Goal: Transaction & Acquisition: Purchase product/service

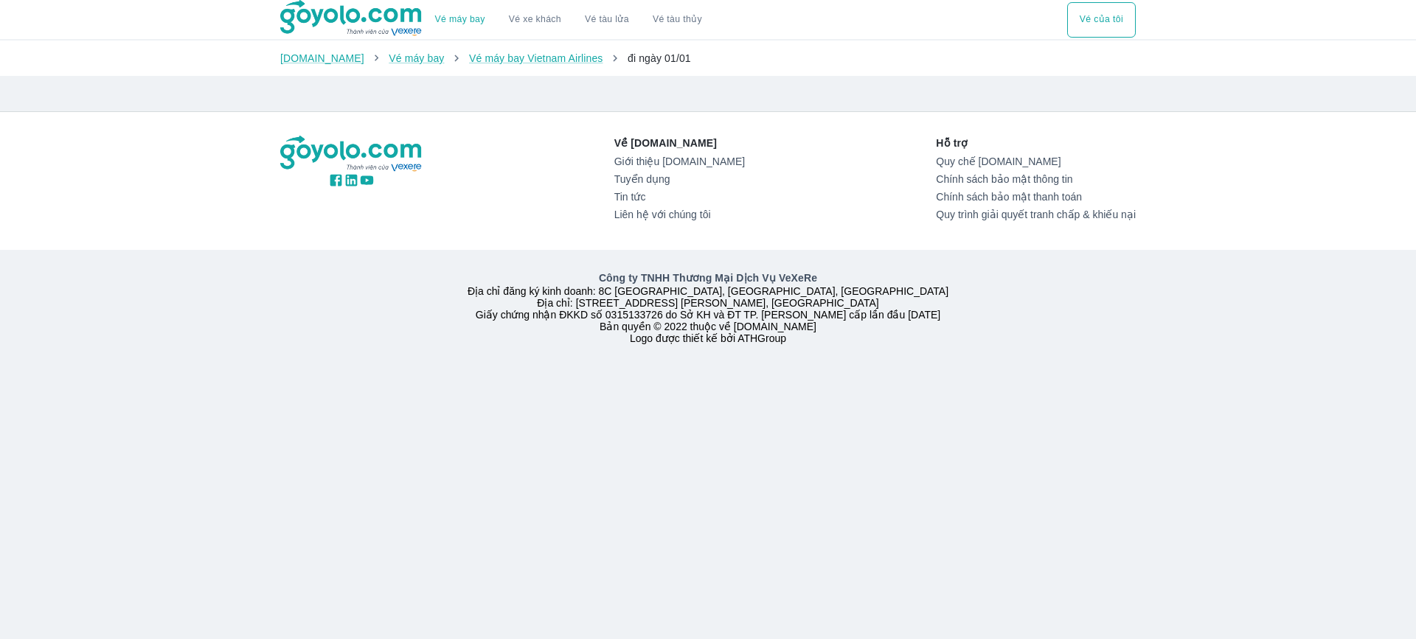
click at [642, 64] on span "đi ngày 01/01" at bounding box center [658, 58] width 63 height 12
click at [1116, 22] on button "Vé của tôi" at bounding box center [1101, 19] width 69 height 35
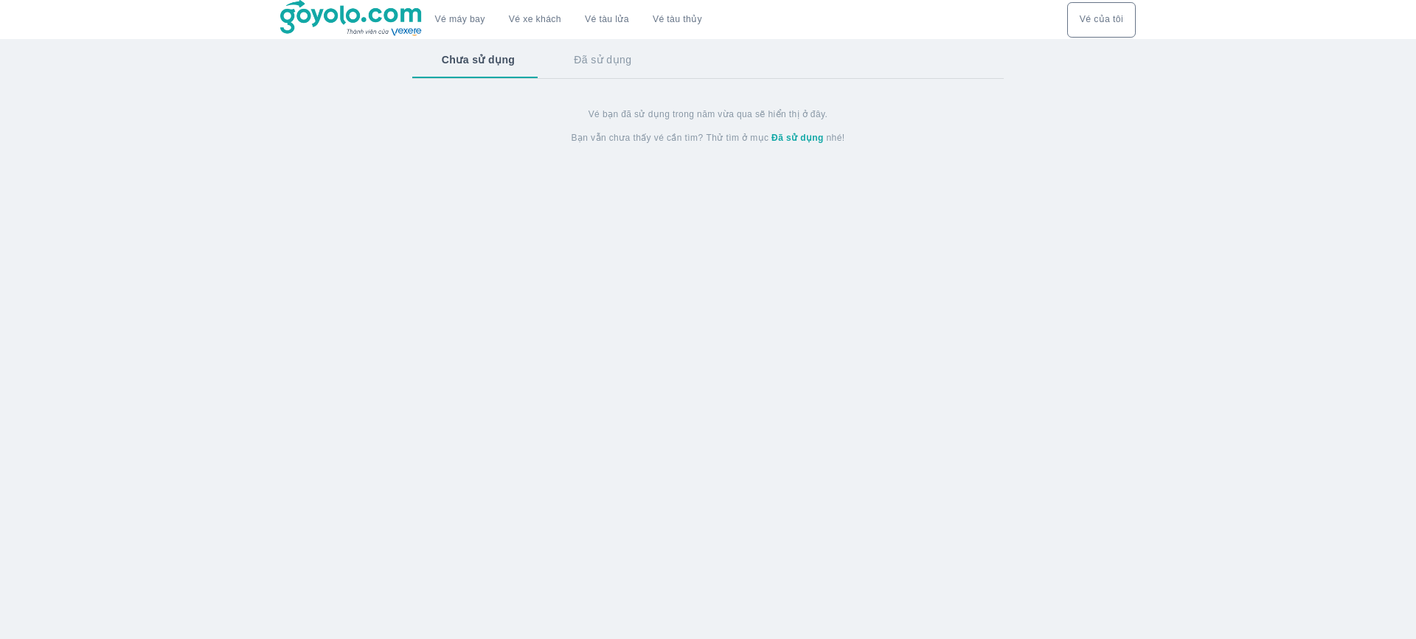
click at [627, 69] on button "Đã sử dụng" at bounding box center [602, 60] width 117 height 38
click at [491, 63] on button "Chưa sử dụng" at bounding box center [477, 60] width 130 height 38
click at [439, 24] on link "Vé máy bay" at bounding box center [460, 19] width 50 height 11
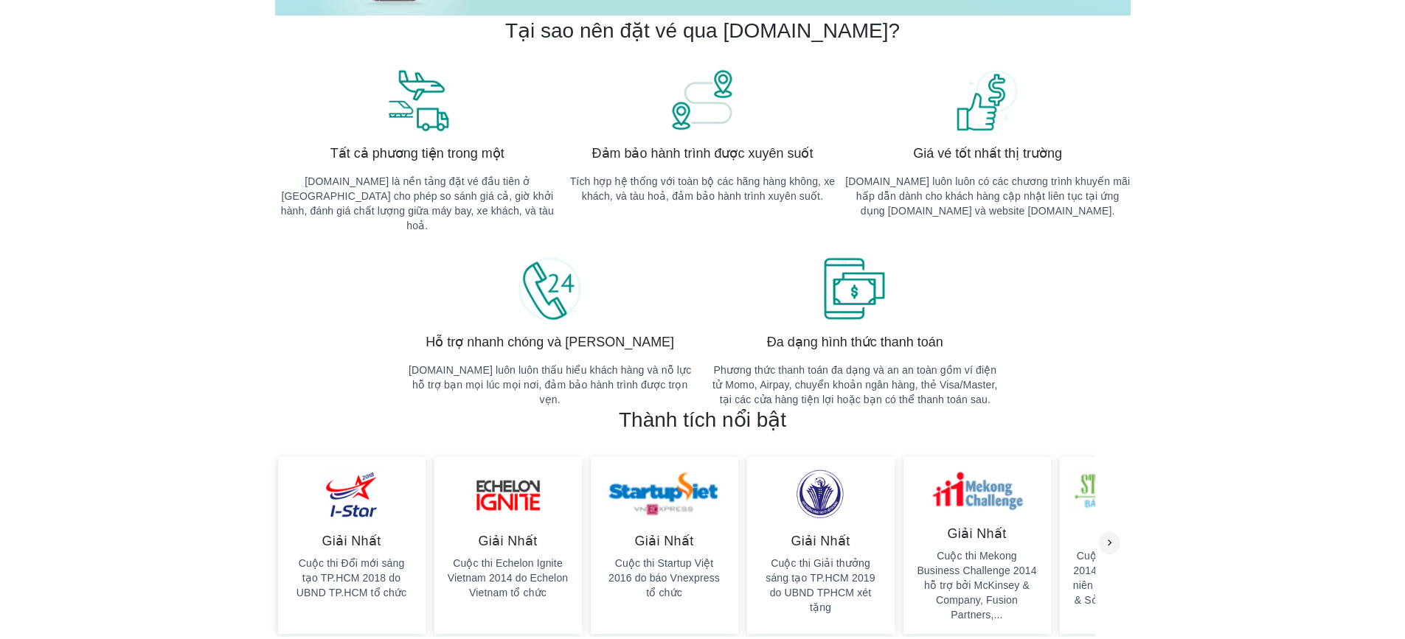
scroll to position [590, 0]
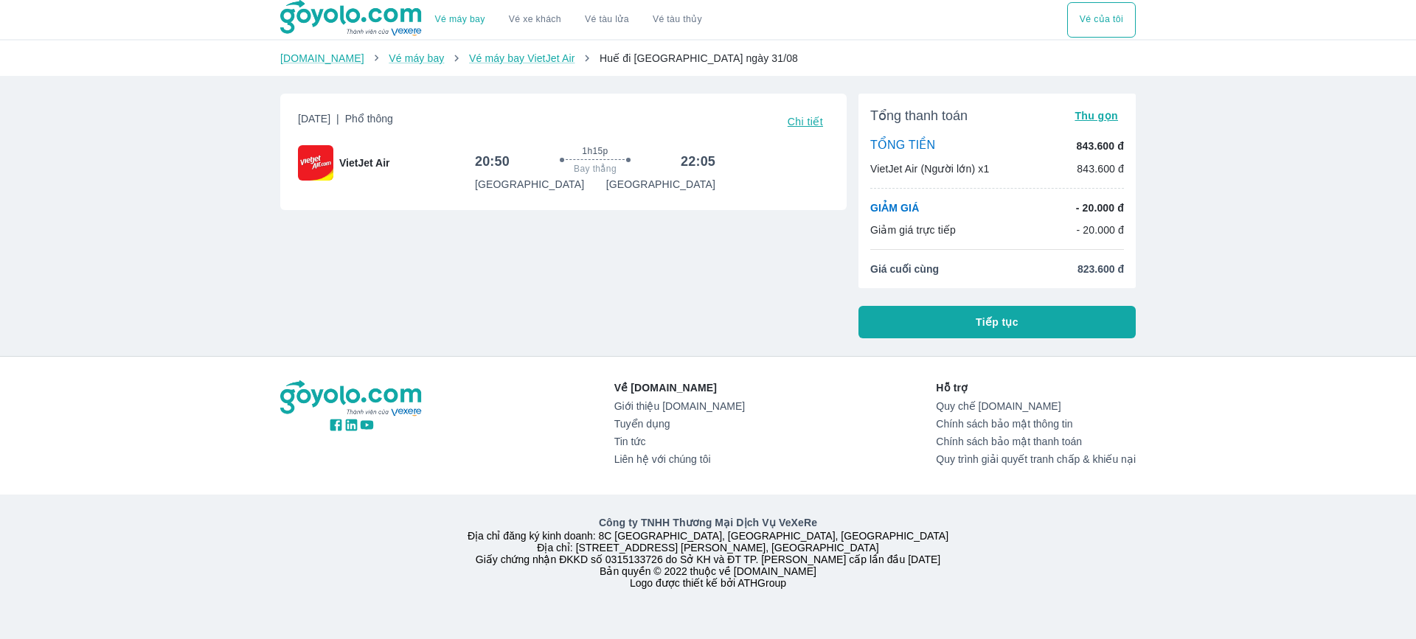
click at [792, 125] on span "Chi tiết" at bounding box center [805, 122] width 35 height 12
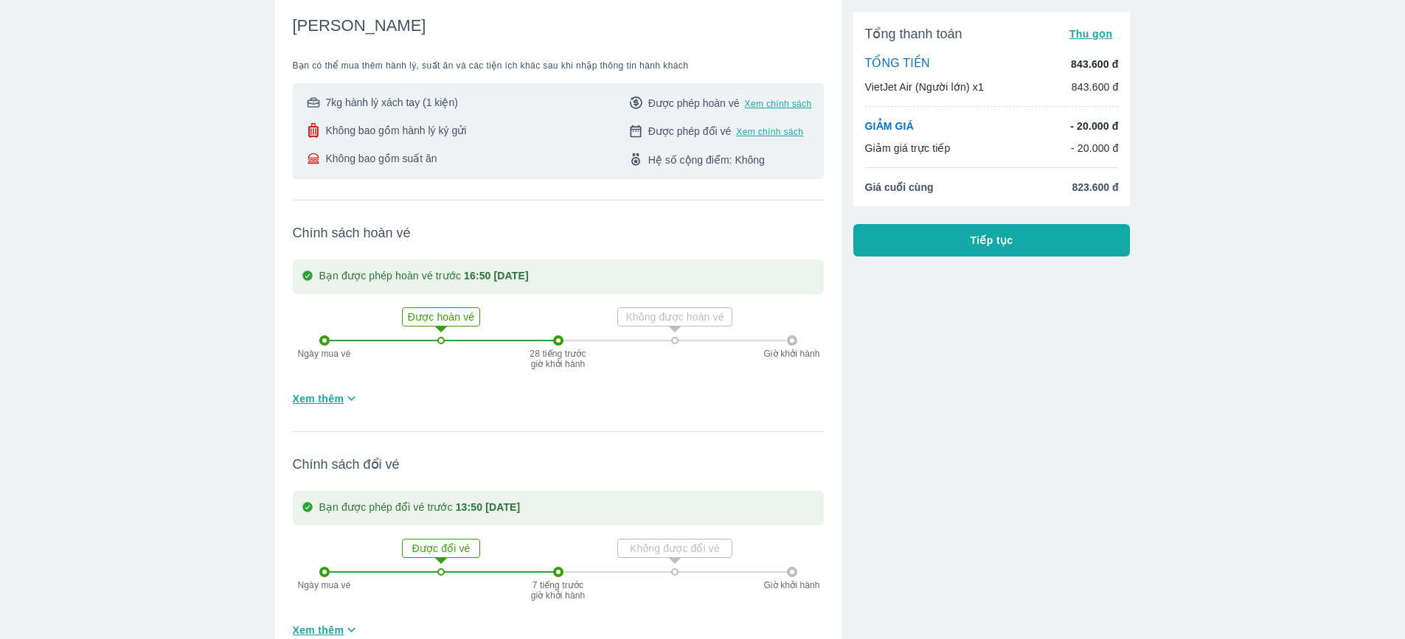
scroll to position [221, 0]
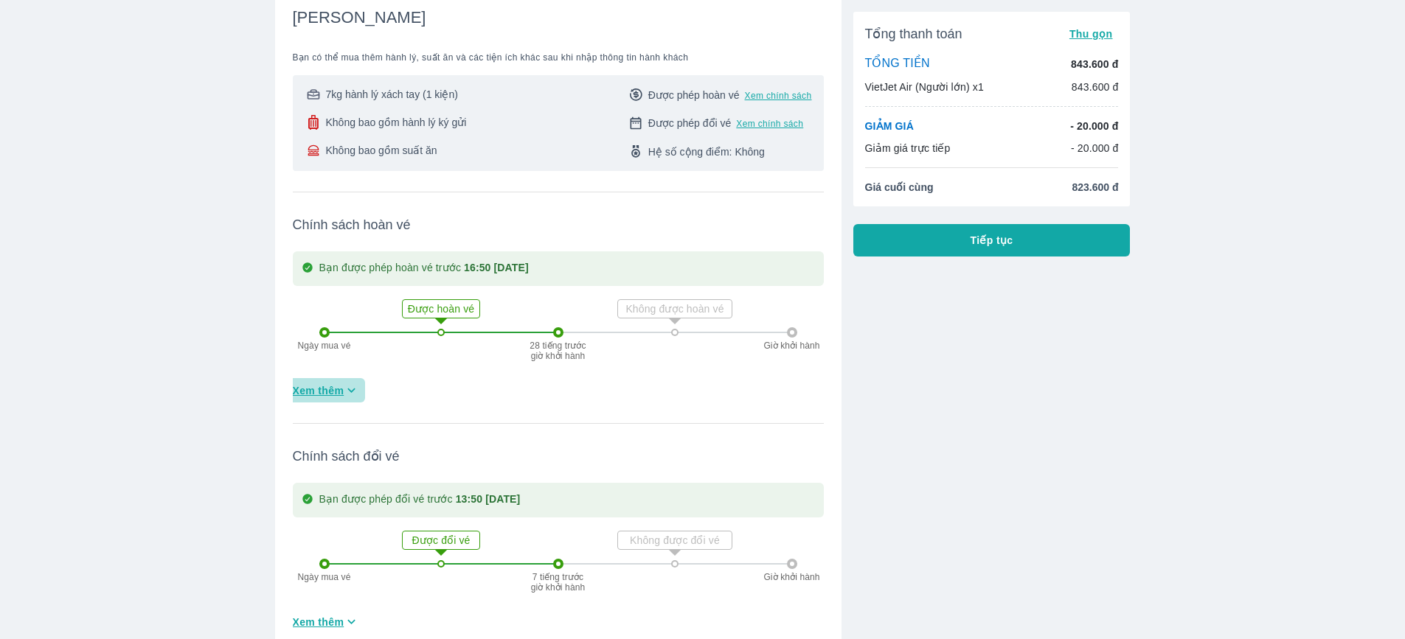
click at [314, 388] on span "Xem thêm" at bounding box center [319, 390] width 52 height 15
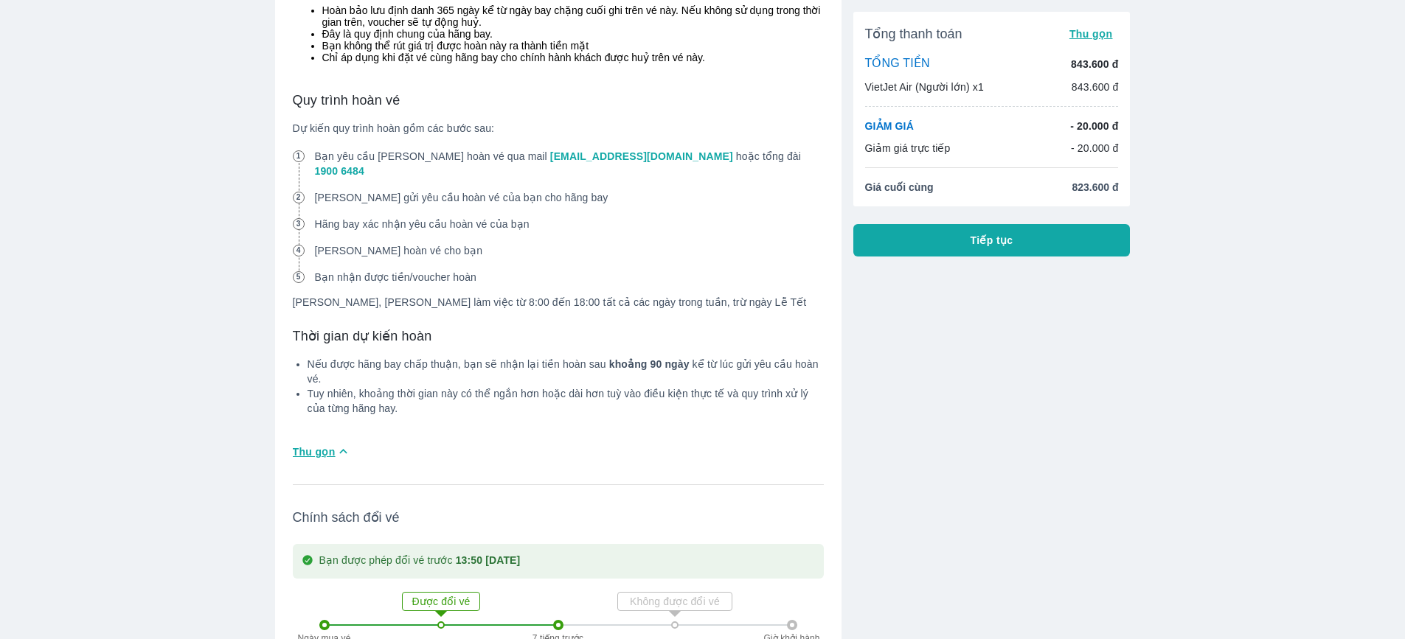
scroll to position [1254, 0]
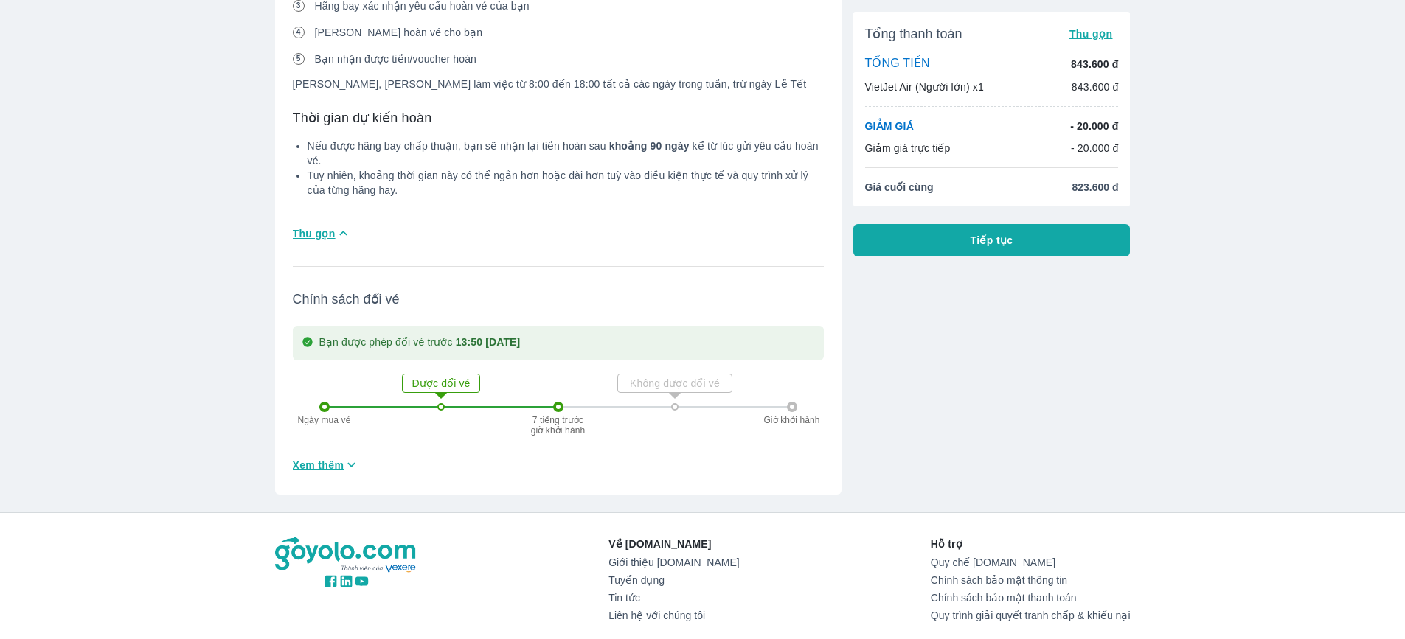
click at [993, 245] on span "Tiếp tục" at bounding box center [991, 240] width 43 height 15
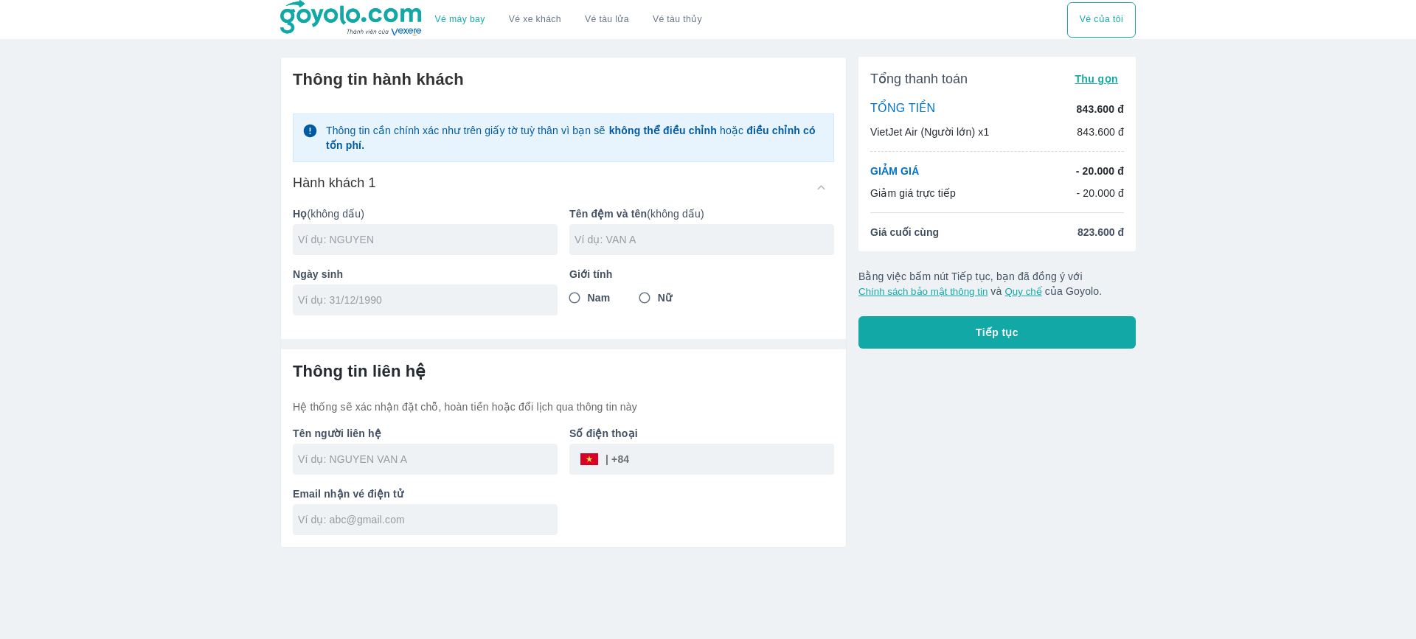
click at [474, 247] on input "text" at bounding box center [428, 239] width 260 height 15
type input "T"
type input "TRAN"
click at [695, 247] on input "text" at bounding box center [704, 239] width 260 height 15
type input "QUOC HUY"
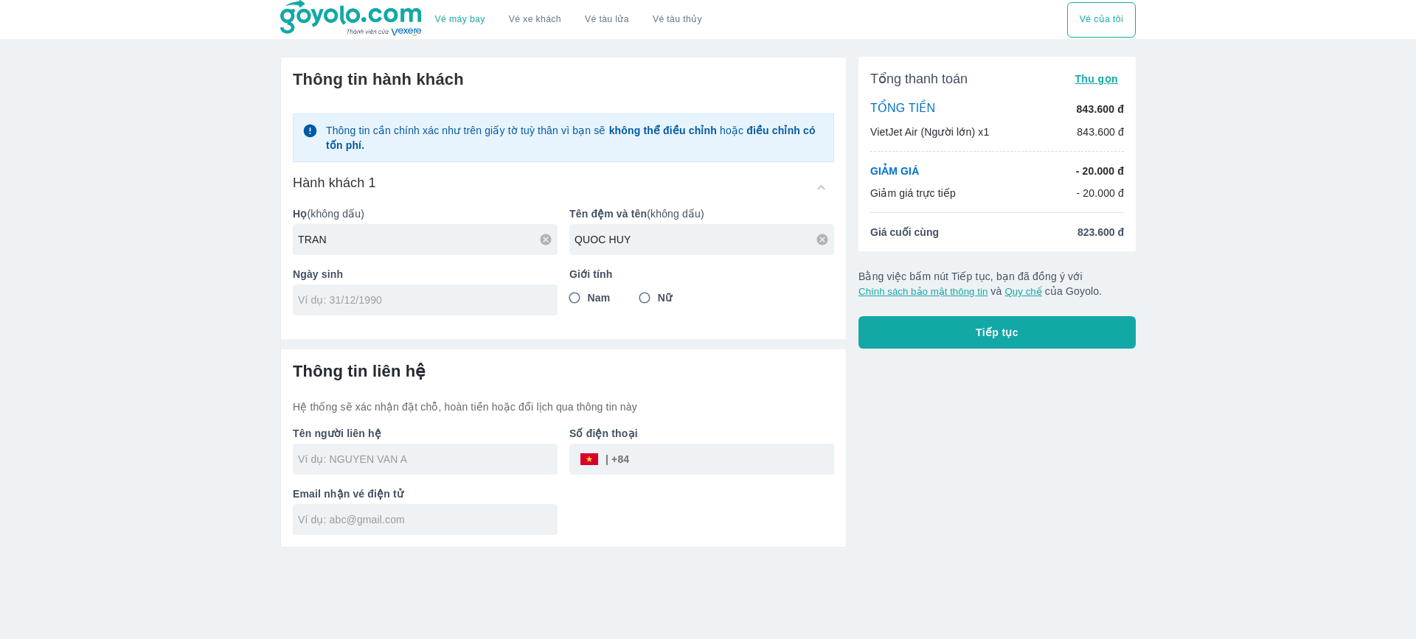
click at [476, 295] on input "tel" at bounding box center [420, 300] width 245 height 15
type input "22/02/1999"
click at [577, 299] on input "Nam" at bounding box center [574, 298] width 27 height 27
radio input "true"
click at [445, 459] on input "text" at bounding box center [428, 459] width 260 height 15
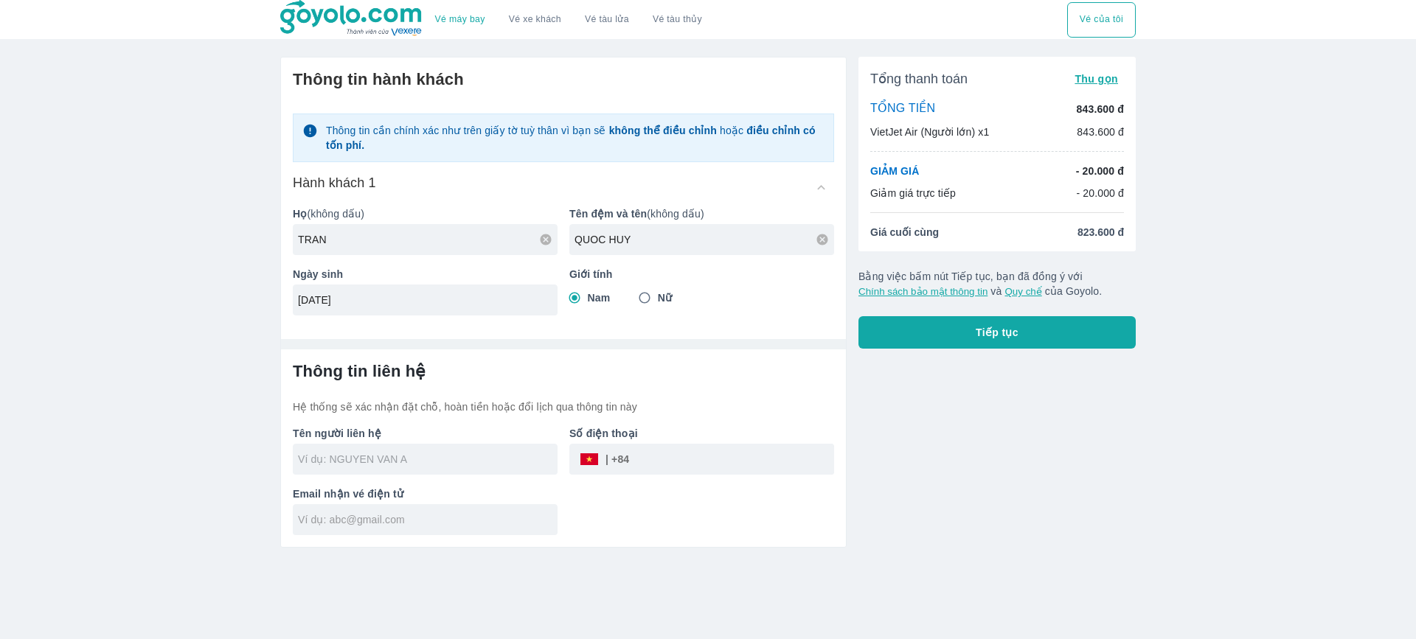
type input "TRAN QUOC HUY"
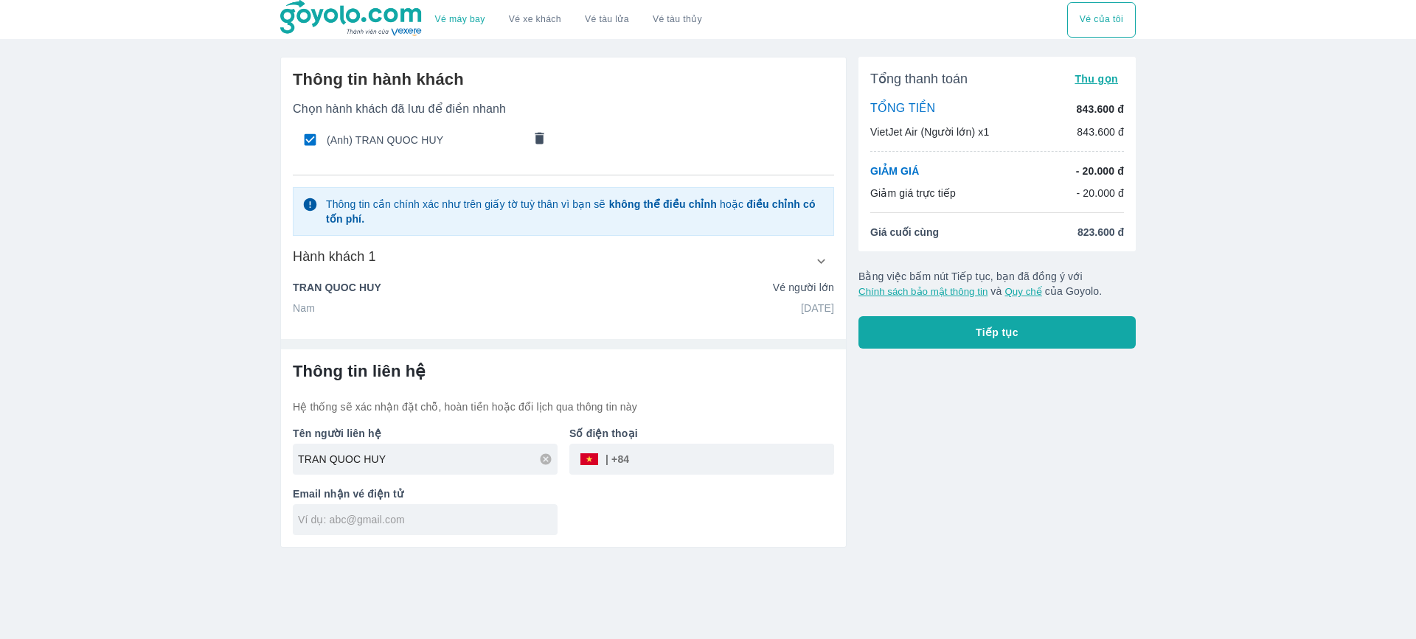
click at [469, 529] on div at bounding box center [425, 519] width 265 height 31
click at [442, 639] on div "Vé máy bay Vé xe khách Vé tàu lửa Vé tàu thủy Vé của tôi Thông tin hành khách C…" at bounding box center [708, 319] width 1416 height 639
click at [27, 288] on div "Vé máy bay Vé xe khách Vé tàu lửa Vé tàu thủy Vé của tôi Thông tin hành khách C…" at bounding box center [708, 319] width 1416 height 639
click at [666, 465] on input "tel" at bounding box center [731, 459] width 205 height 35
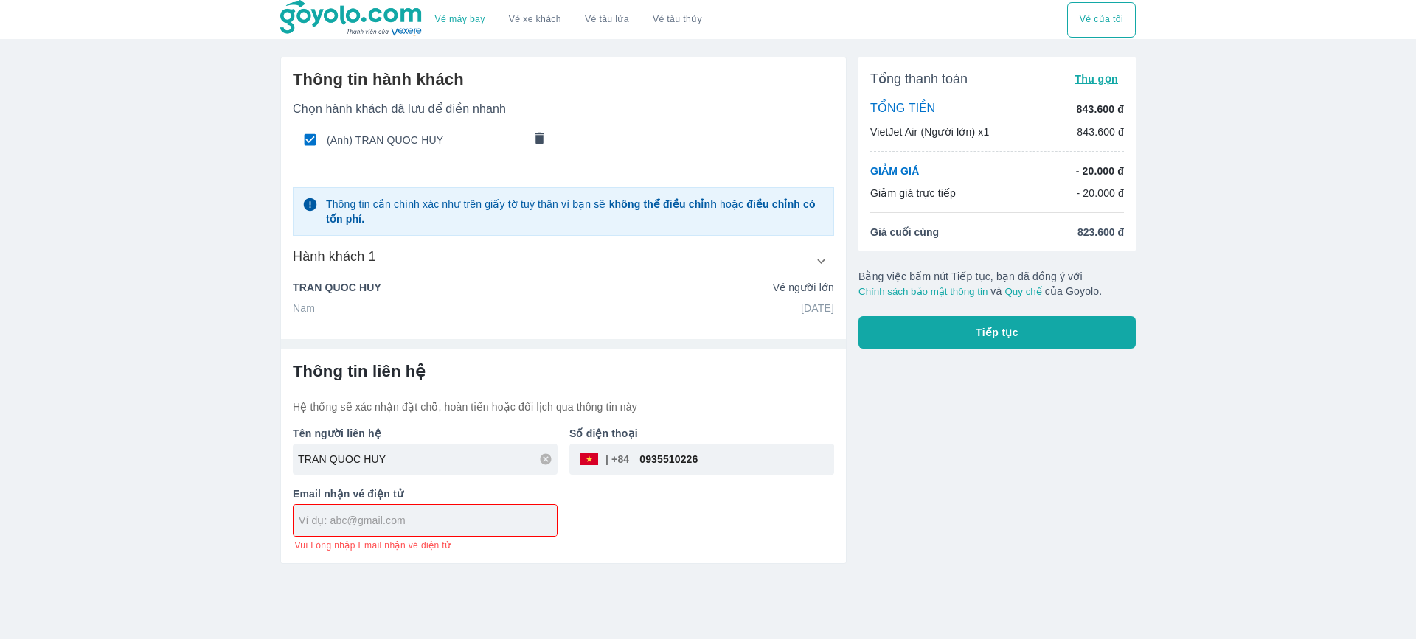
type input "0935510226"
click at [629, 459] on div "​" at bounding box center [603, 459] width 51 height 0
click at [453, 517] on input "text" at bounding box center [428, 520] width 258 height 15
click at [379, 530] on div at bounding box center [424, 520] width 263 height 31
type input "quochuy220299@gmail.com"
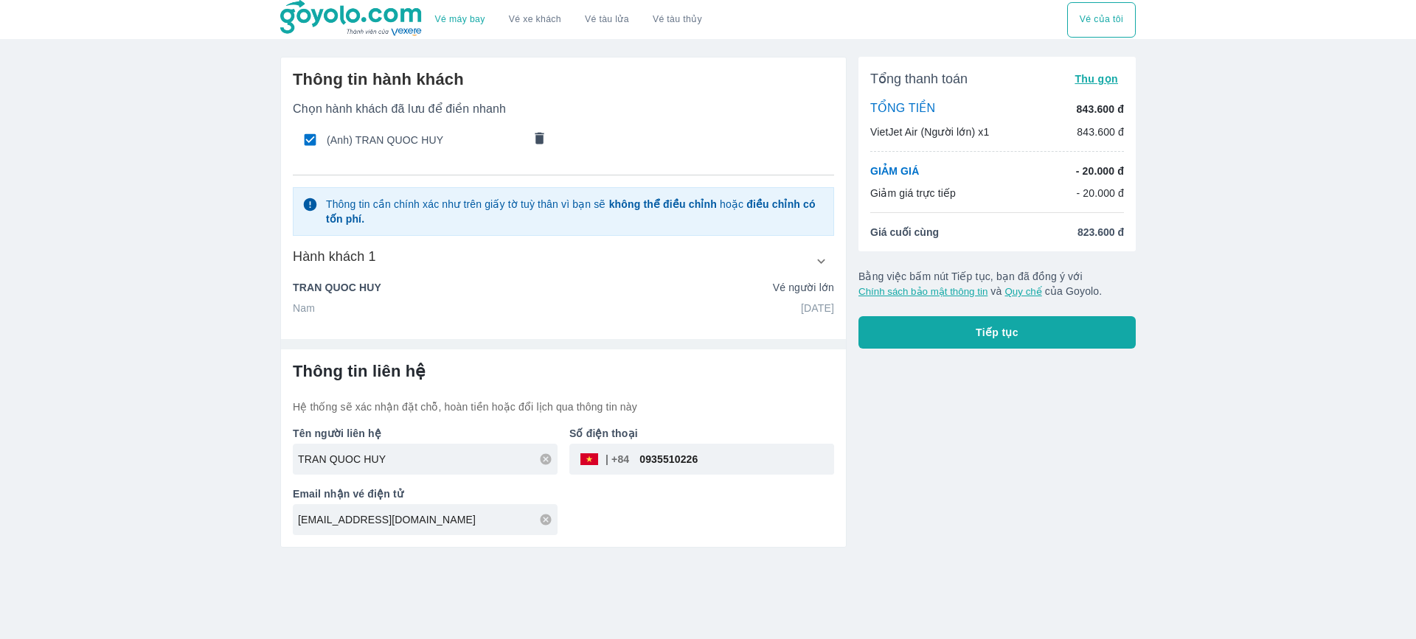
drag, startPoint x: 665, startPoint y: 462, endPoint x: 681, endPoint y: 465, distance: 16.4
click at [681, 465] on input "0935510226" at bounding box center [731, 459] width 205 height 35
drag, startPoint x: 706, startPoint y: 462, endPoint x: 636, endPoint y: 452, distance: 71.4
click at [636, 452] on input "0935510226" at bounding box center [731, 459] width 205 height 35
click at [950, 345] on button "Tiếp tục" at bounding box center [996, 332] width 277 height 32
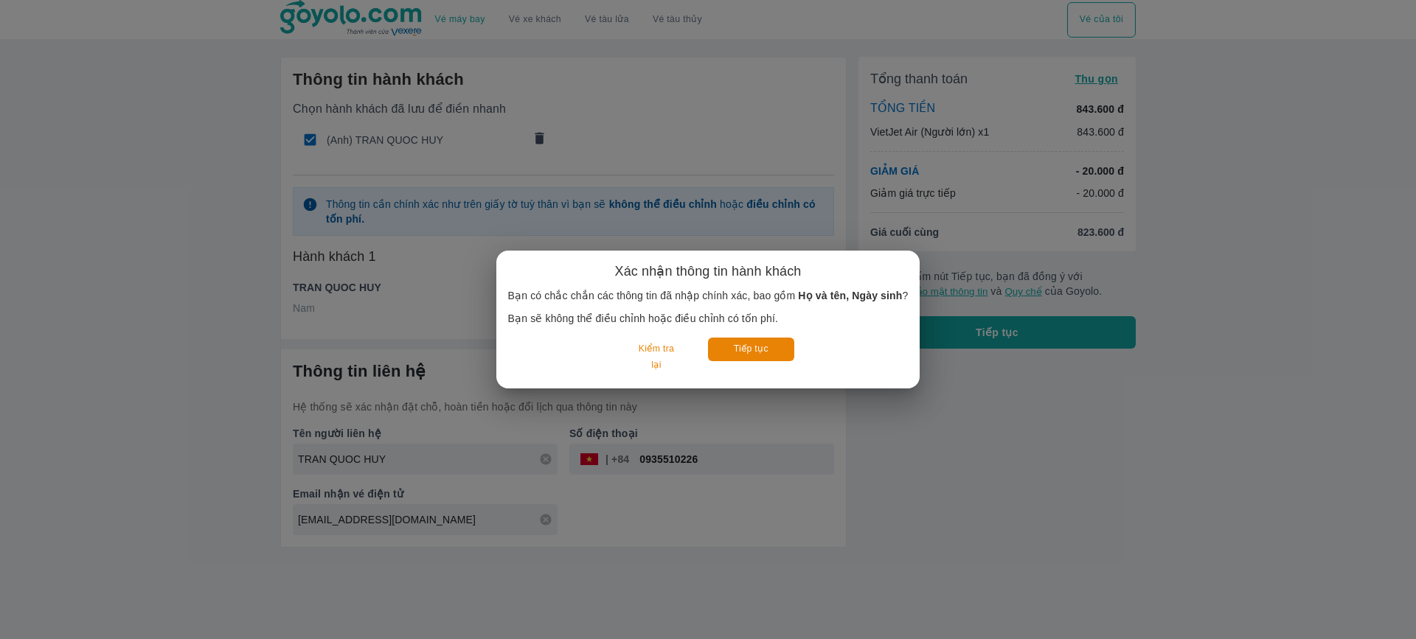
click at [945, 375] on div "Xác nhận thông tin hành khách Bạn có chắc chắn các thông tin đã nhập chính xác,…" at bounding box center [708, 319] width 1416 height 639
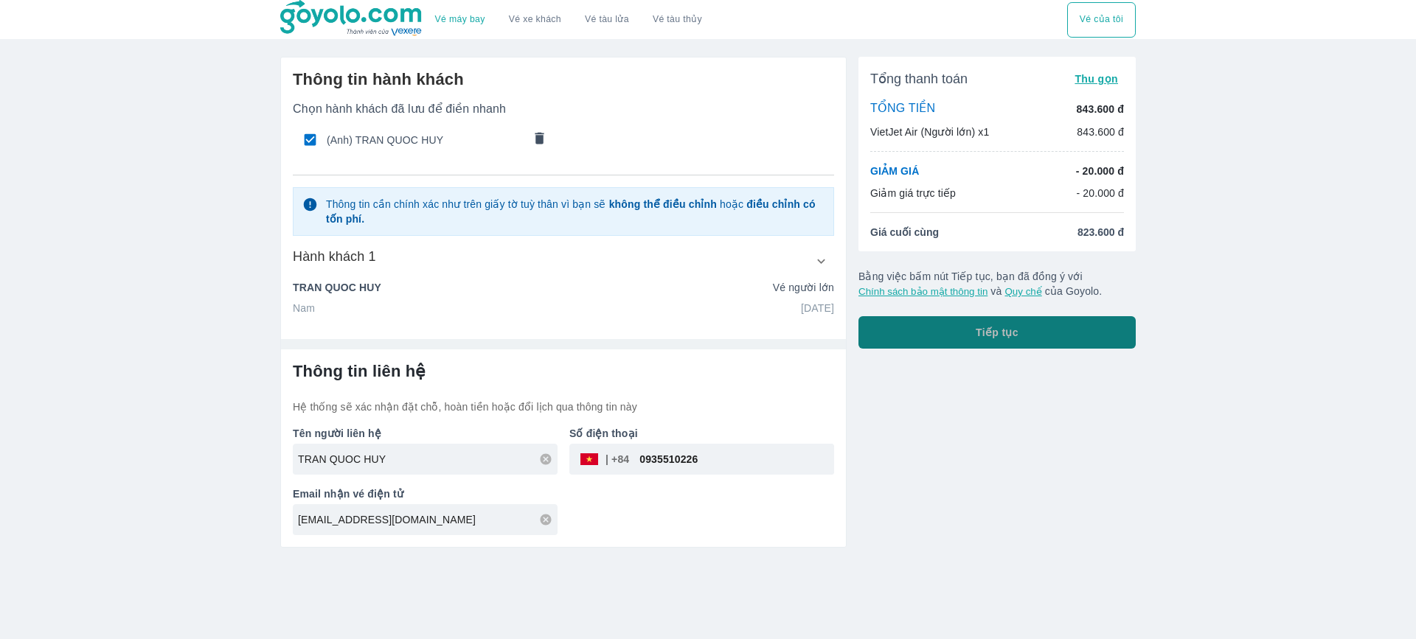
click at [946, 328] on button "Tiếp tục" at bounding box center [996, 332] width 277 height 32
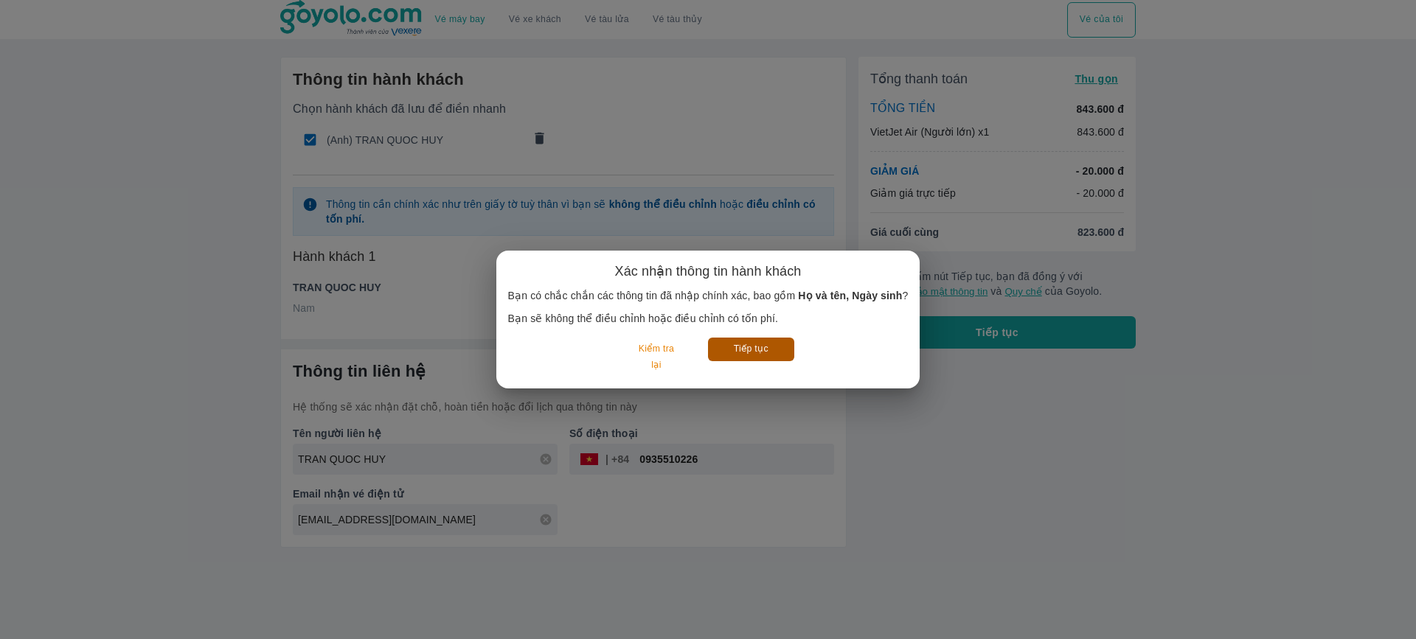
click at [776, 348] on button "Tiếp tục" at bounding box center [751, 349] width 86 height 23
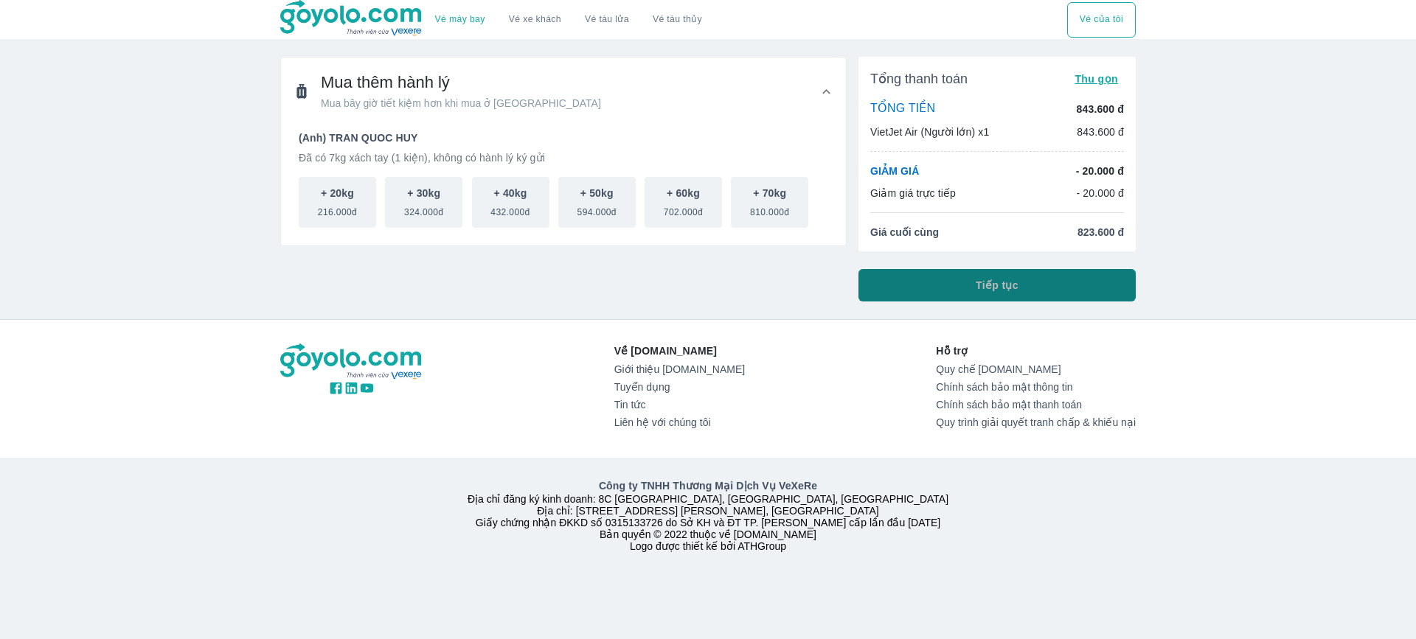
click at [948, 300] on button "Tiếp tục" at bounding box center [996, 285] width 277 height 32
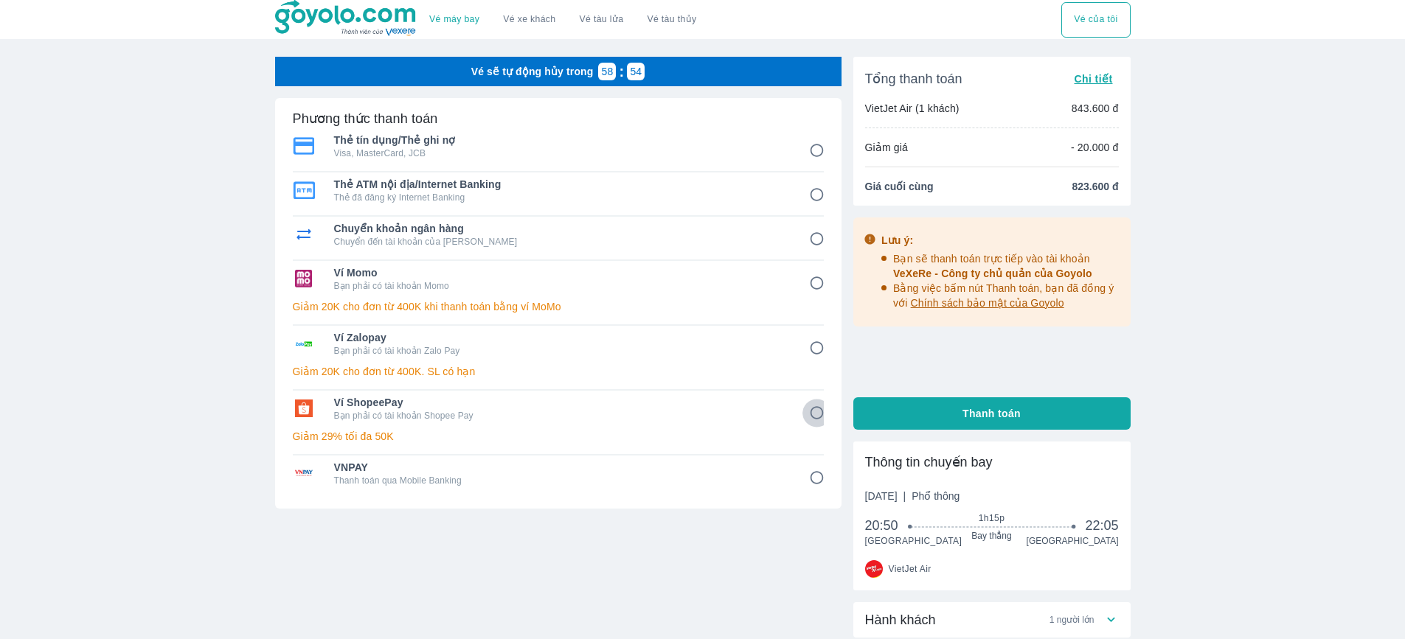
click at [817, 419] on input "6" at bounding box center [816, 413] width 29 height 29
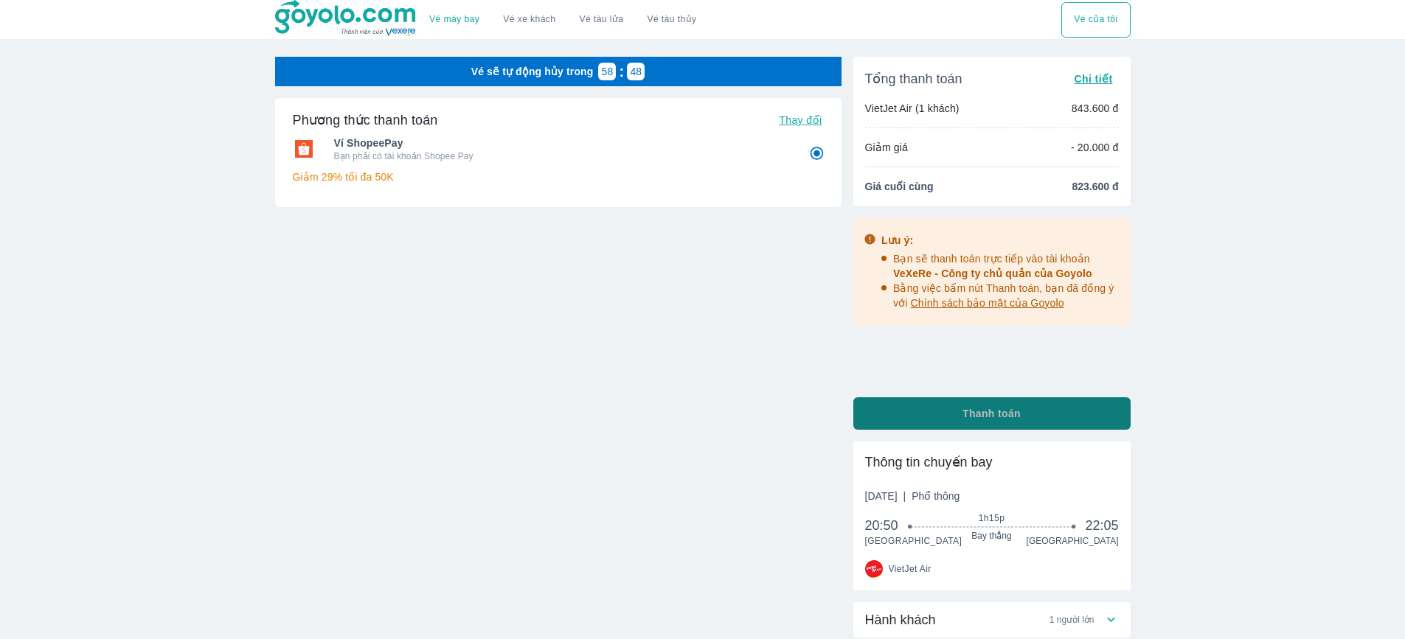
click at [923, 415] on button "Thanh toán" at bounding box center [991, 413] width 277 height 32
radio input "true"
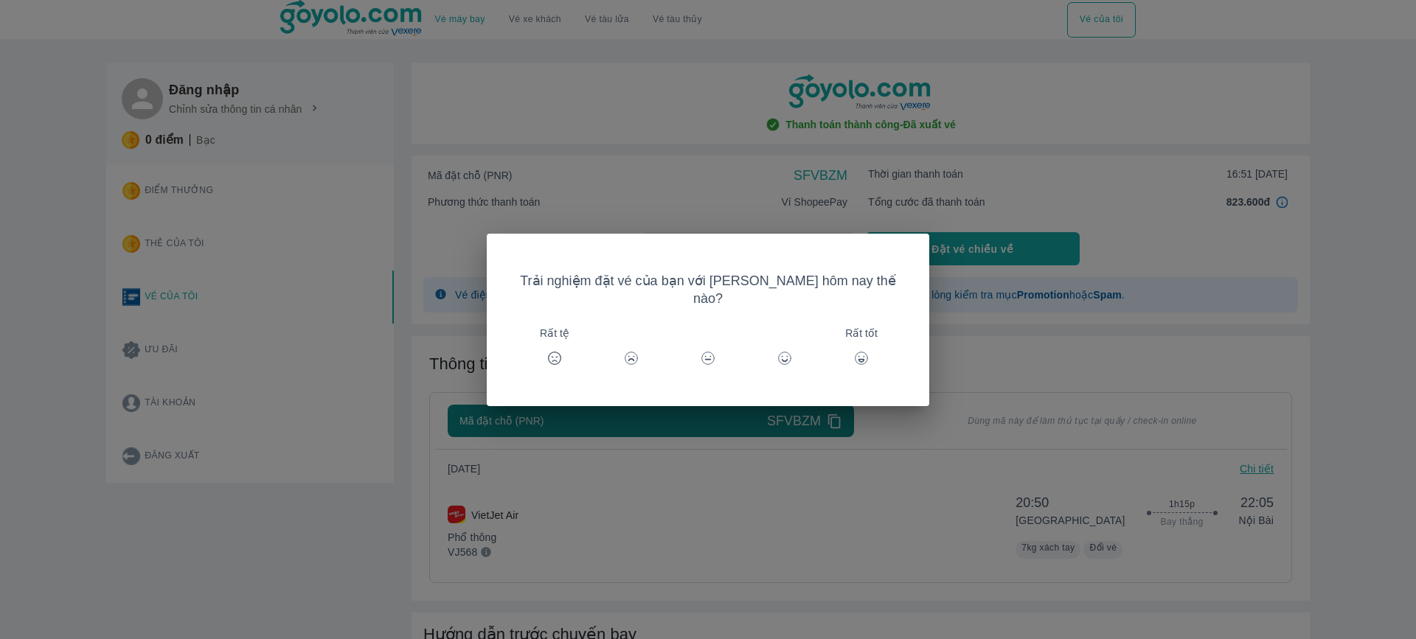
click at [777, 351] on icon at bounding box center [784, 358] width 15 height 15
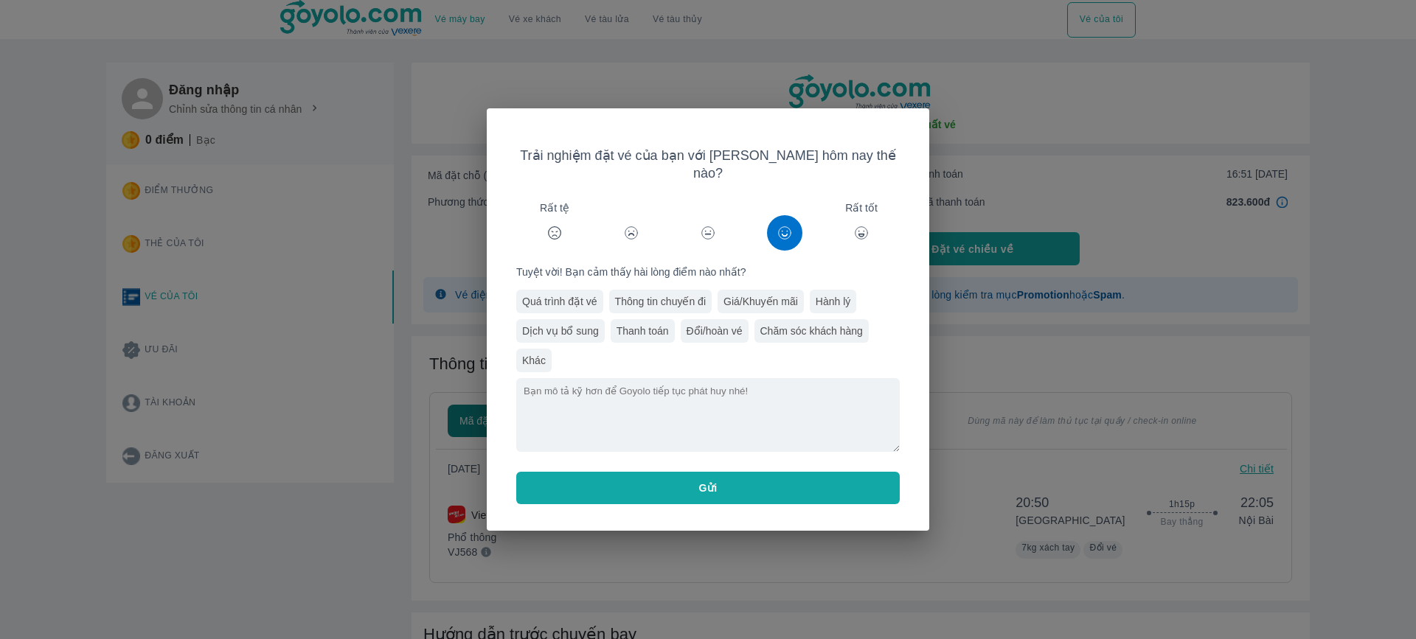
click at [708, 481] on span "Gửi" at bounding box center [708, 488] width 18 height 15
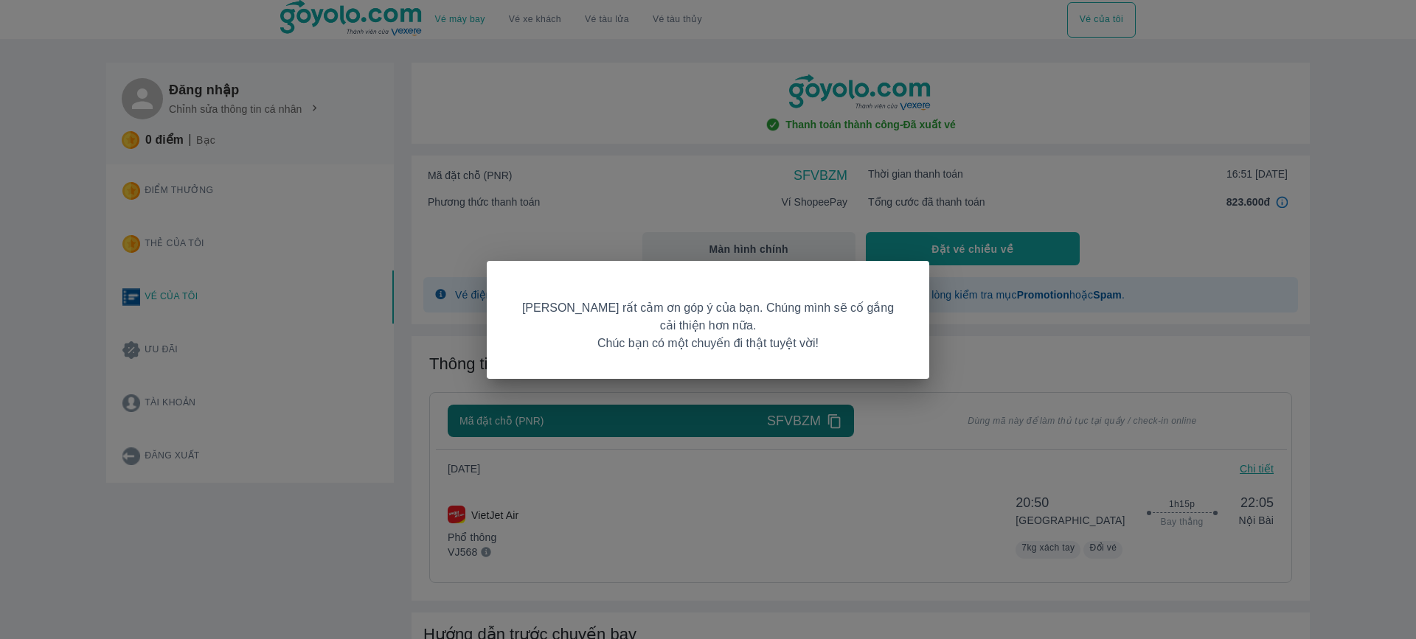
click at [720, 444] on div "Goyolo rất cảm ơn góp ý của bạn. Chúng mình sẽ cố gắng cải thiện hơn nữa. Chúc …" at bounding box center [708, 319] width 1416 height 639
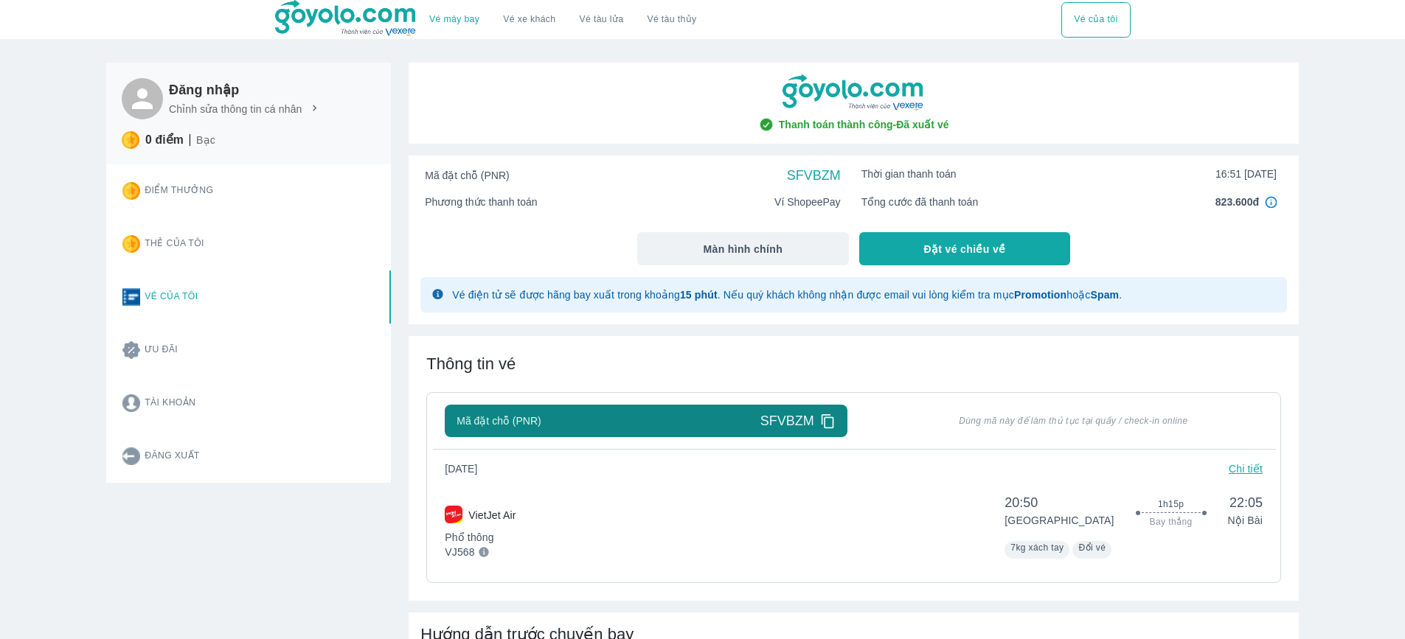
drag, startPoint x: 388, startPoint y: 264, endPoint x: 411, endPoint y: 266, distance: 23.7
click at [388, 264] on div "Điểm thưởng Thẻ của tôi Vé của tôi Ưu đãi Tài khoản Đăng xuất" at bounding box center [248, 323] width 285 height 319
drag, startPoint x: 720, startPoint y: 295, endPoint x: 941, endPoint y: 290, distance: 220.5
click at [941, 290] on span "Vé điện tử sẽ được hãng bay xuất trong khoảng 15 phút . Nếu quý khách không nhậ…" at bounding box center [787, 295] width 670 height 12
click at [817, 333] on div "Thanh toán thành công - Đã xuất vé Mã đặt chỗ (PNR) SFVBZM Thời gian thanh toán…" at bounding box center [854, 552] width 890 height 978
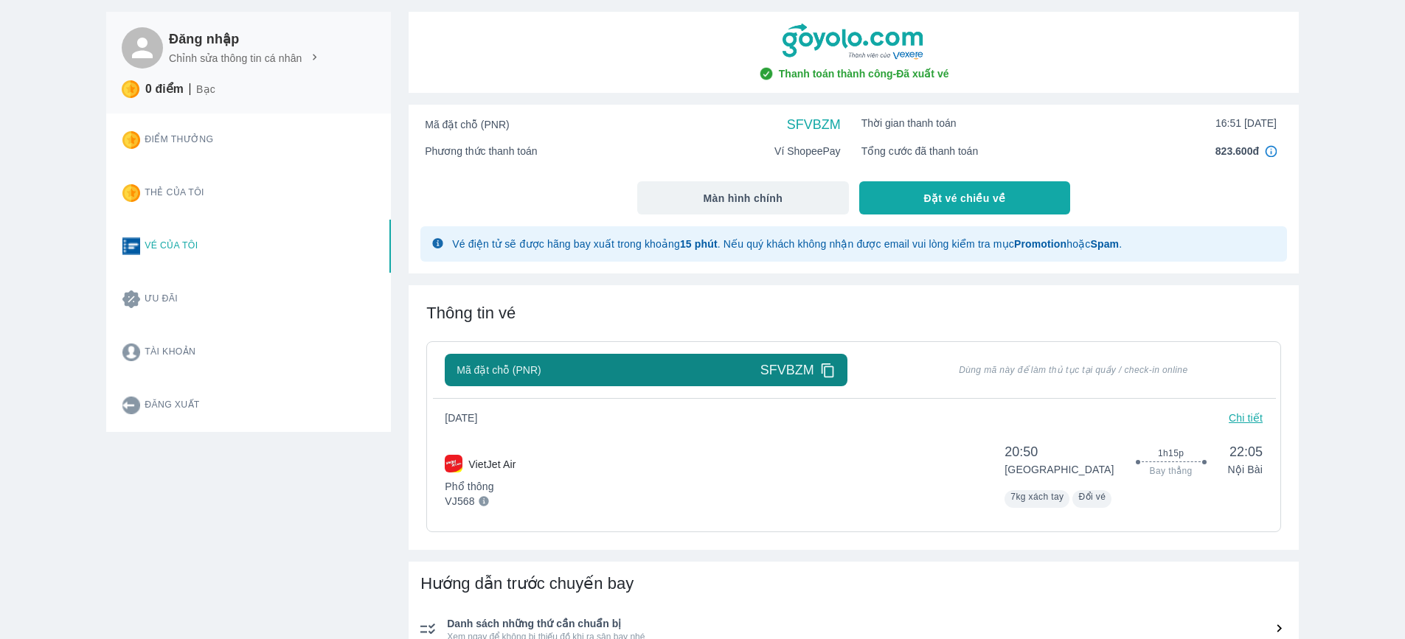
scroll to position [74, 0]
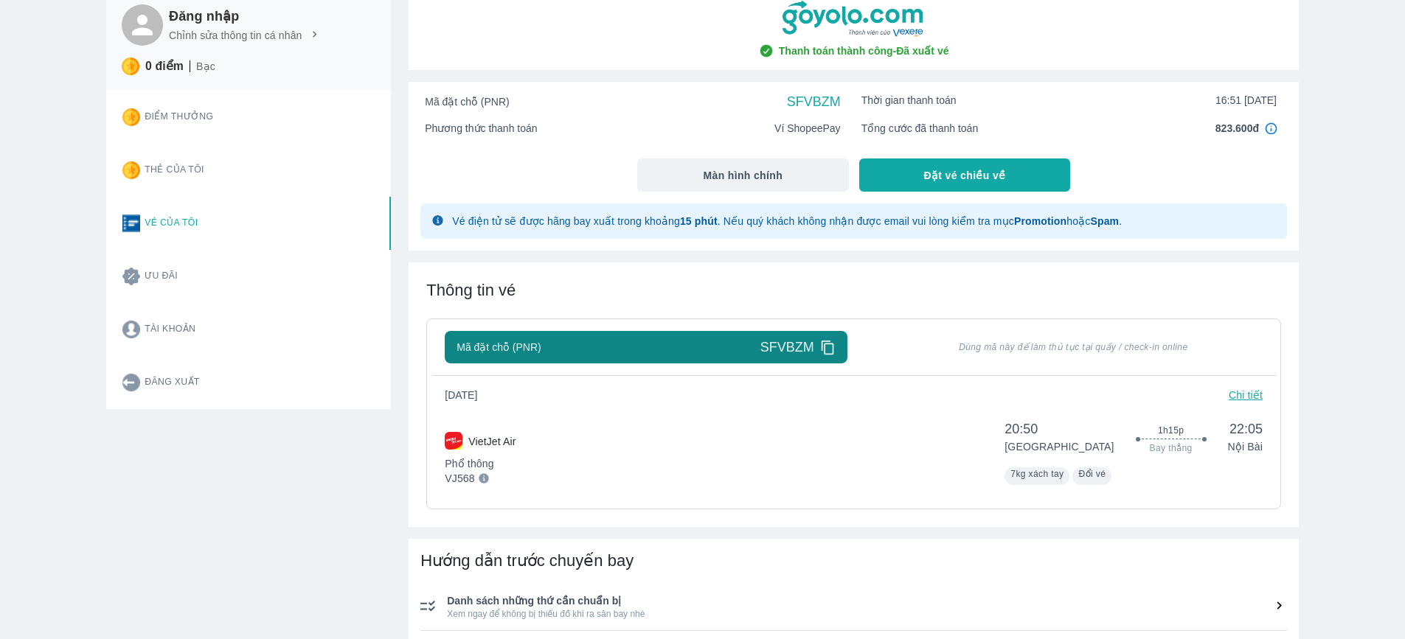
click at [275, 484] on div "Đăng nhập Chỉnh sửa thông tin cá nhân 0 điểm Bạc Điểm thưởng Thẻ của tôi Vé của…" at bounding box center [239, 469] width 302 height 996
click at [487, 482] on div "VJ568" at bounding box center [480, 478] width 71 height 15
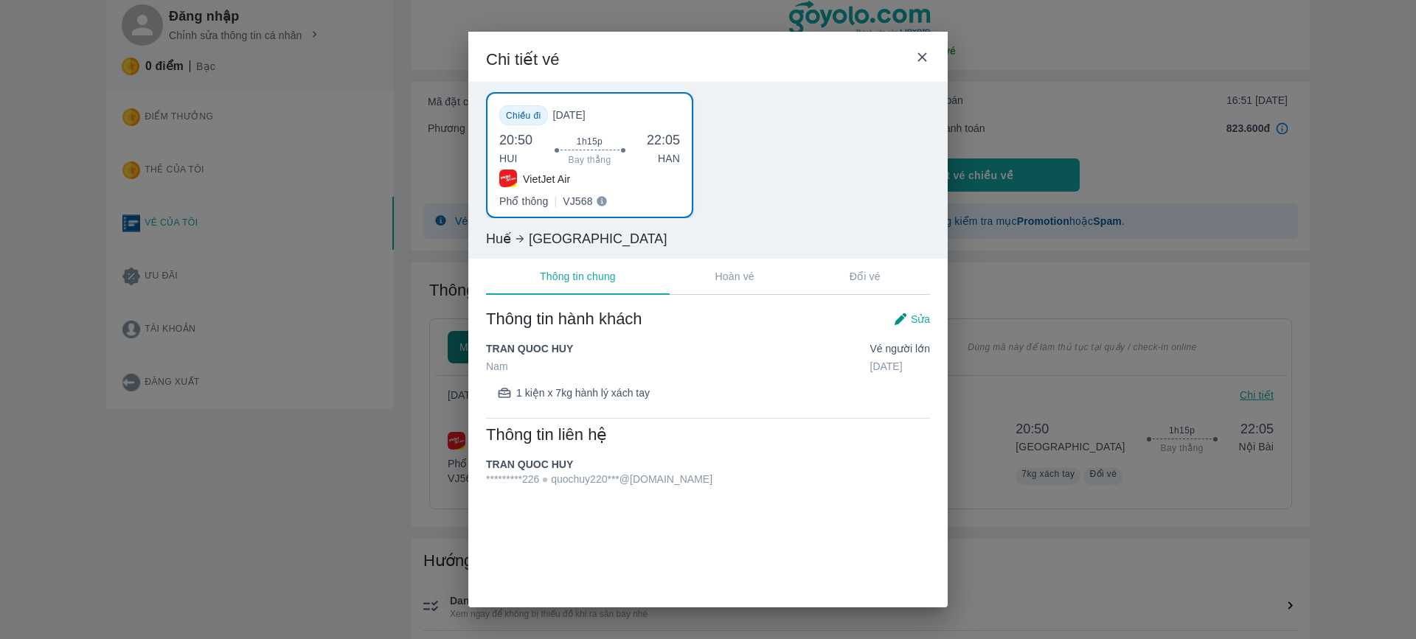
click at [597, 206] on icon at bounding box center [602, 202] width 10 height 10
click at [1039, 339] on div "Chi tiết vé Chiều đi CN, 31/08/2025 20:50 HUI 1h15p Bay thẳng 22:05 HAN VietJet…" at bounding box center [708, 319] width 1416 height 639
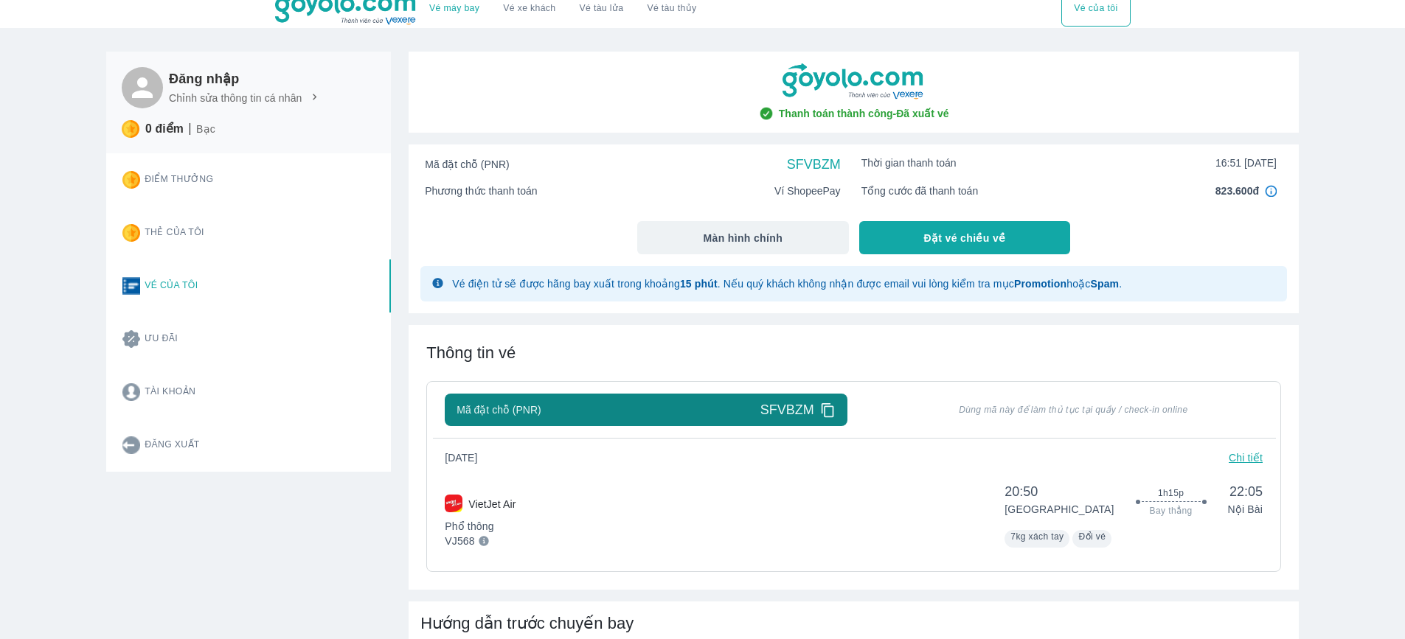
scroll to position [0, 0]
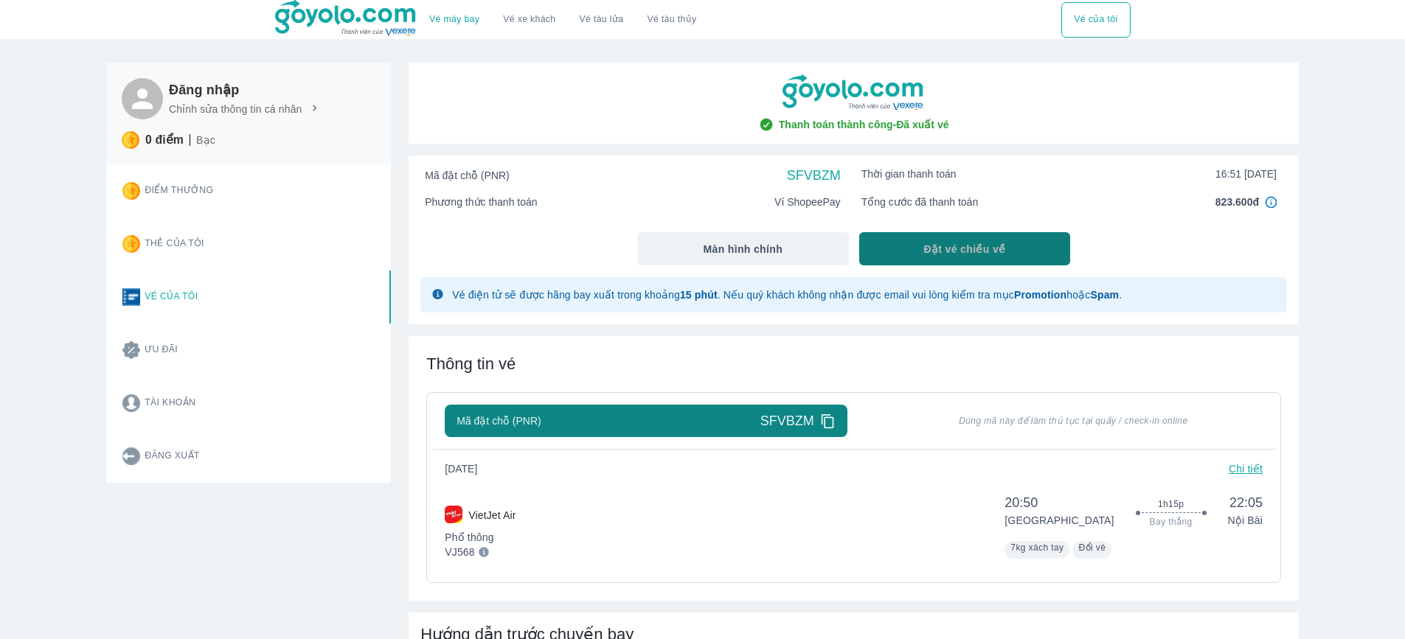
click at [953, 263] on button "Đặt vé chiều về" at bounding box center [965, 248] width 212 height 33
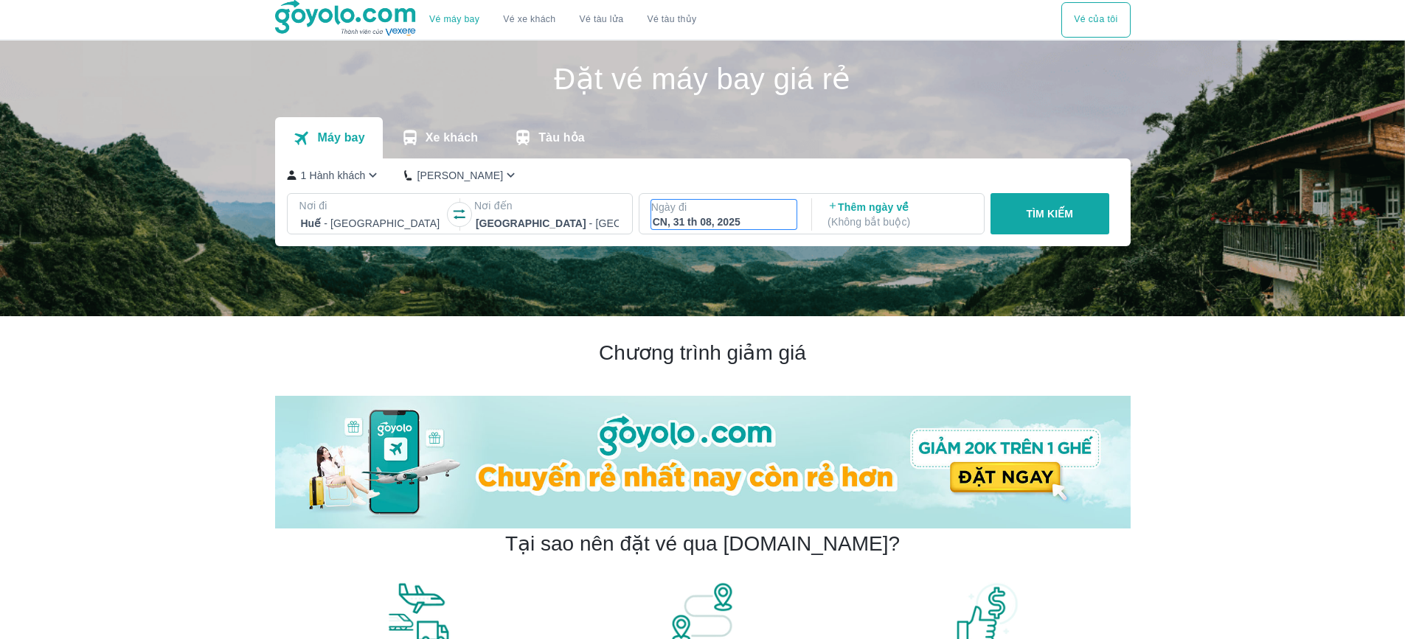
click at [709, 229] on div "CN, 31 th 08, 2025" at bounding box center [724, 222] width 143 height 15
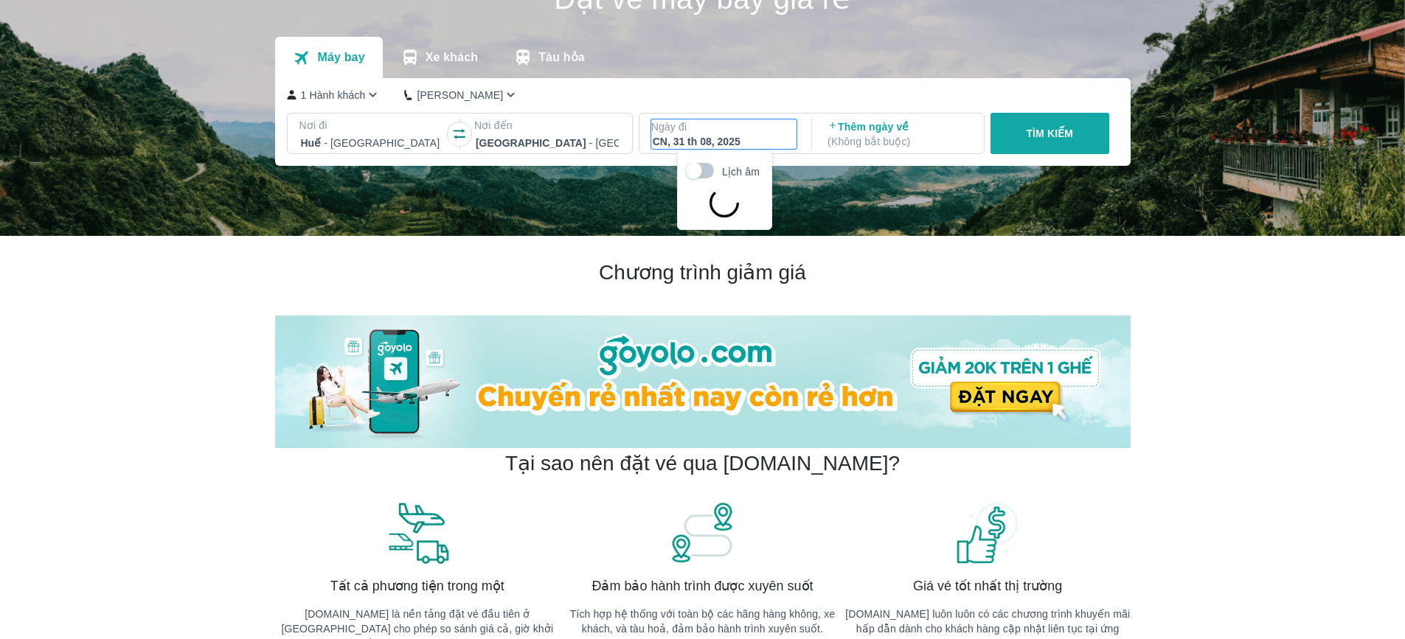
scroll to position [85, 0]
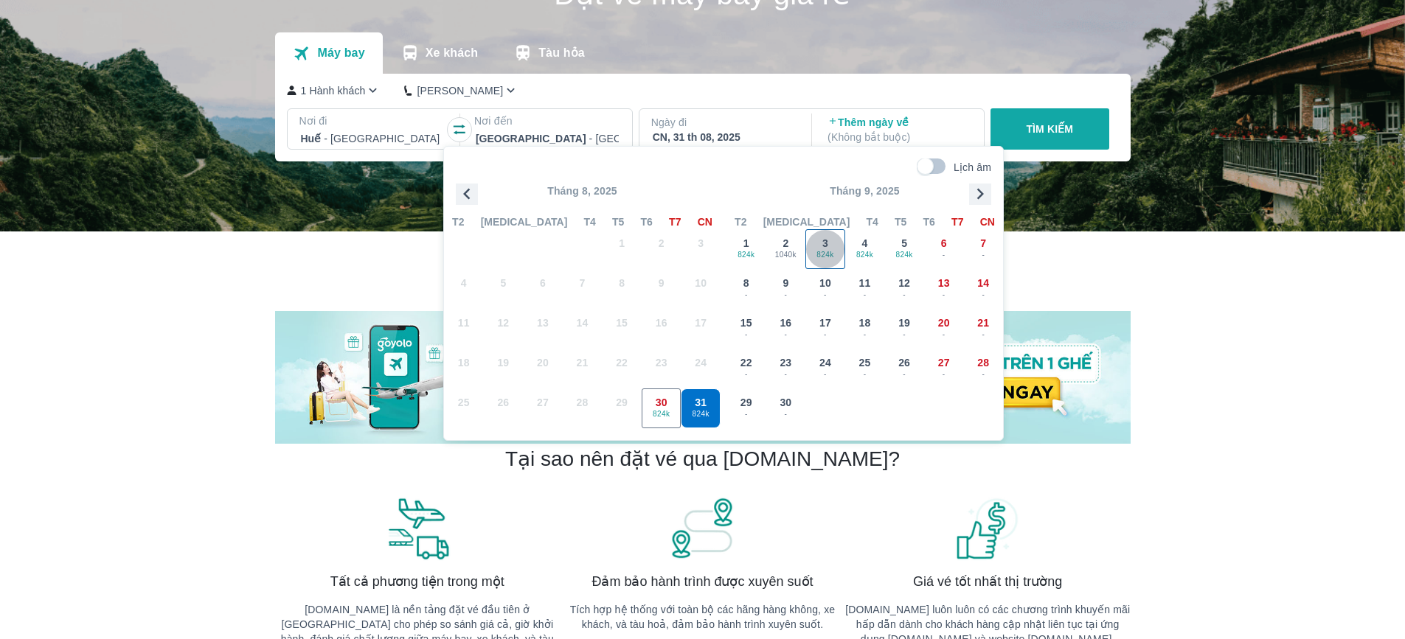
drag, startPoint x: 831, startPoint y: 243, endPoint x: 838, endPoint y: 251, distance: 10.5
click at [838, 251] on div "3 824k" at bounding box center [825, 249] width 38 height 38
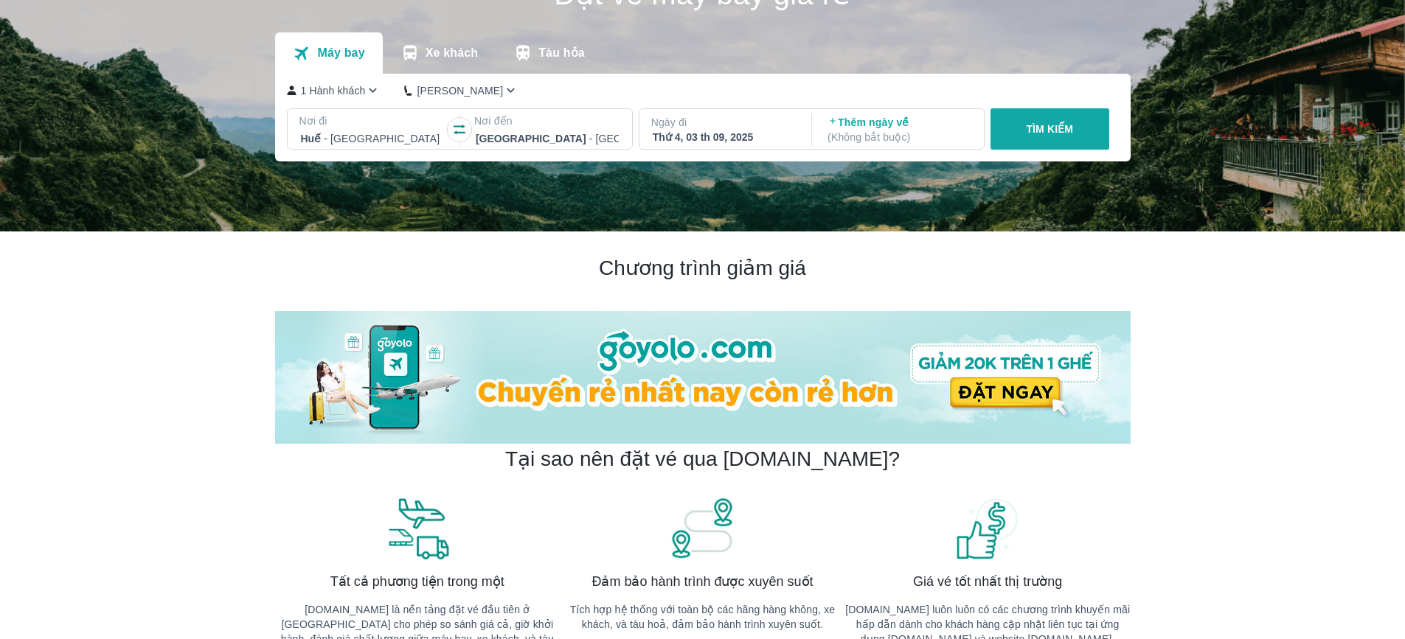
click at [728, 144] on div "Thứ 4, 03 th 09, 2025" at bounding box center [724, 137] width 143 height 15
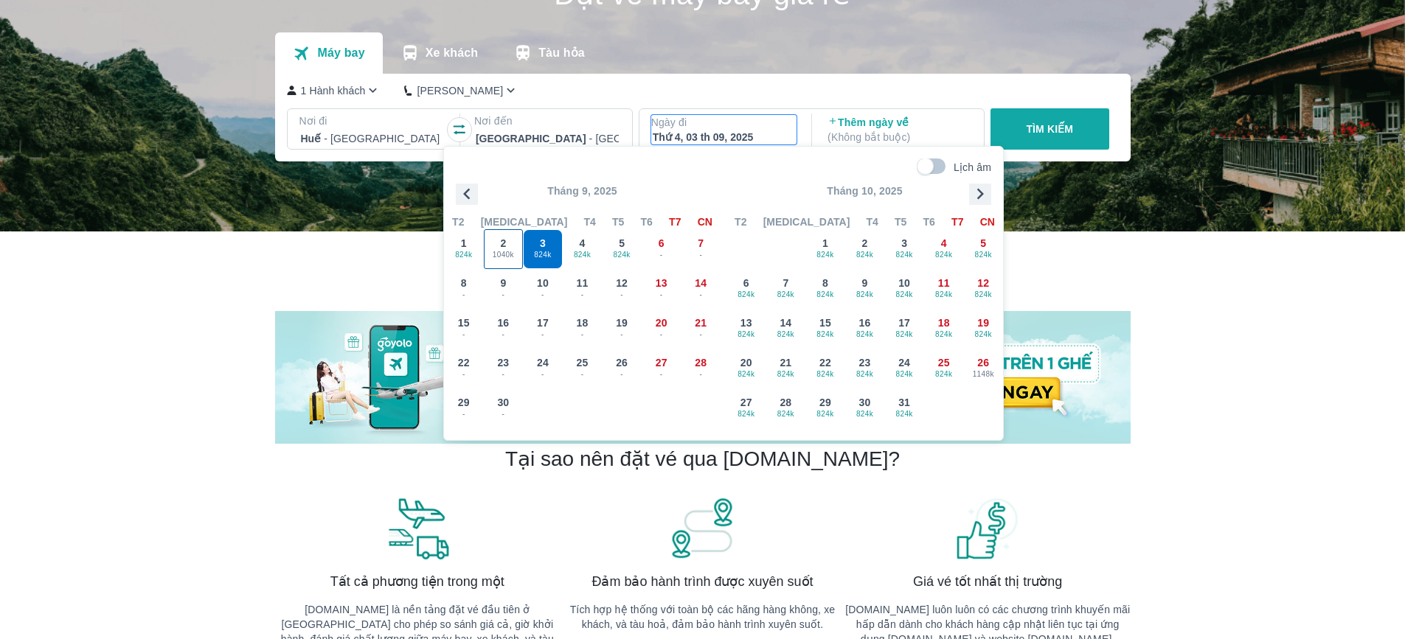
click at [514, 233] on div "2 1040k" at bounding box center [503, 249] width 38 height 38
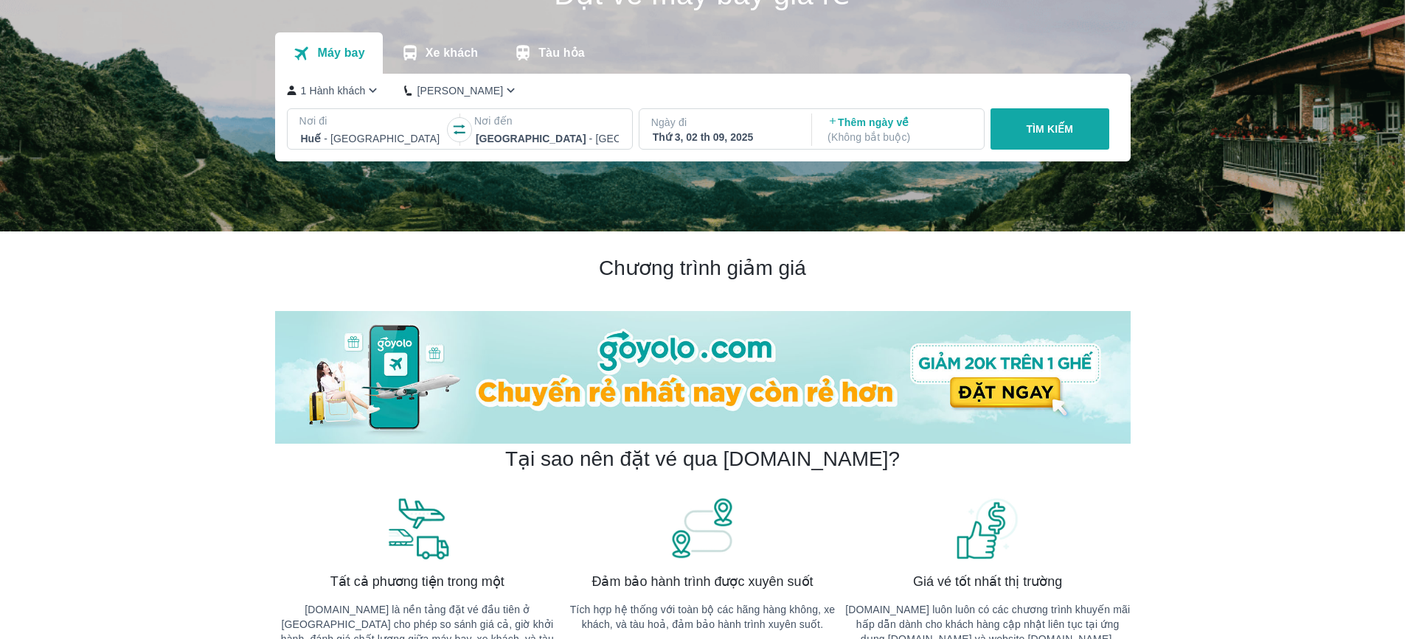
click at [708, 142] on div "Thứ 3, 02 th 09, 2025" at bounding box center [724, 137] width 143 height 15
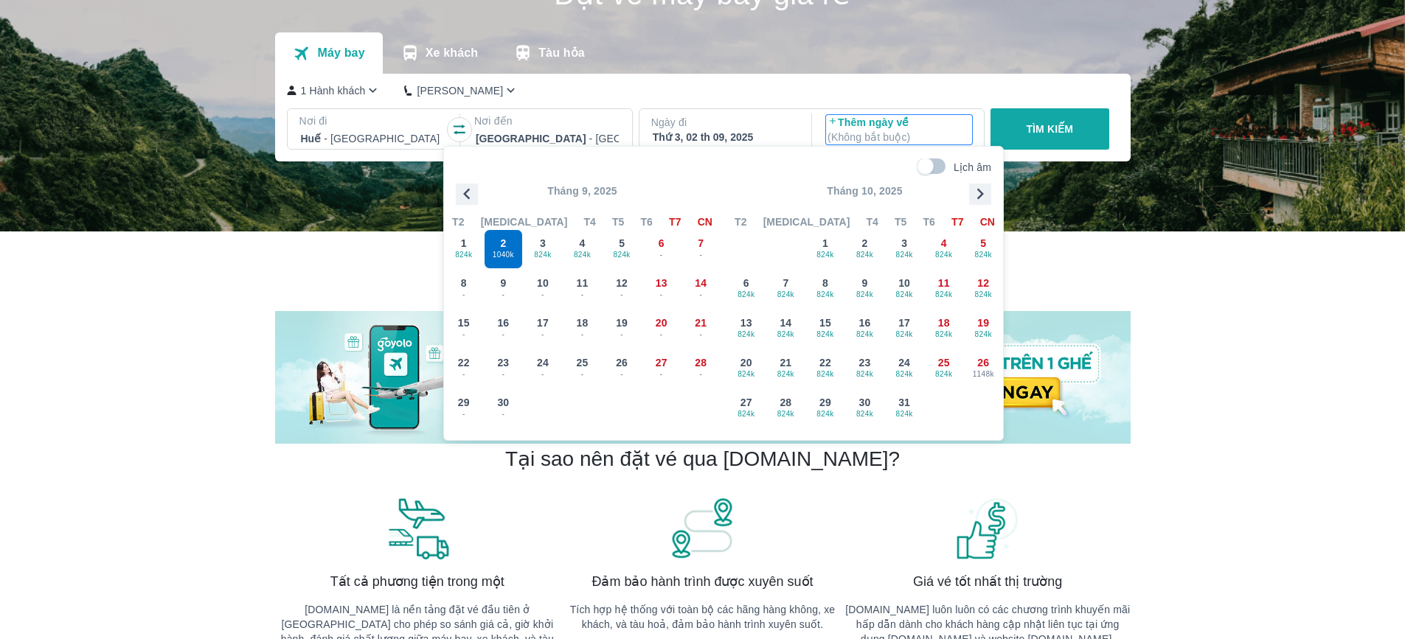
click at [845, 131] on p "( Không bắt buộc )" at bounding box center [898, 137] width 143 height 15
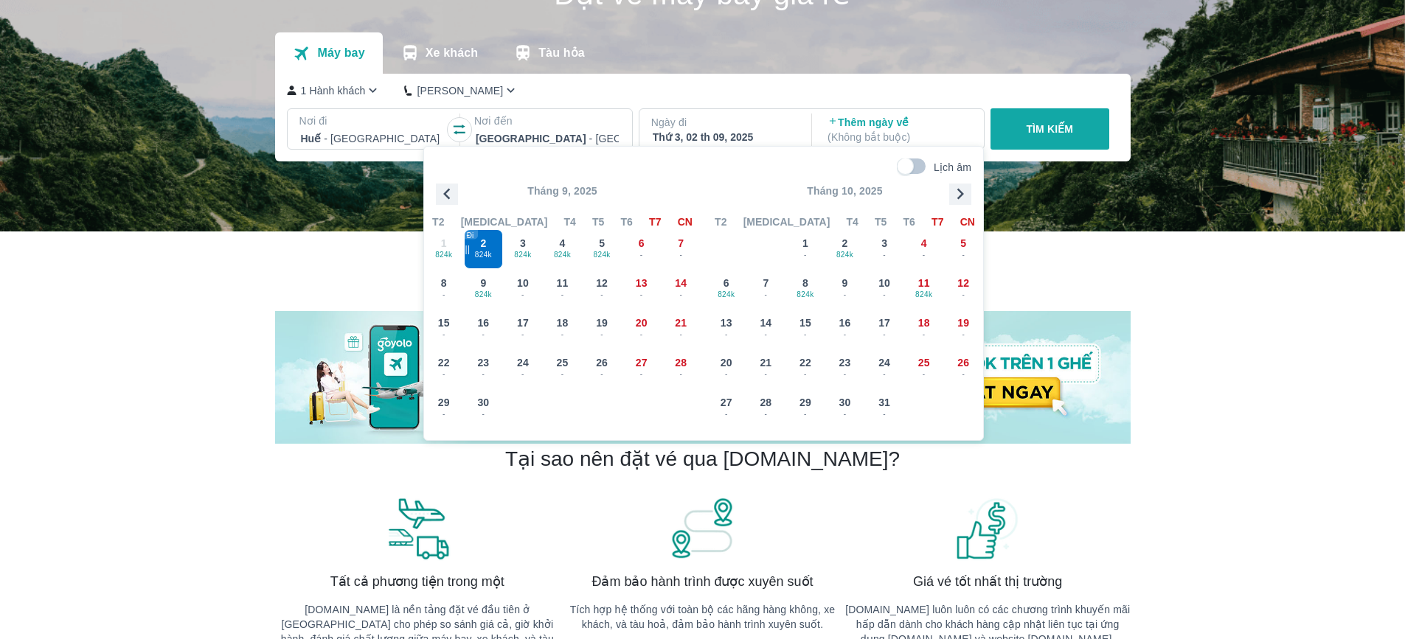
click at [460, 195] on p "Tháng 9, 2025" at bounding box center [562, 191] width 277 height 15
click at [452, 195] on icon "button" at bounding box center [447, 194] width 22 height 22
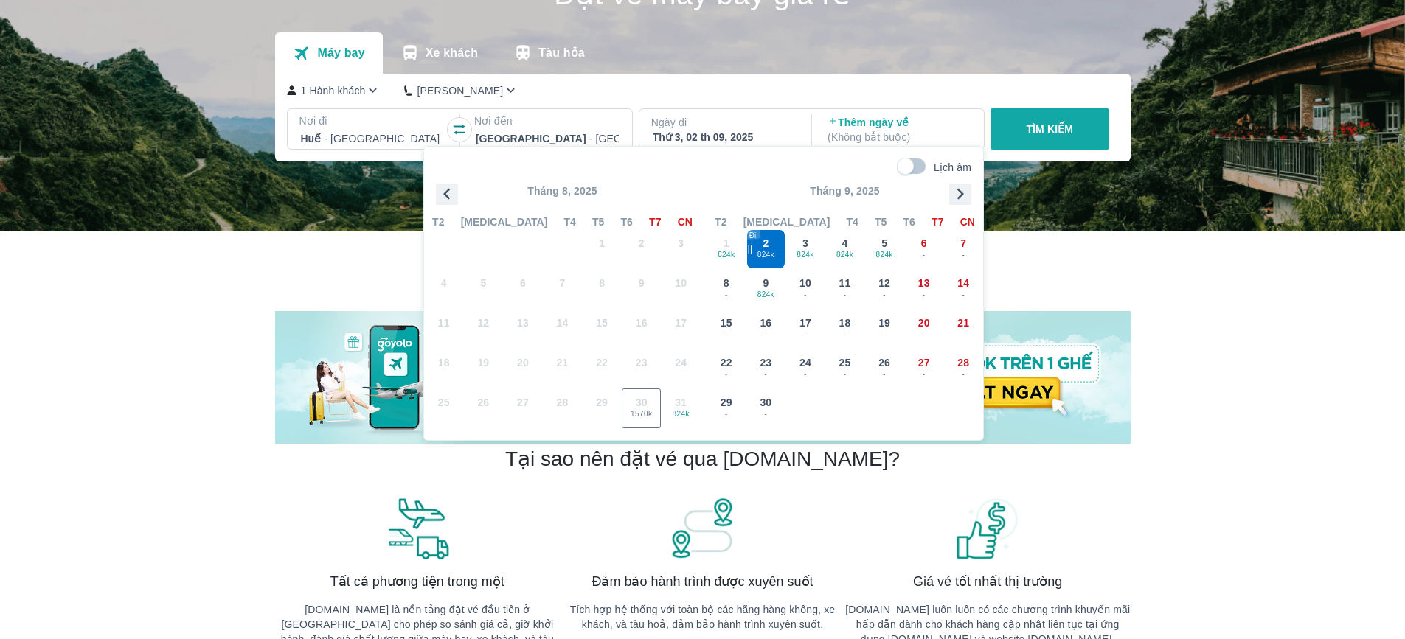
click at [684, 414] on span "31 824k" at bounding box center [681, 409] width 40 height 40
click at [737, 131] on div "Thứ 3, 02 th 09, 2025" at bounding box center [724, 137] width 143 height 15
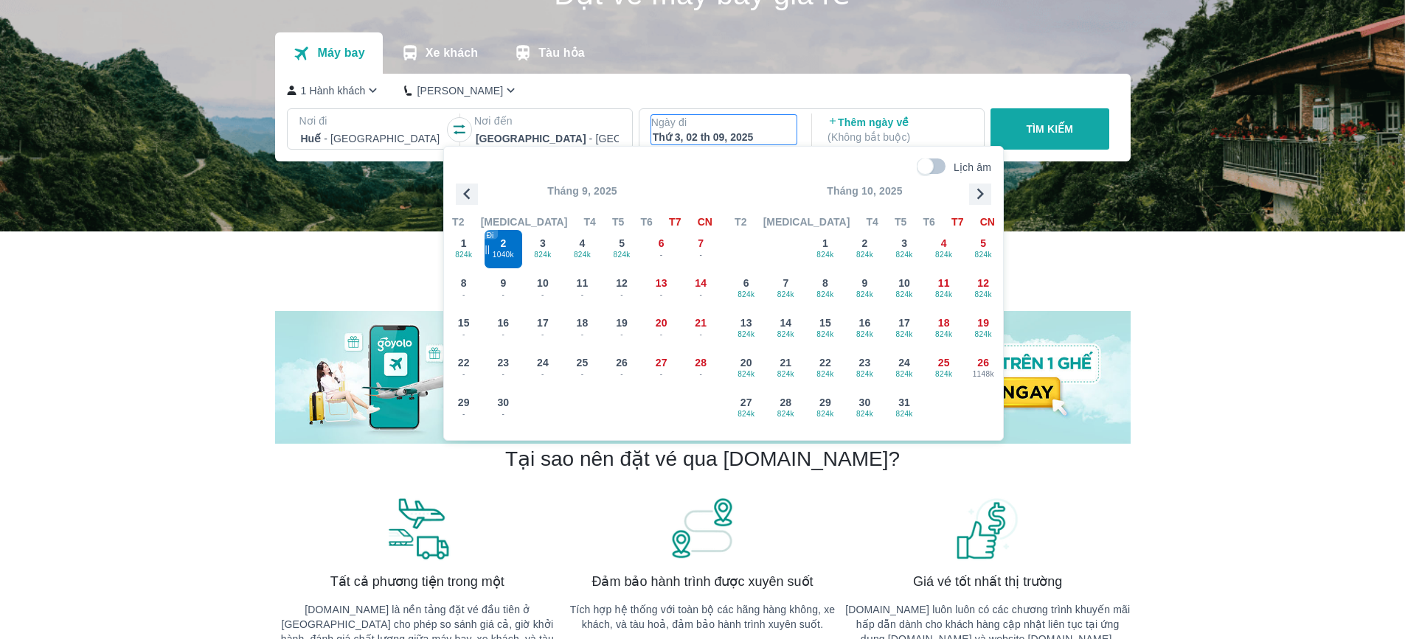
click at [468, 202] on icon "button" at bounding box center [467, 194] width 22 height 22
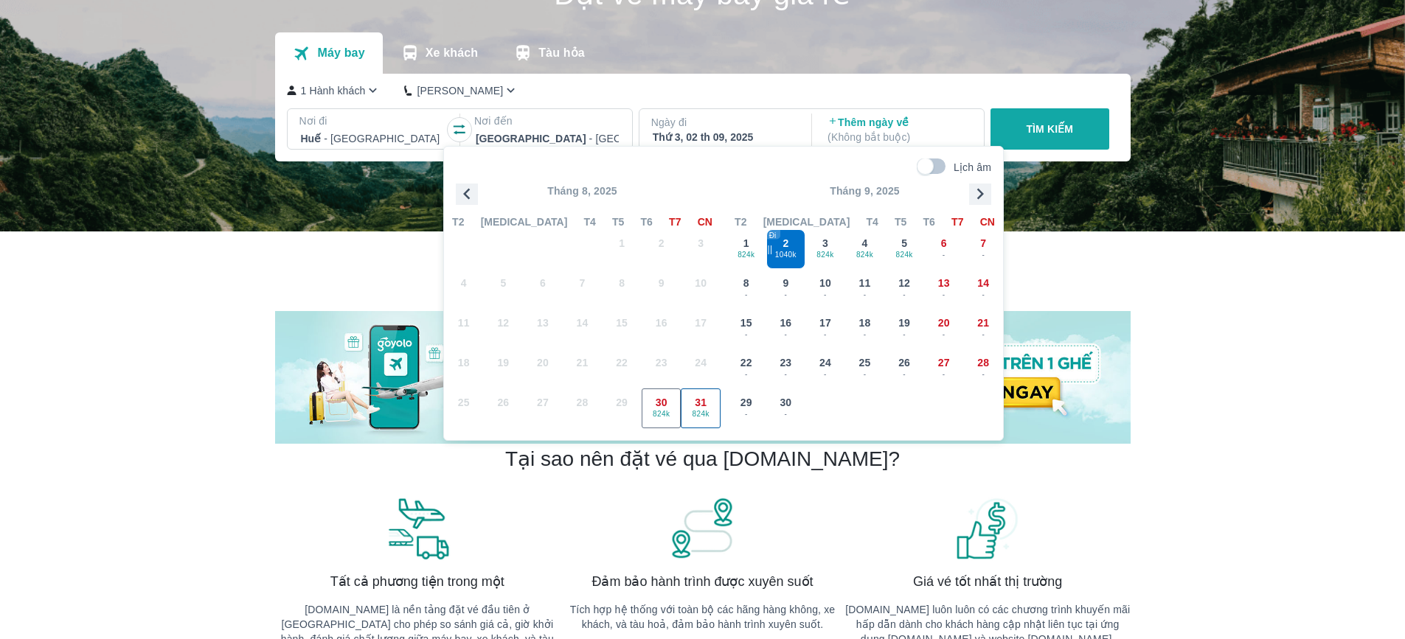
click at [690, 403] on div "31 824k" at bounding box center [700, 408] width 38 height 38
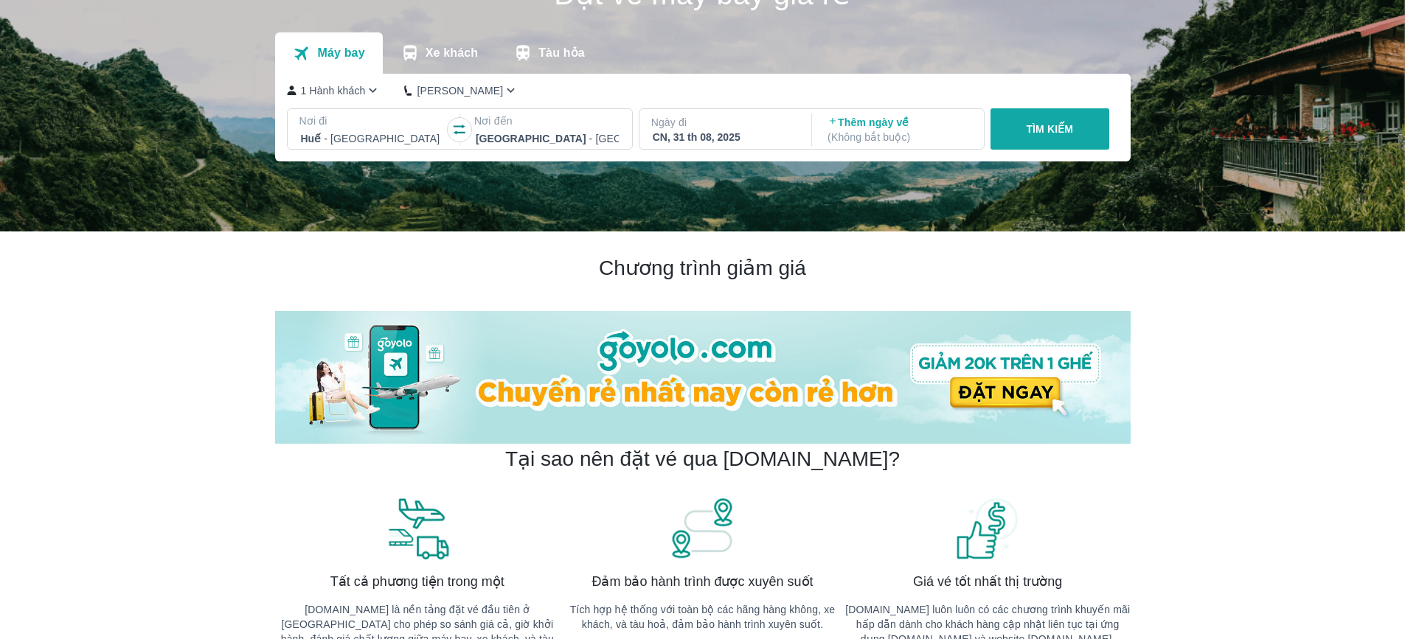
click at [850, 135] on p "( Không bắt buộc )" at bounding box center [898, 137] width 143 height 15
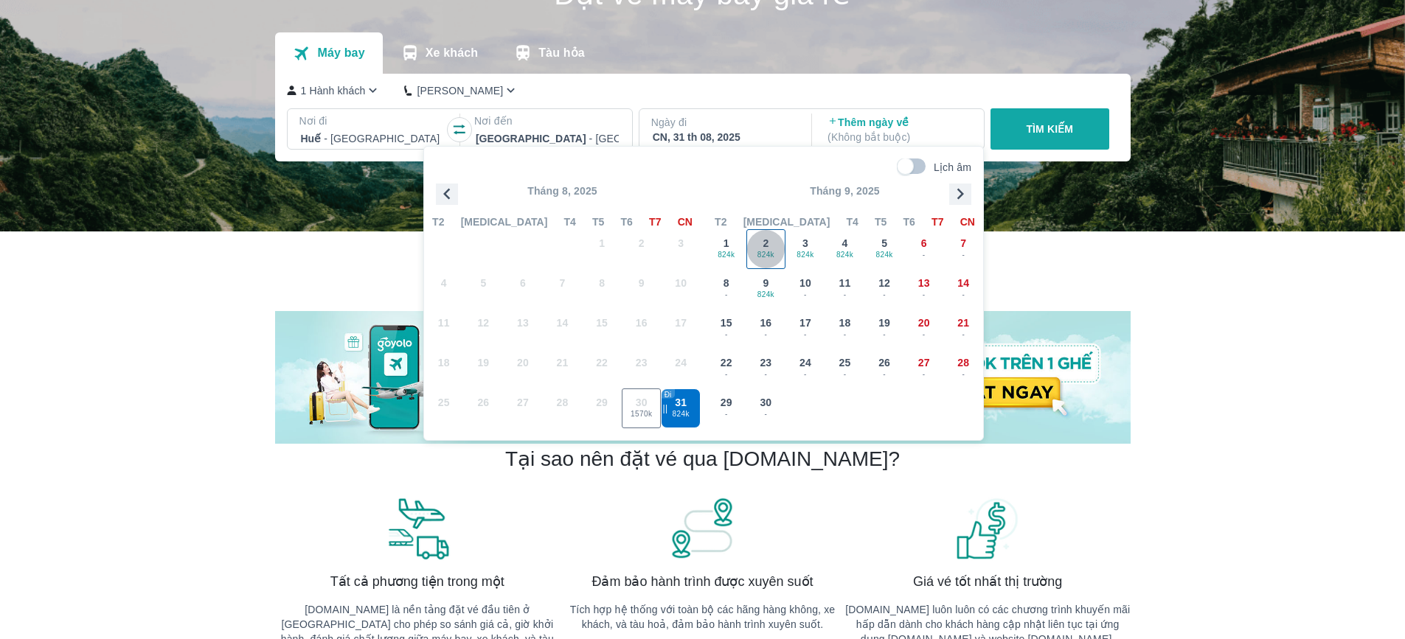
click at [776, 252] on span "824k" at bounding box center [766, 255] width 38 height 12
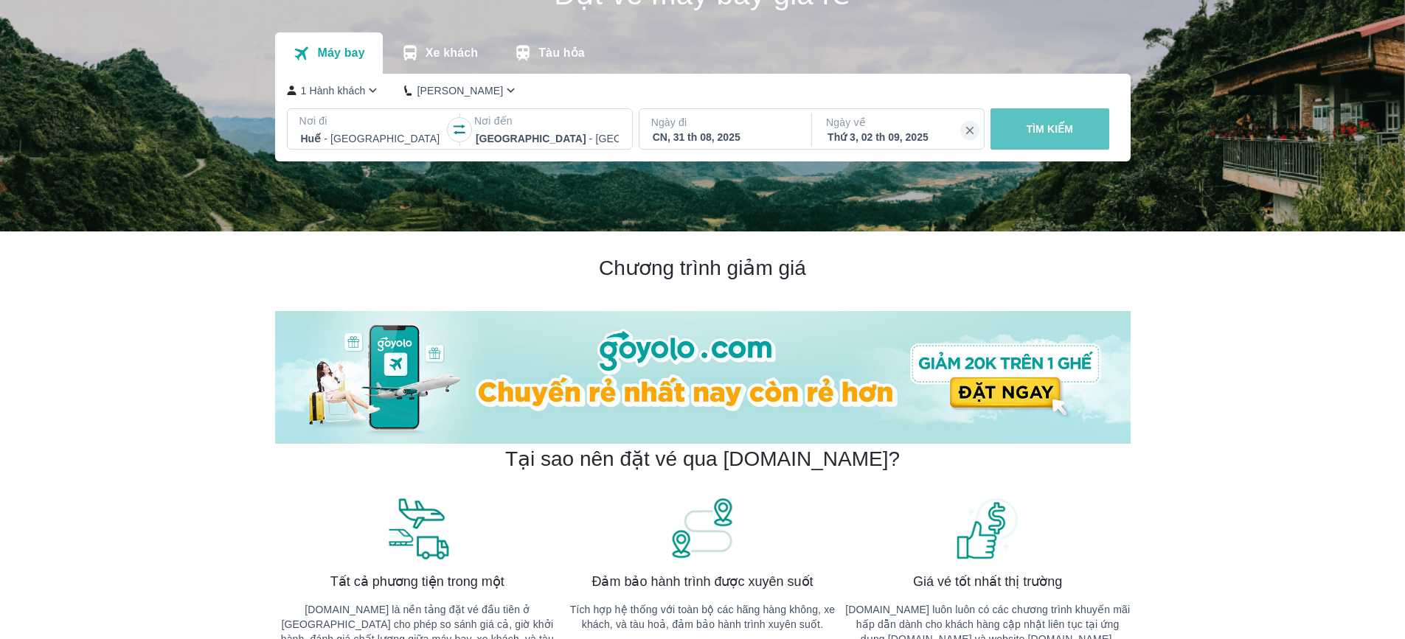
click at [1062, 131] on p "TÌM KIẾM" at bounding box center [1049, 129] width 47 height 15
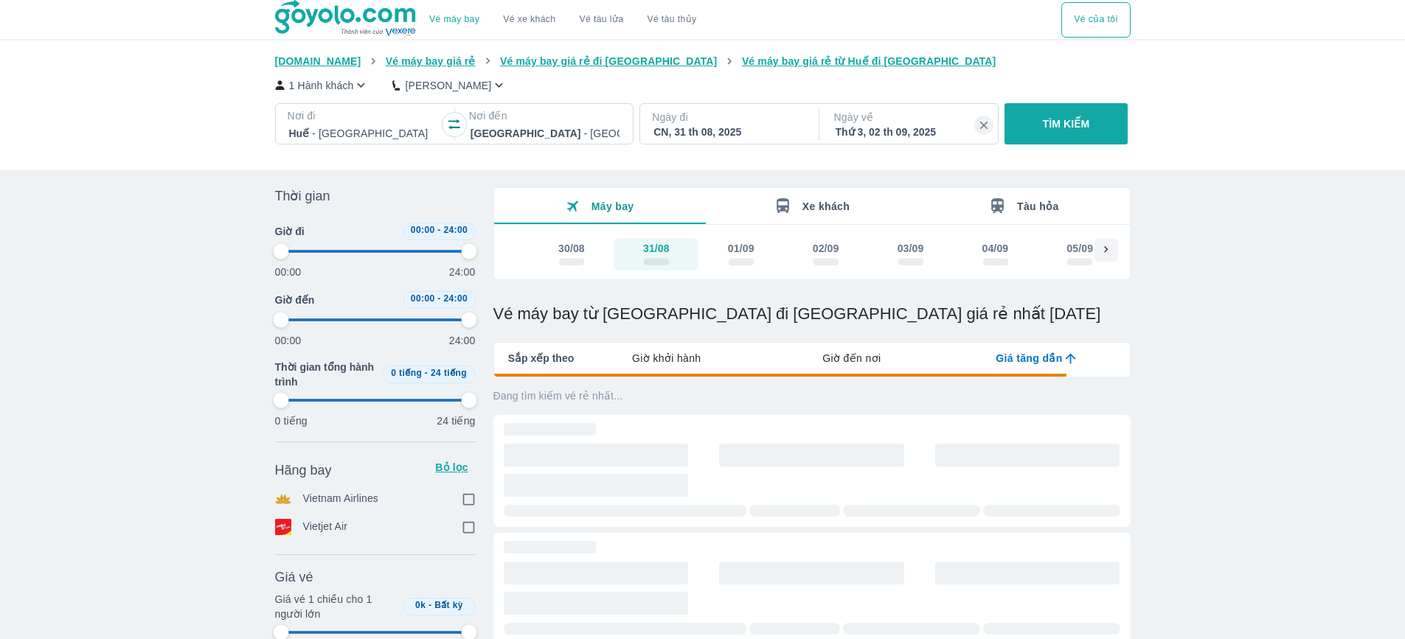
type input "97.9166666666667"
checkbox input "true"
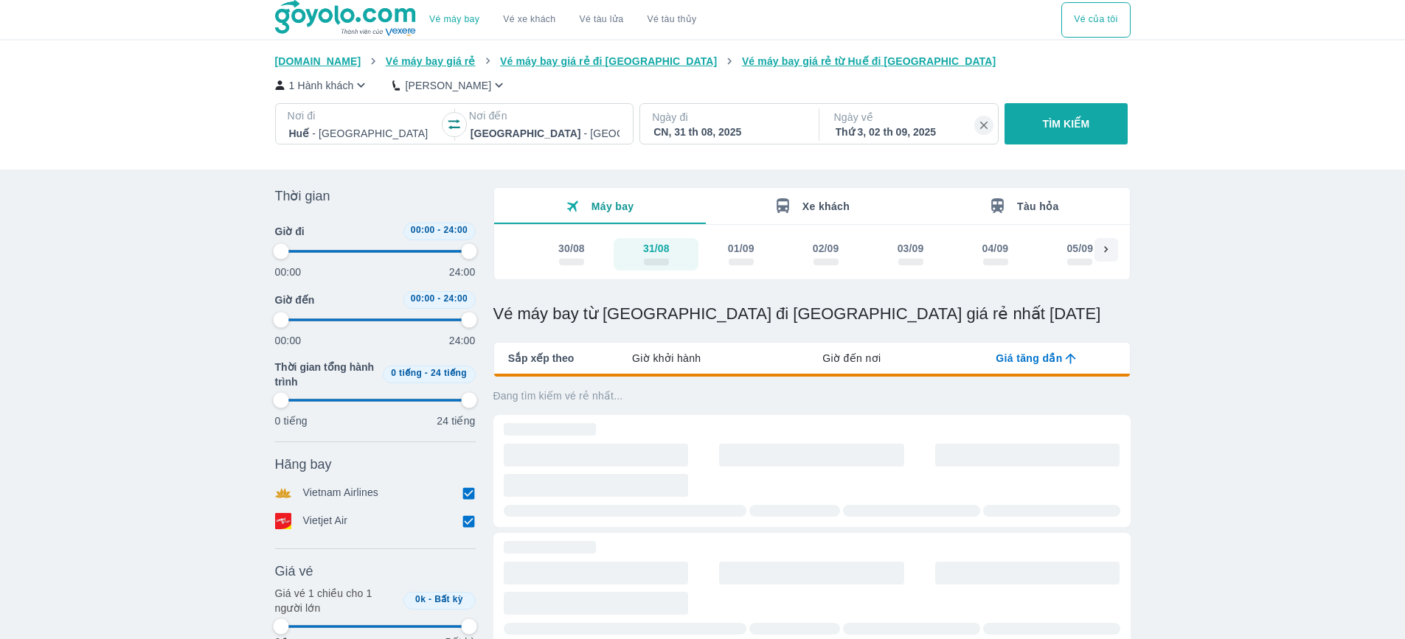
type input "97.9166666666667"
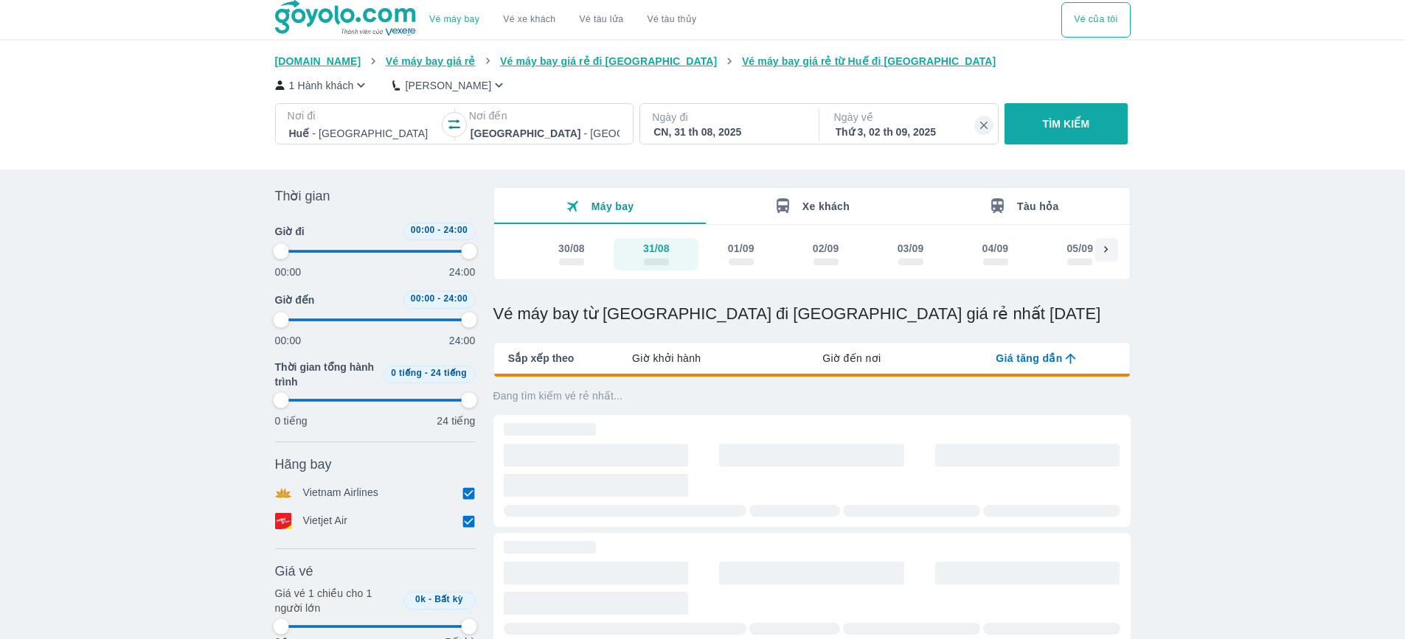
type input "97.9166666666667"
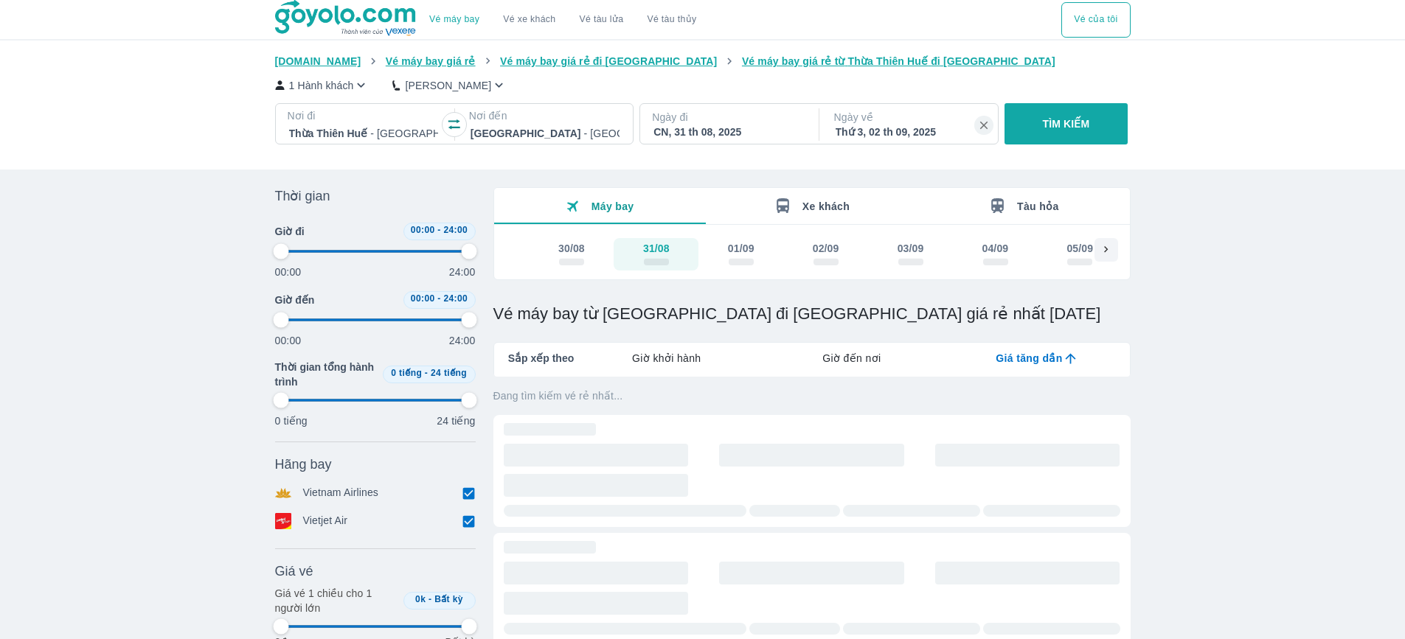
type input "97.9166666666667"
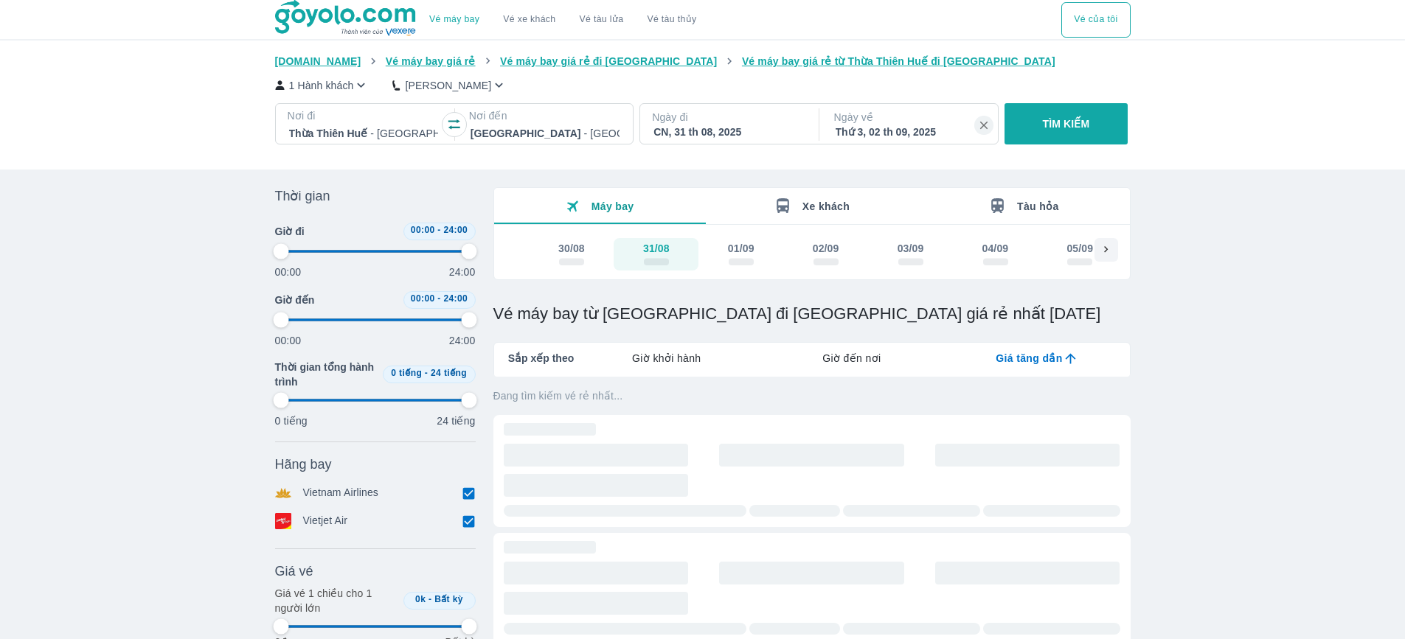
type input "97.9166666666667"
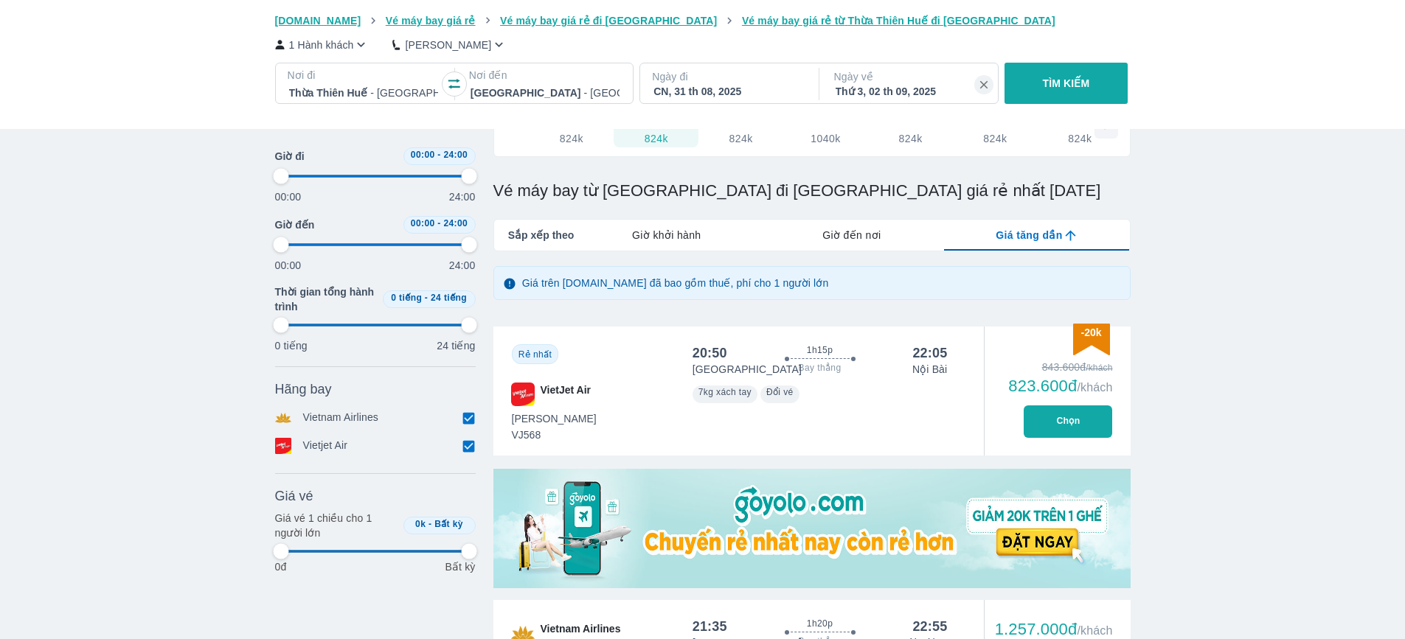
scroll to position [147, 0]
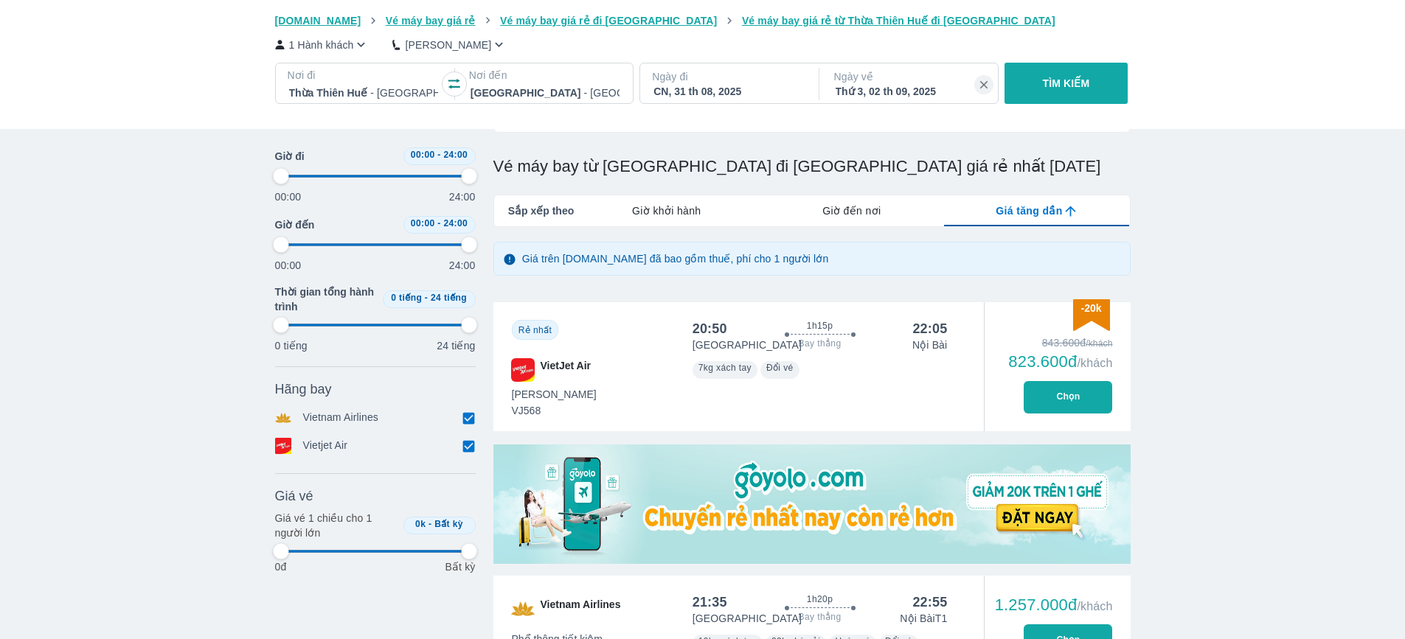
type input "97.9166666666667"
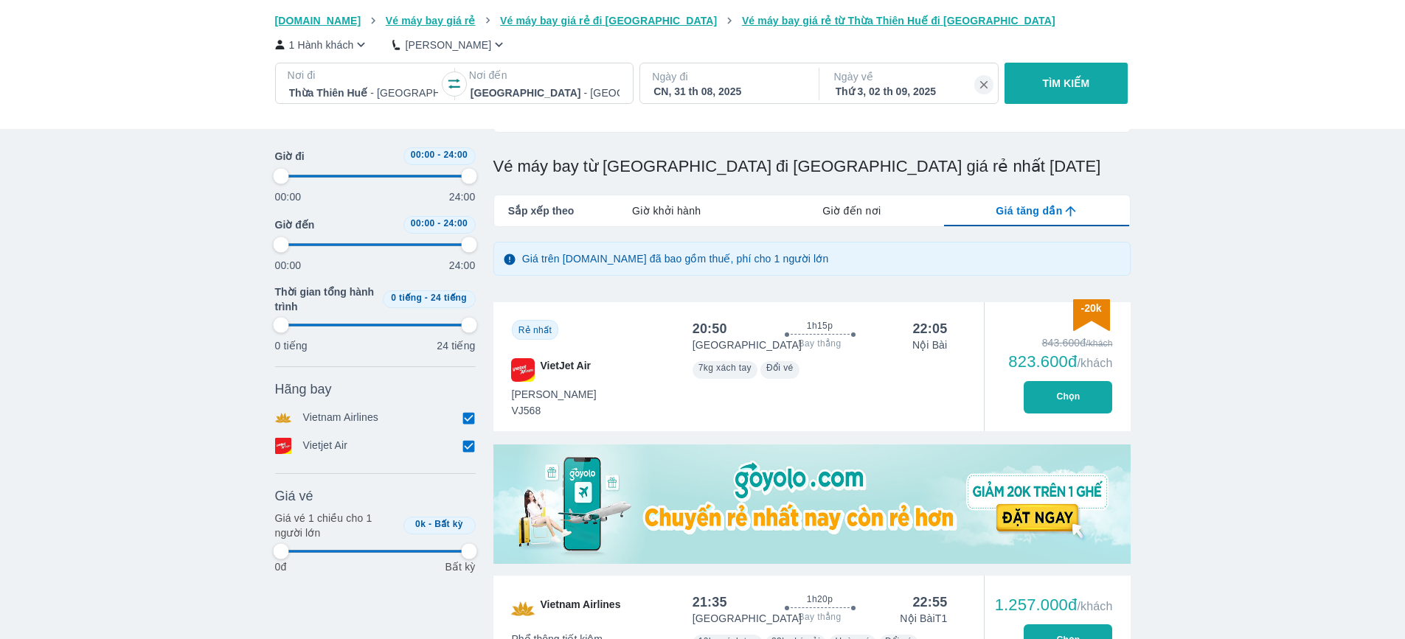
type input "97.9166666666667"
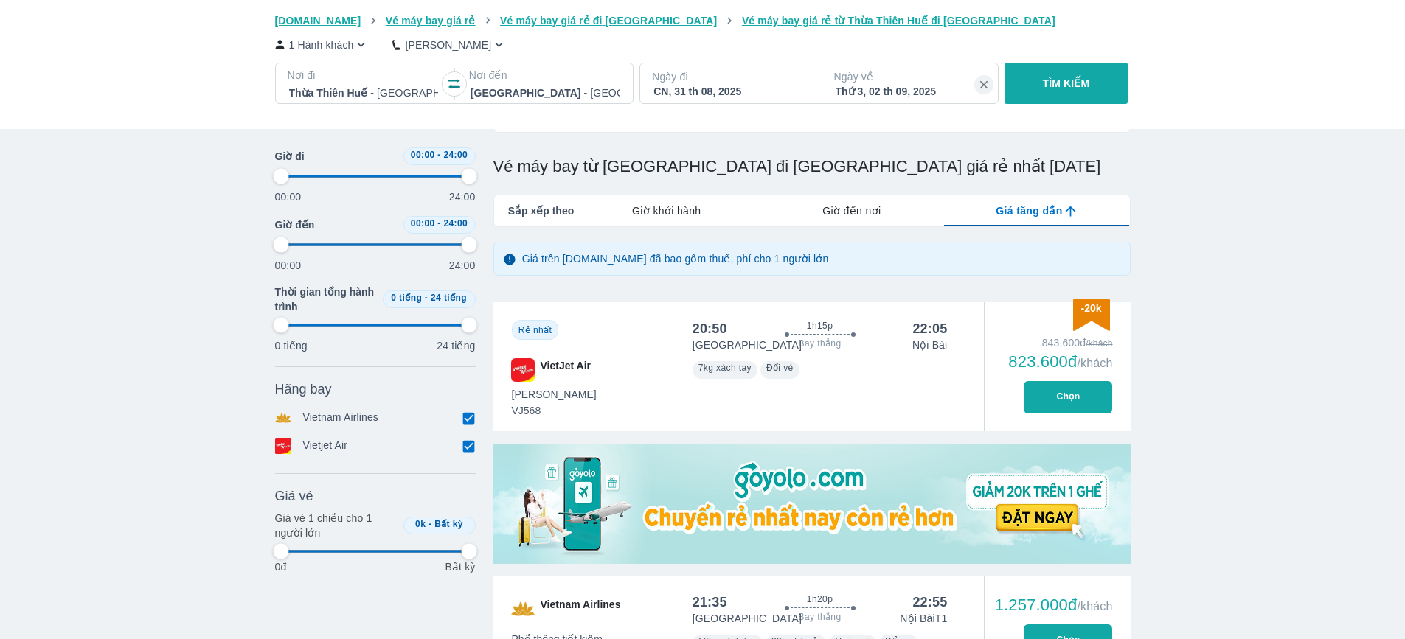
type input "97.9166666666667"
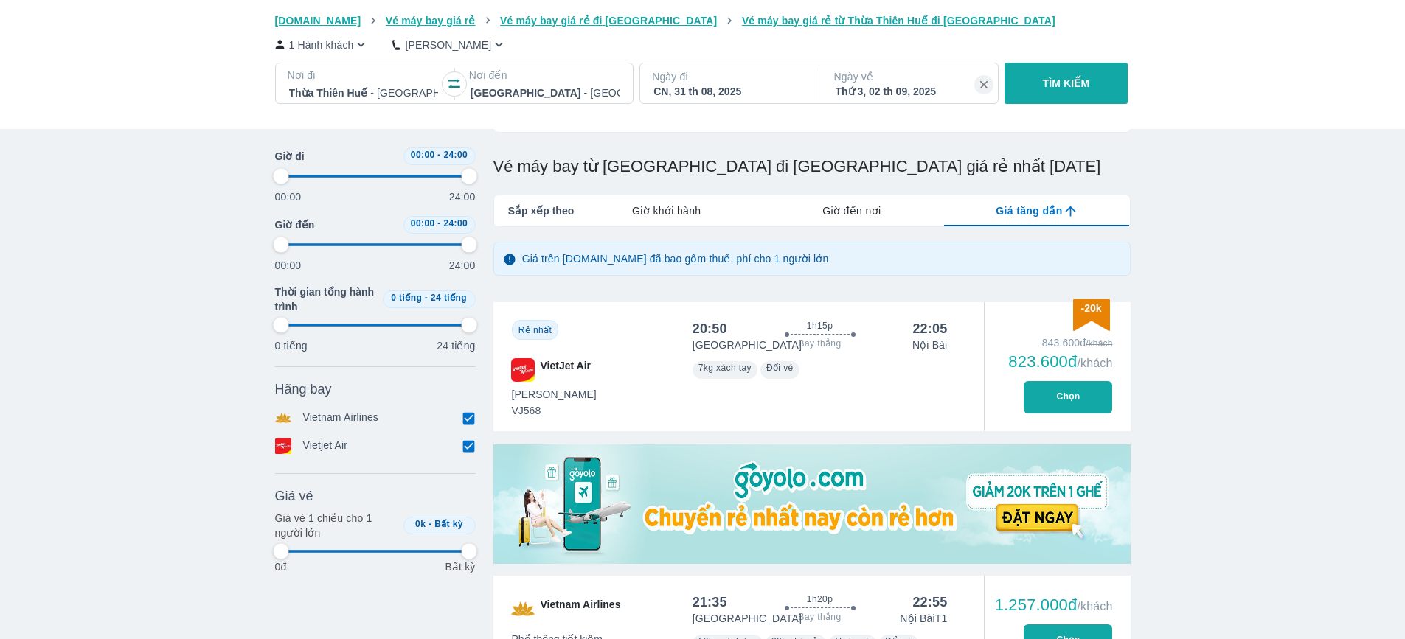
type input "97.9166666666667"
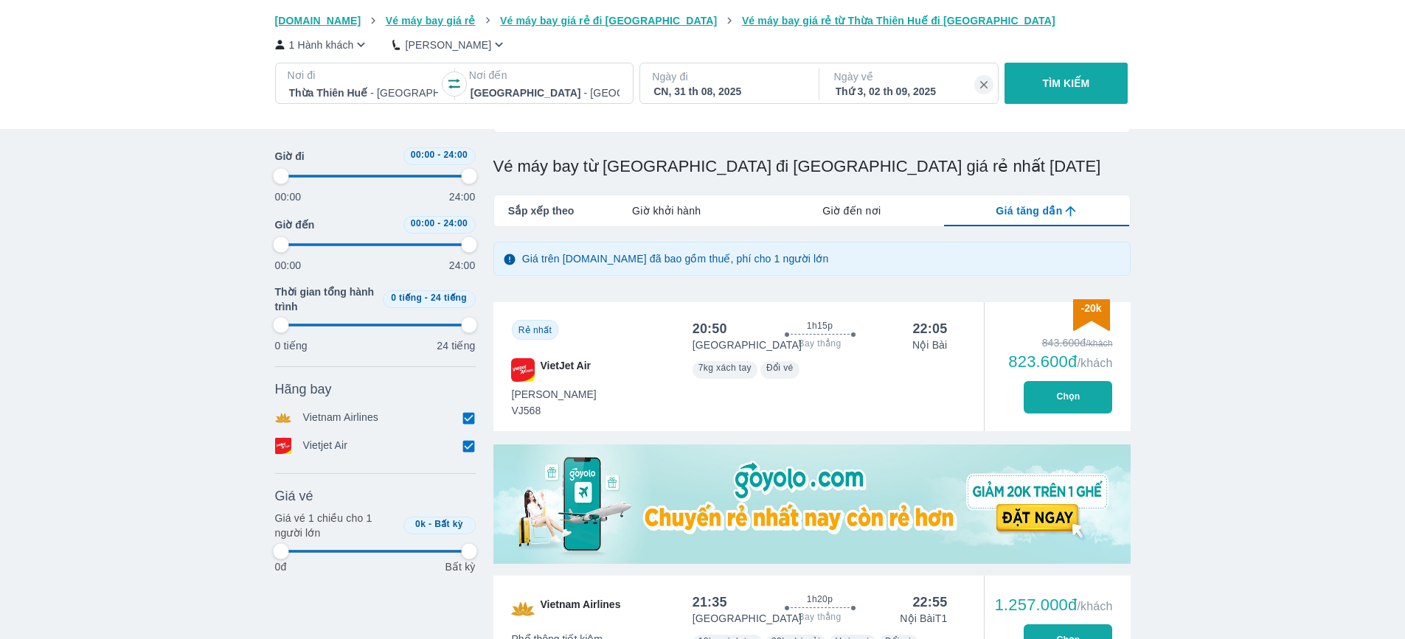
type input "97.9166666666667"
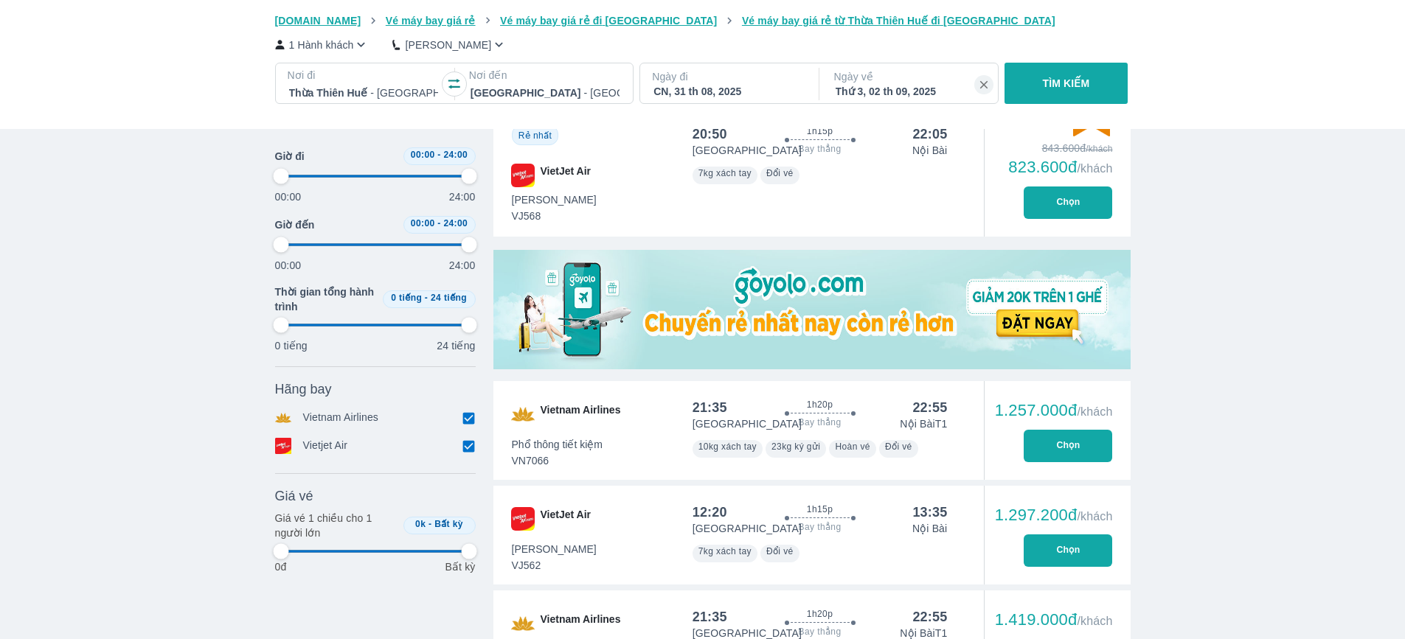
scroll to position [369, 0]
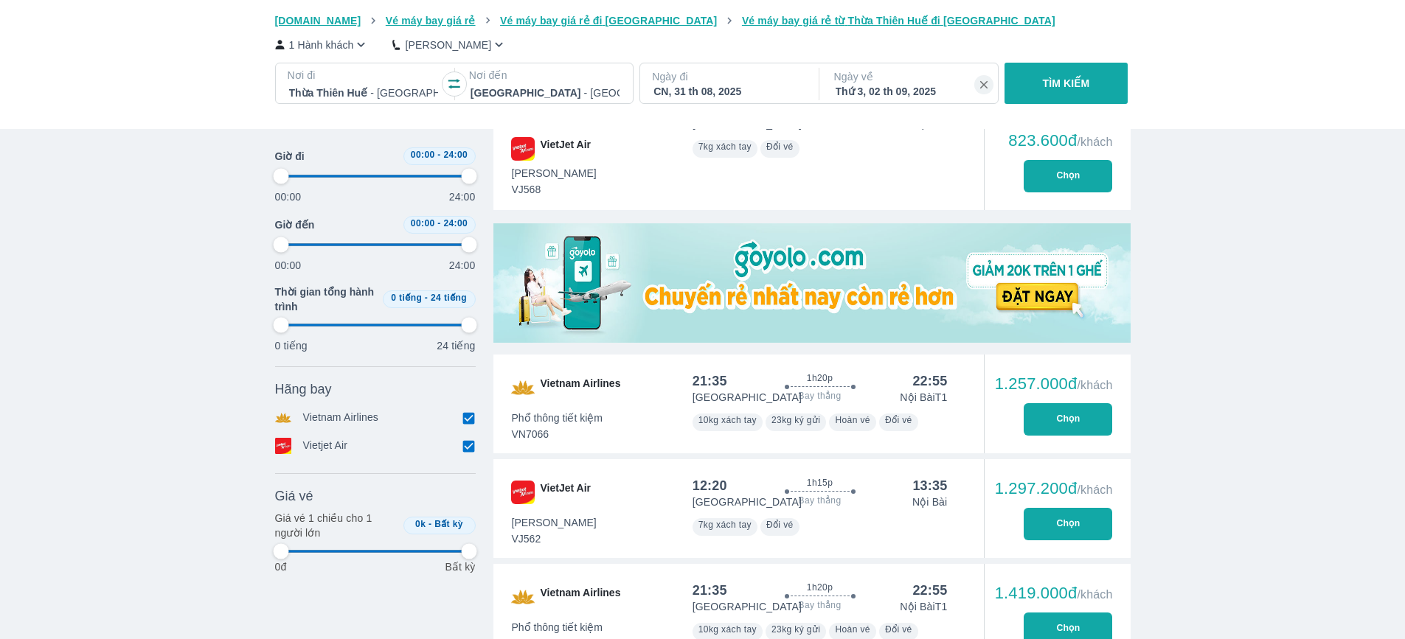
type input "97.9166666666667"
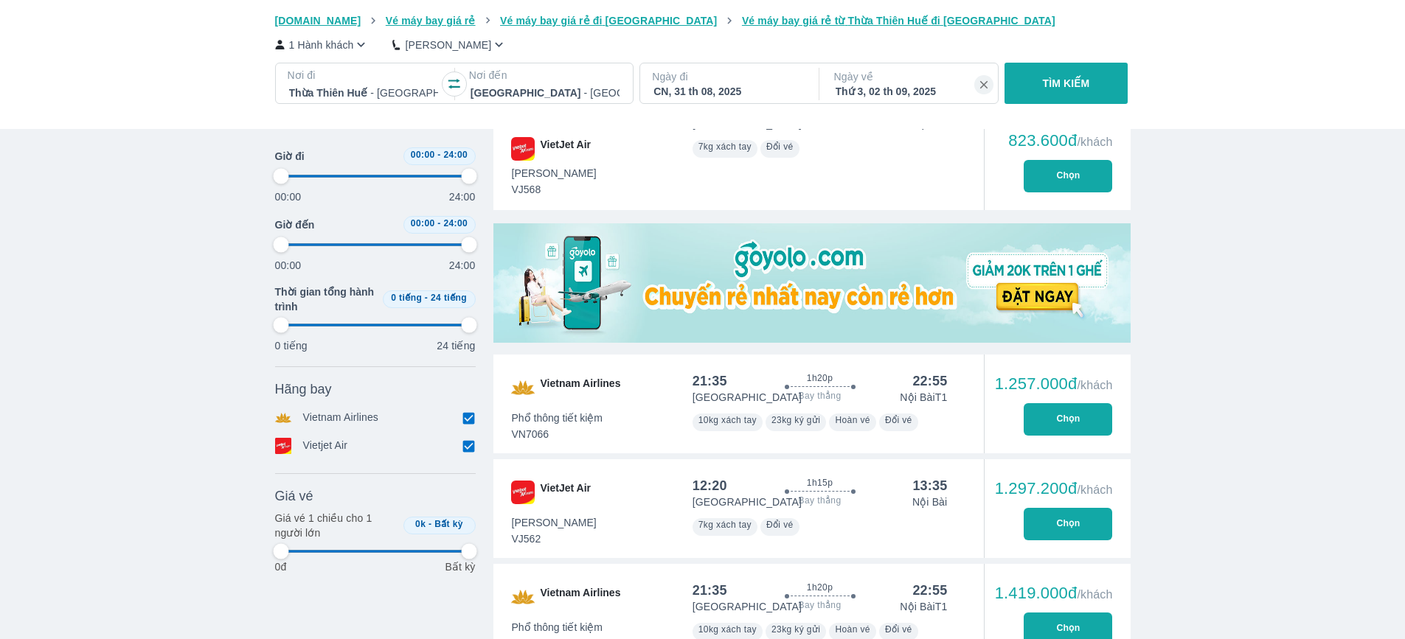
type input "97.9166666666667"
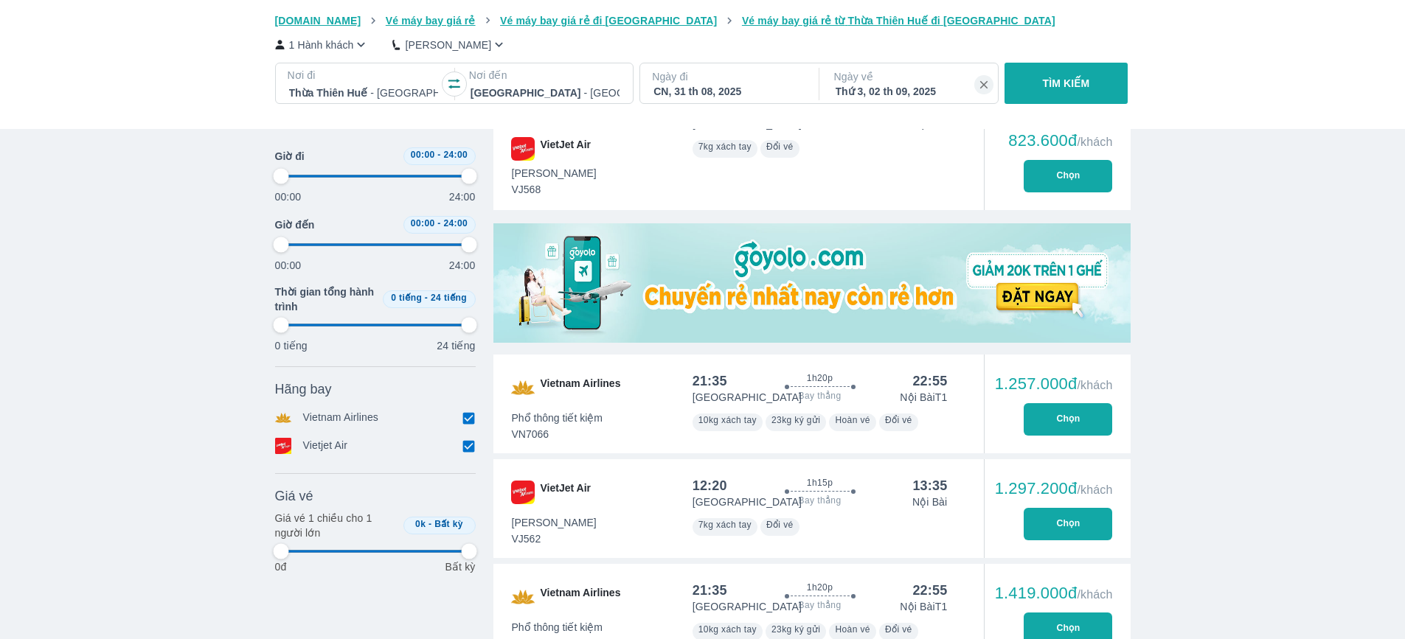
type input "97.9166666666667"
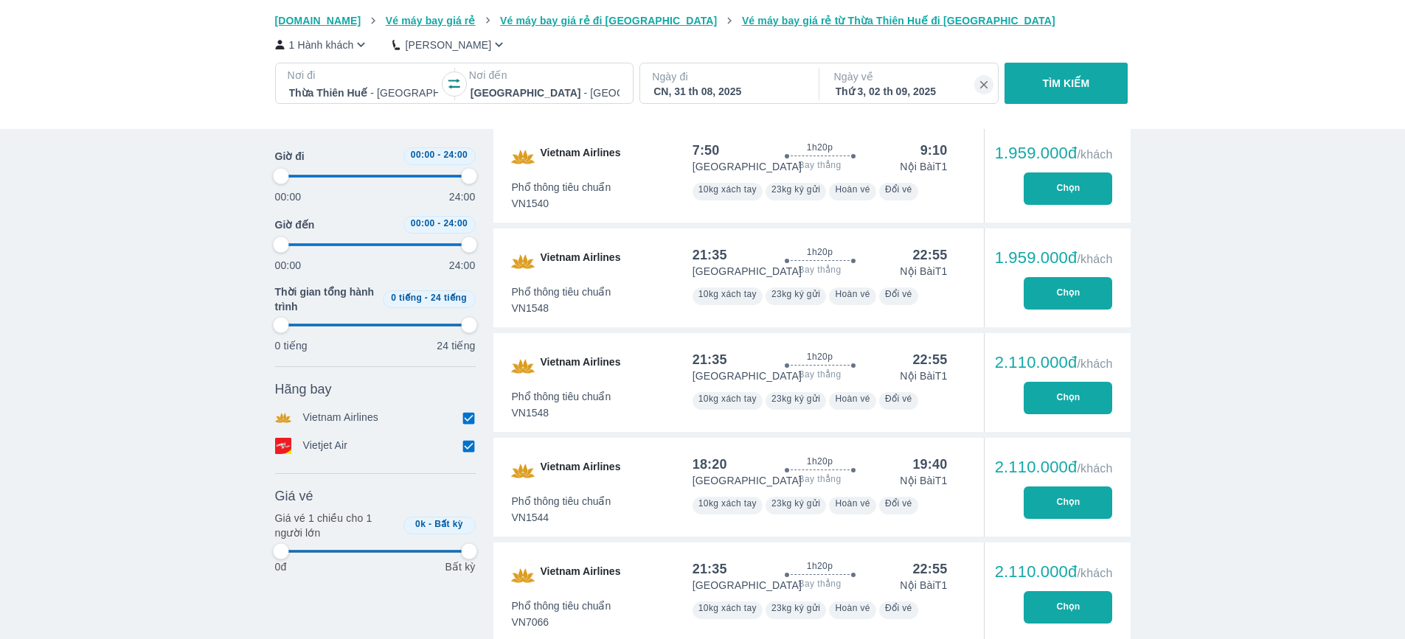
type input "97.9166666666667"
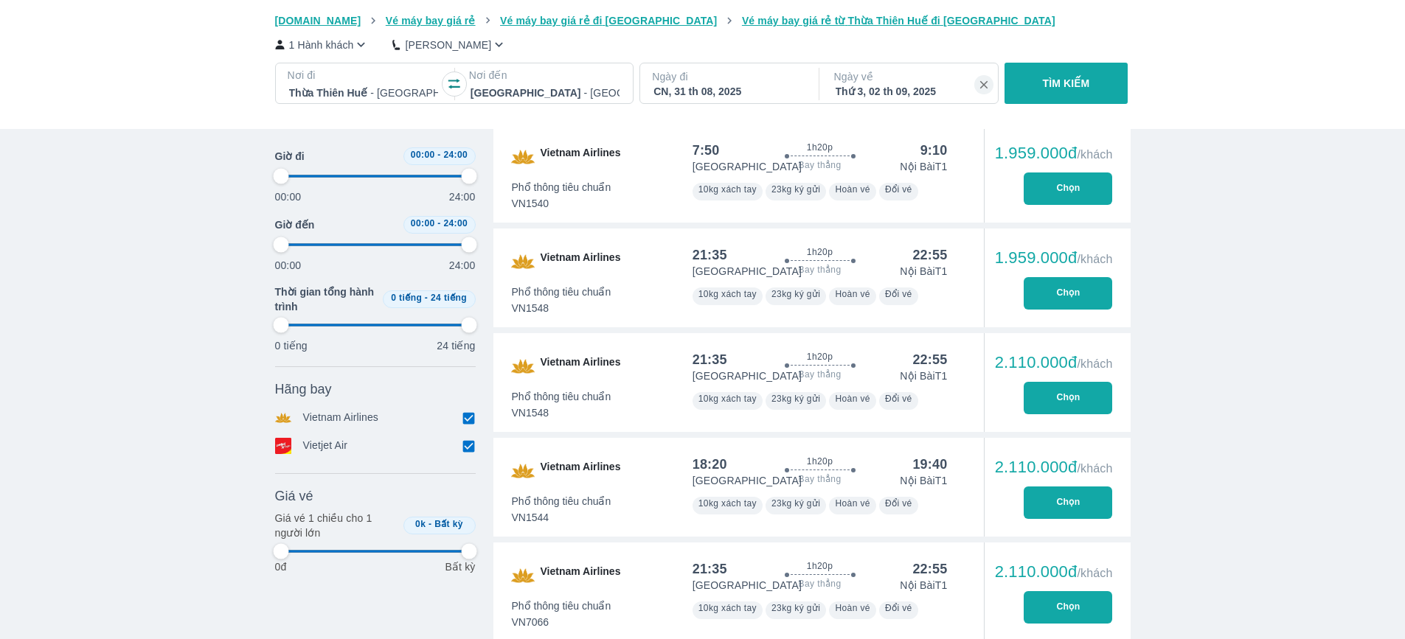
type input "97.9166666666667"
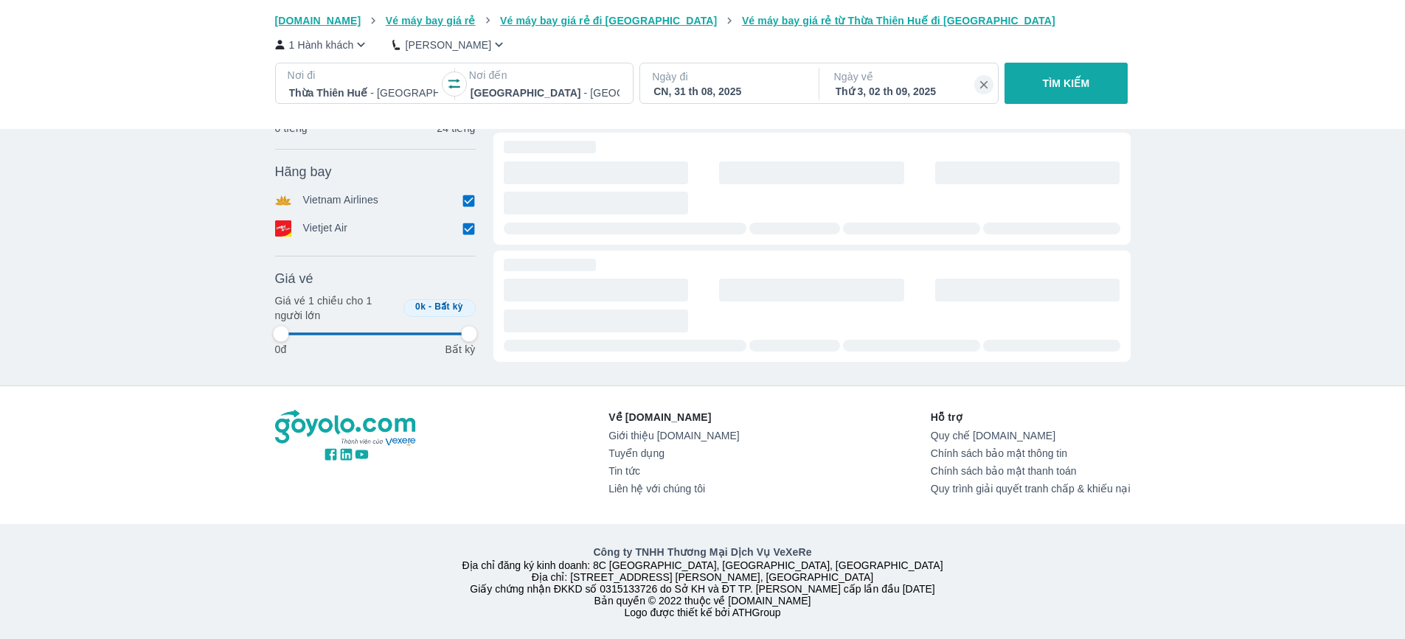
type input "97.9166666666667"
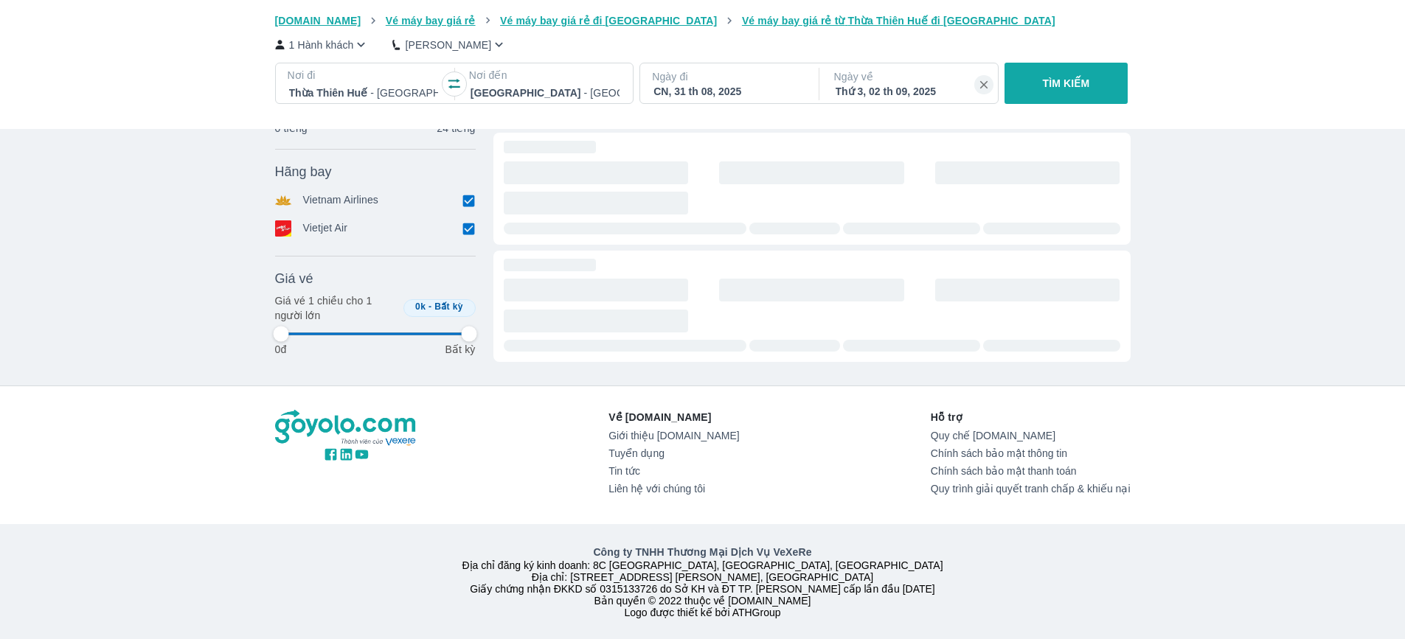
type input "97.9166666666667"
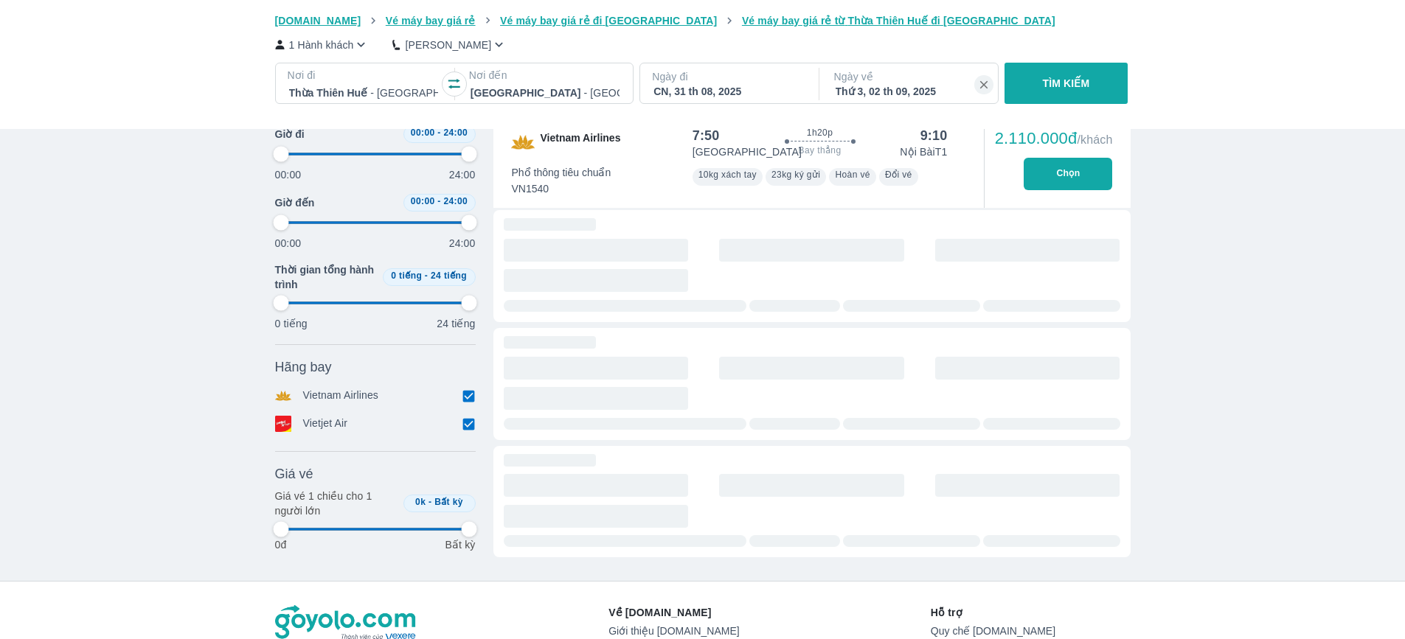
type input "97.9166666666667"
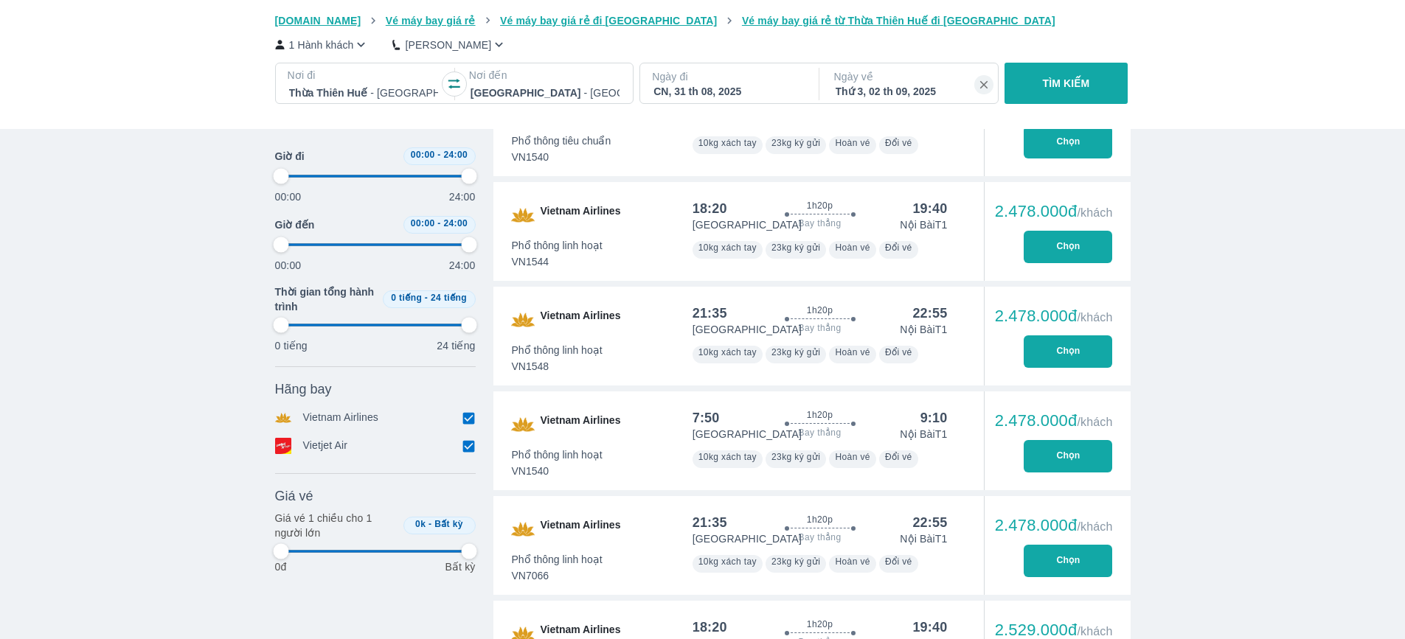
type input "97.9166666666667"
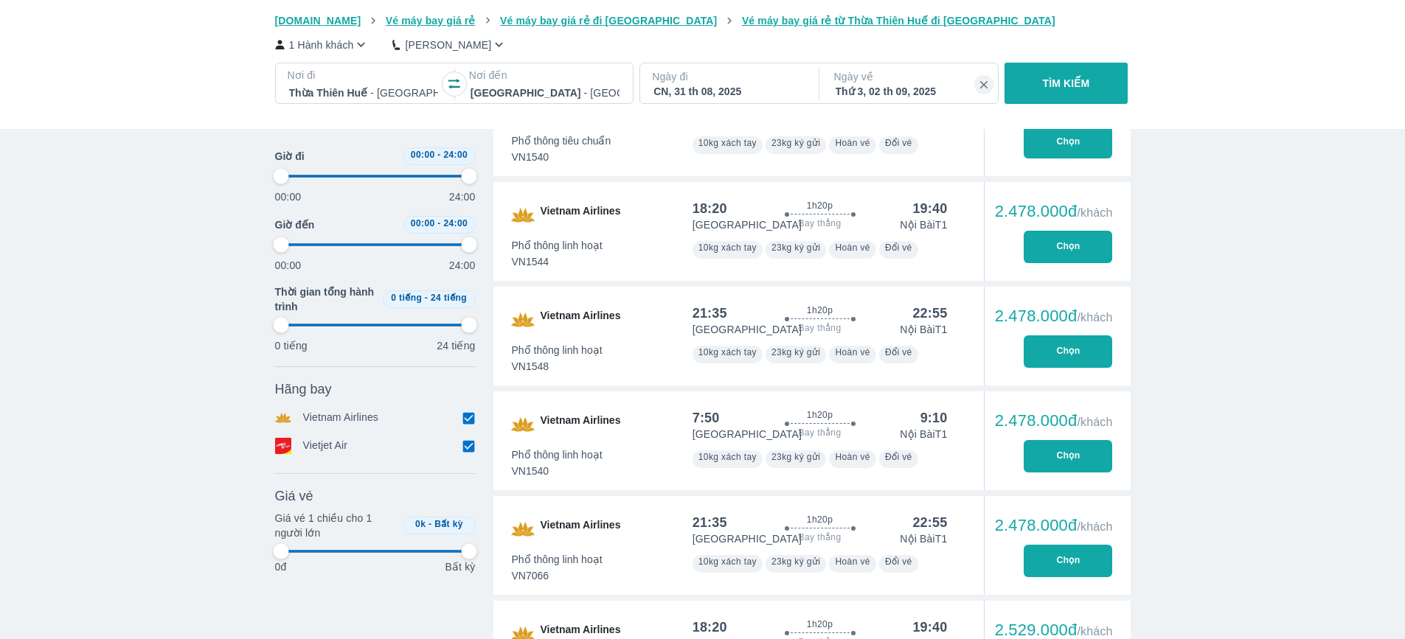
type input "97.9166666666667"
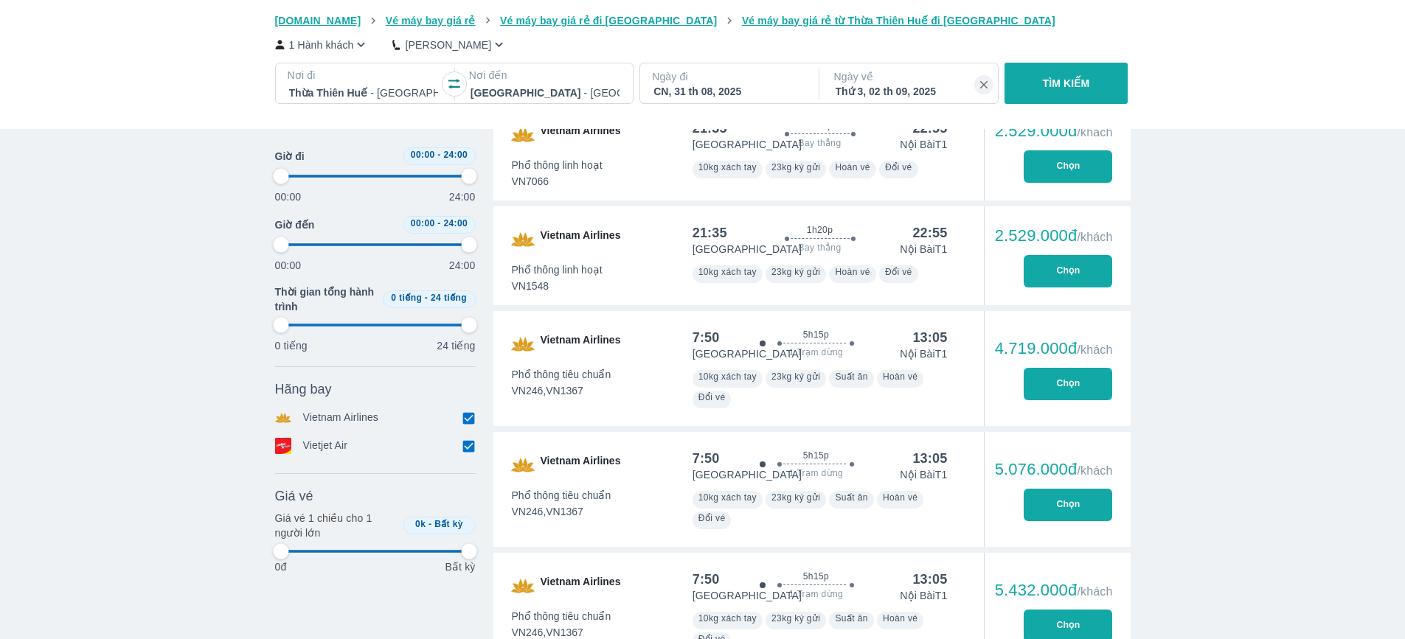
type input "97.9166666666667"
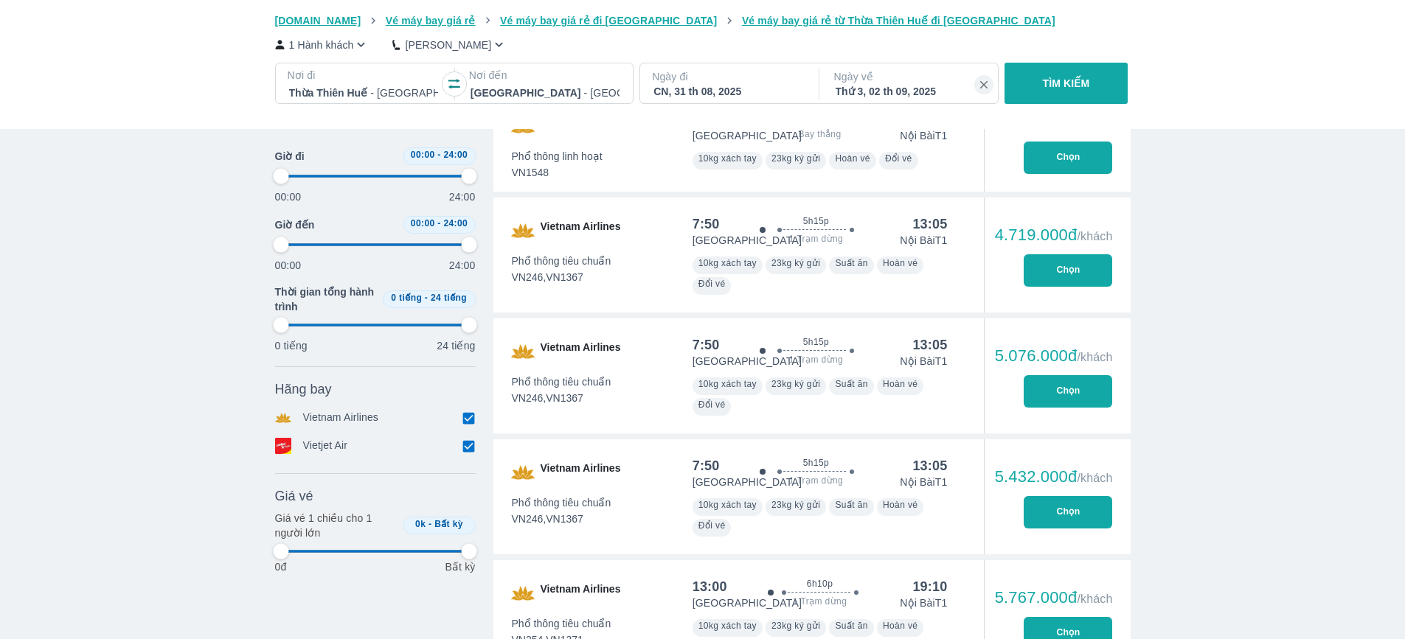
type input "97.9166666666667"
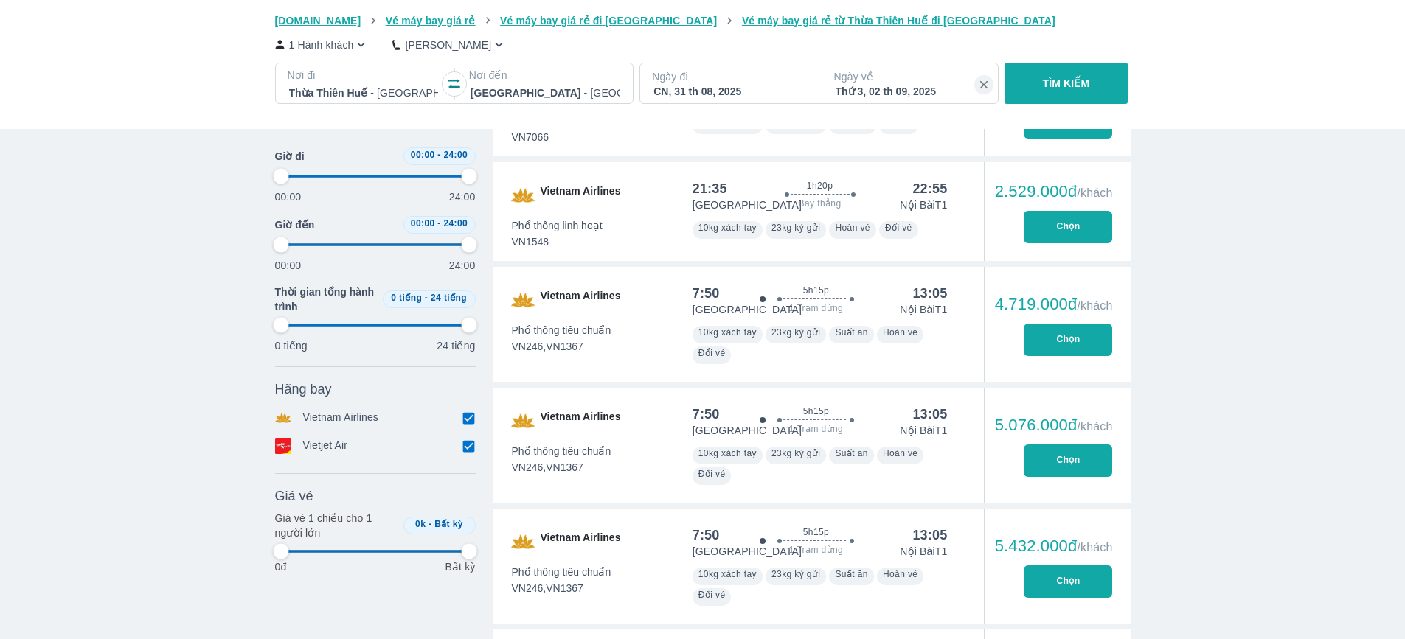
type input "97.9166666666667"
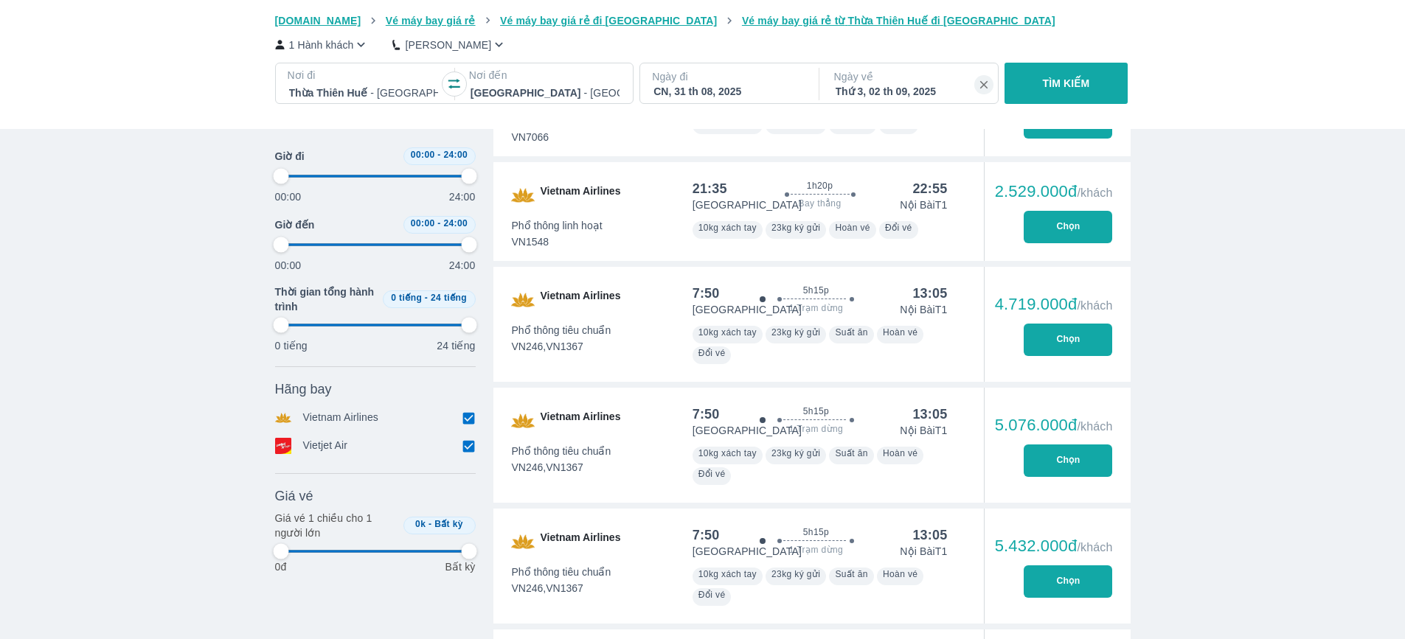
type input "97.9166666666667"
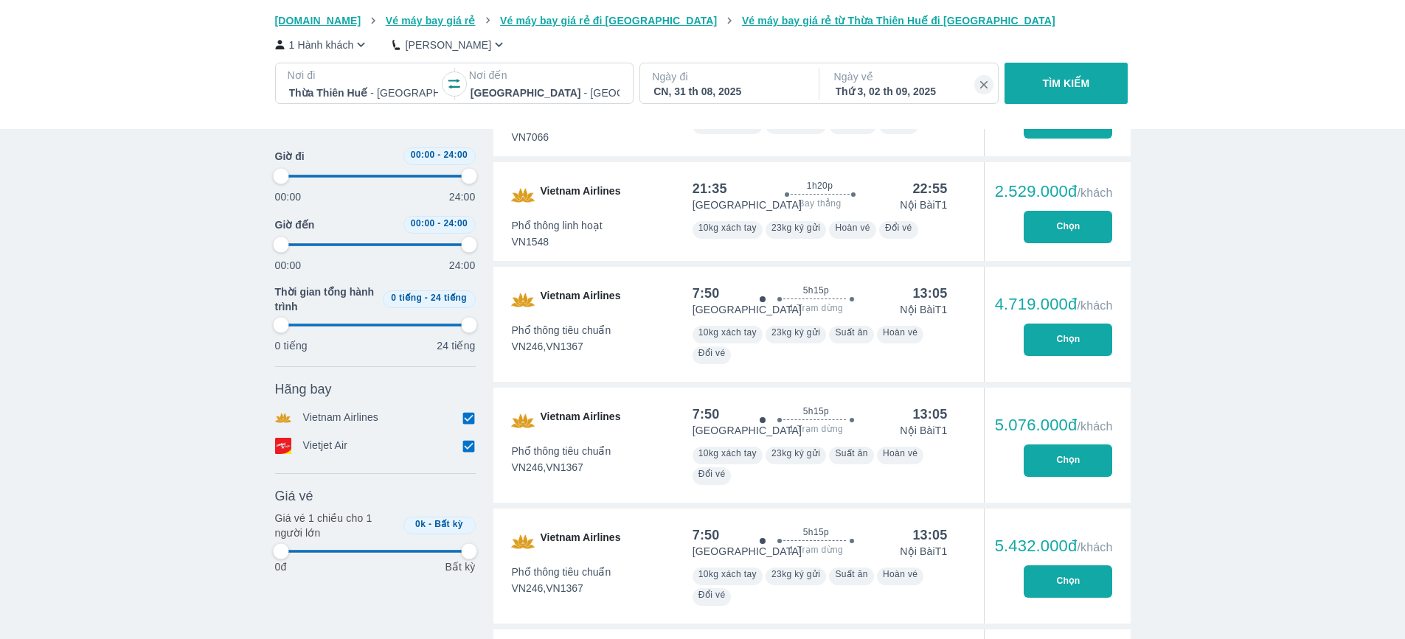
type input "97.9166666666667"
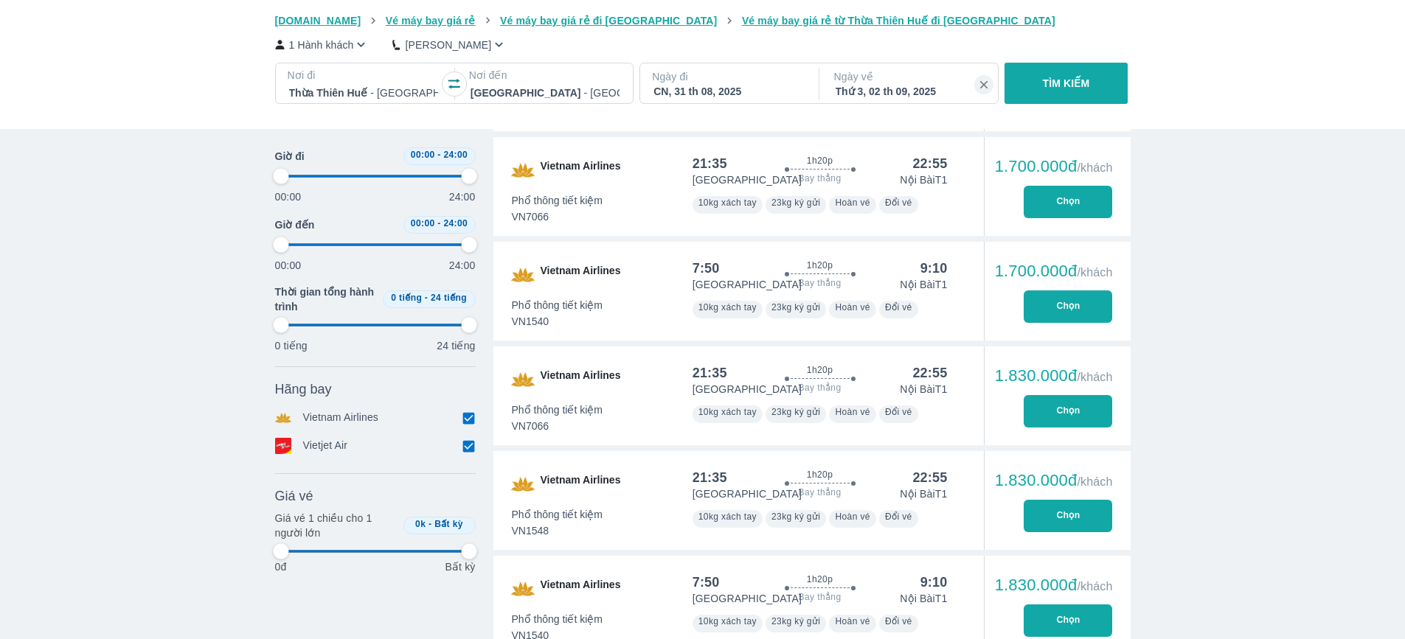
type input "97.9166666666667"
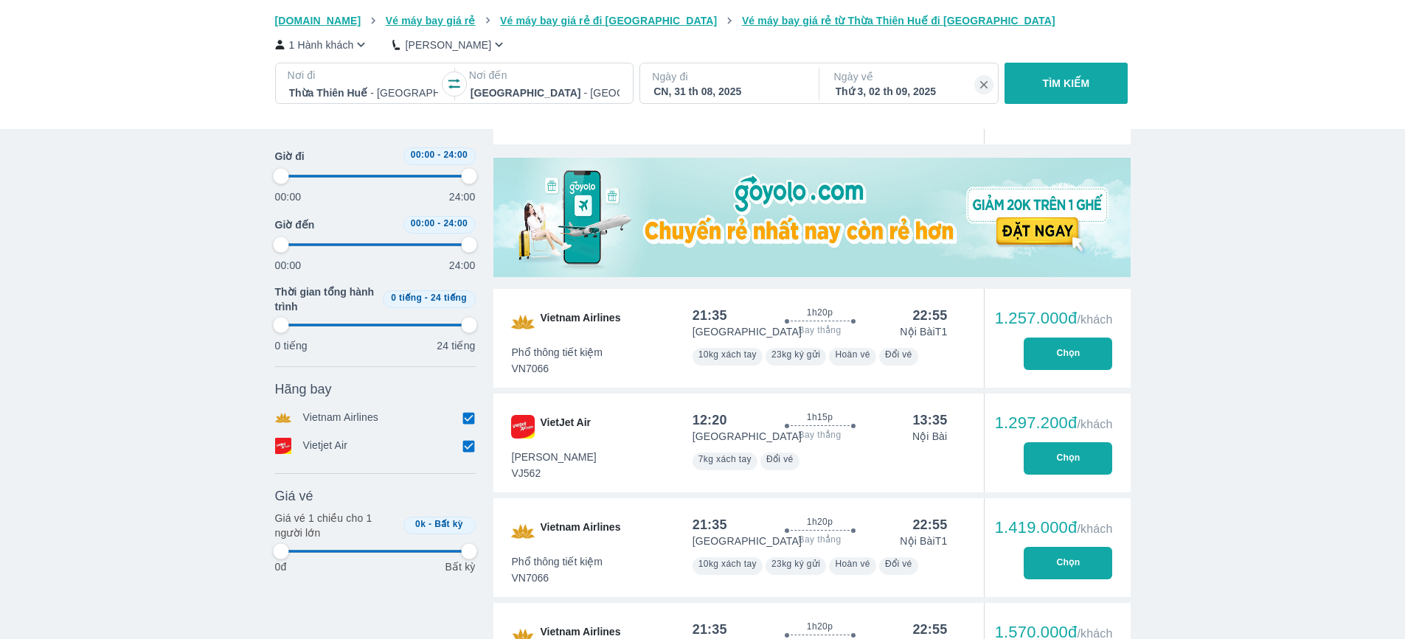
type input "97.9166666666667"
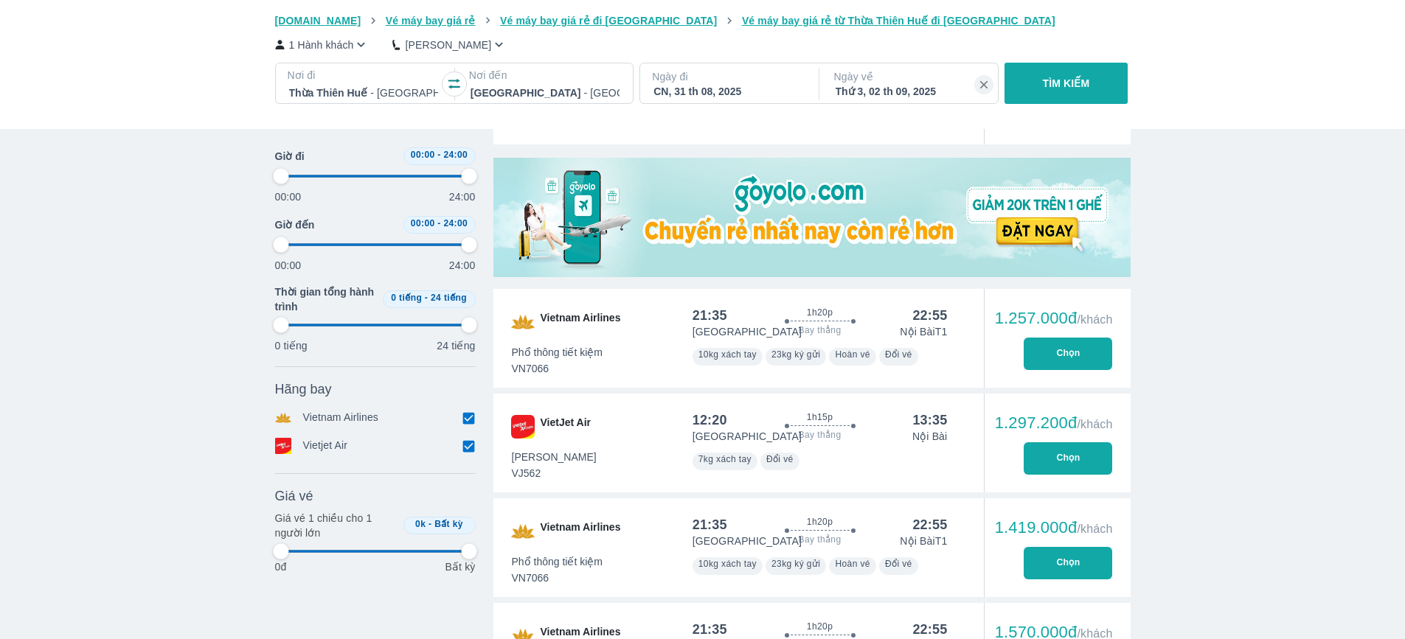
type input "97.9166666666667"
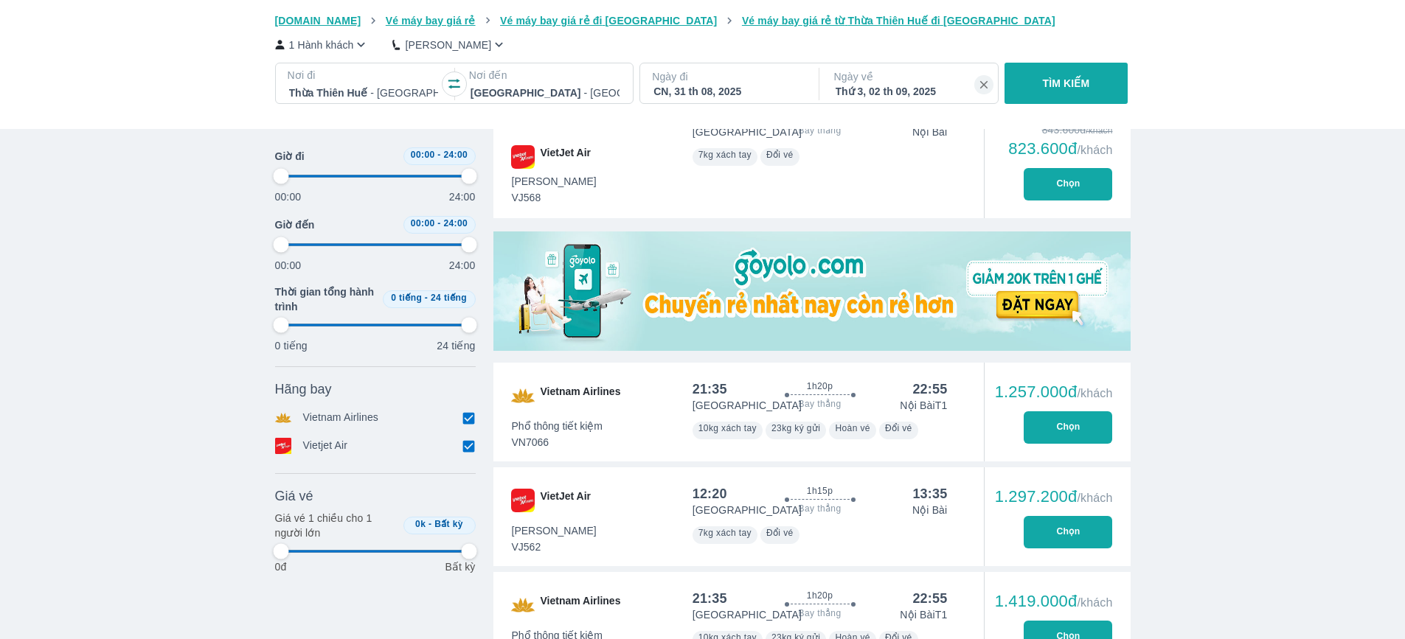
type input "97.9166666666667"
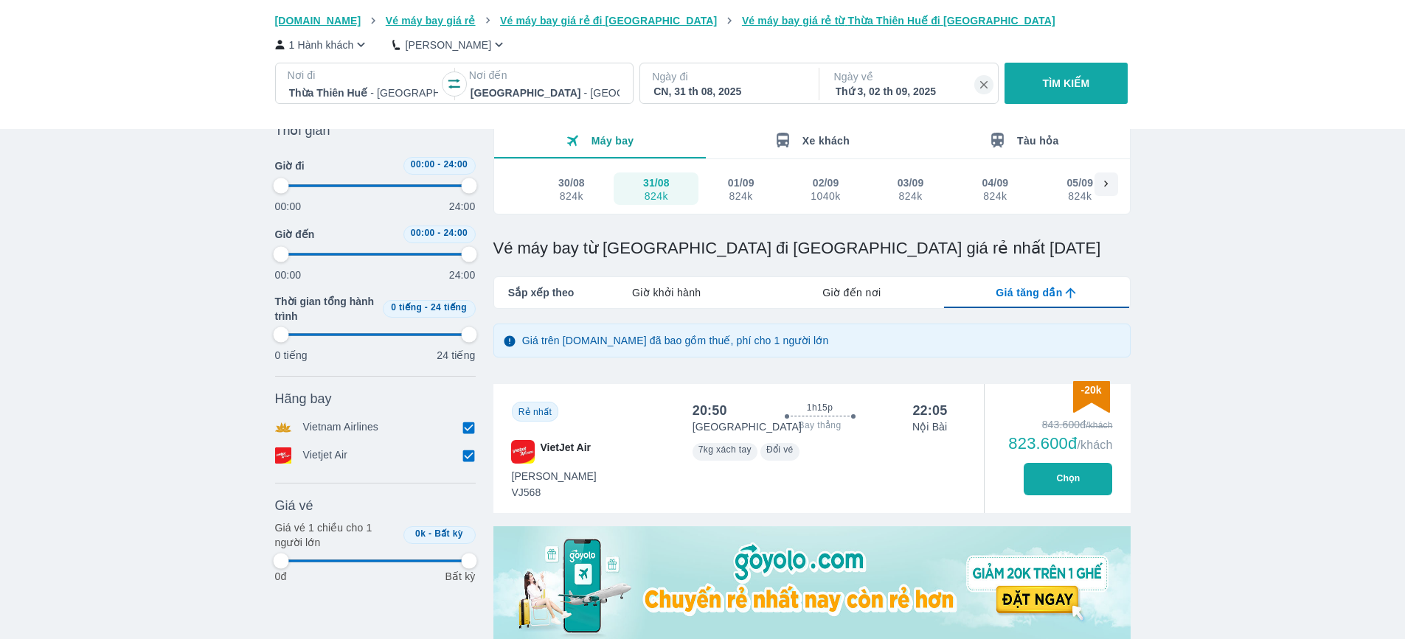
type input "97.9166666666667"
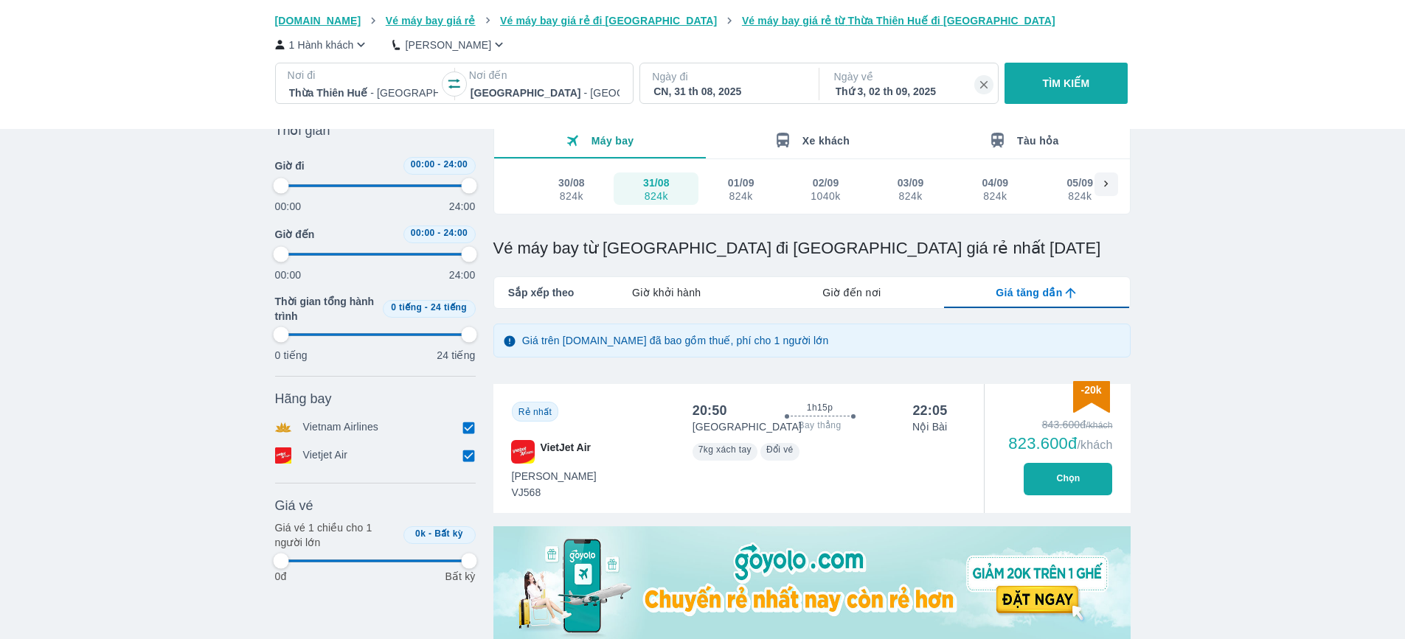
type input "97.9166666666667"
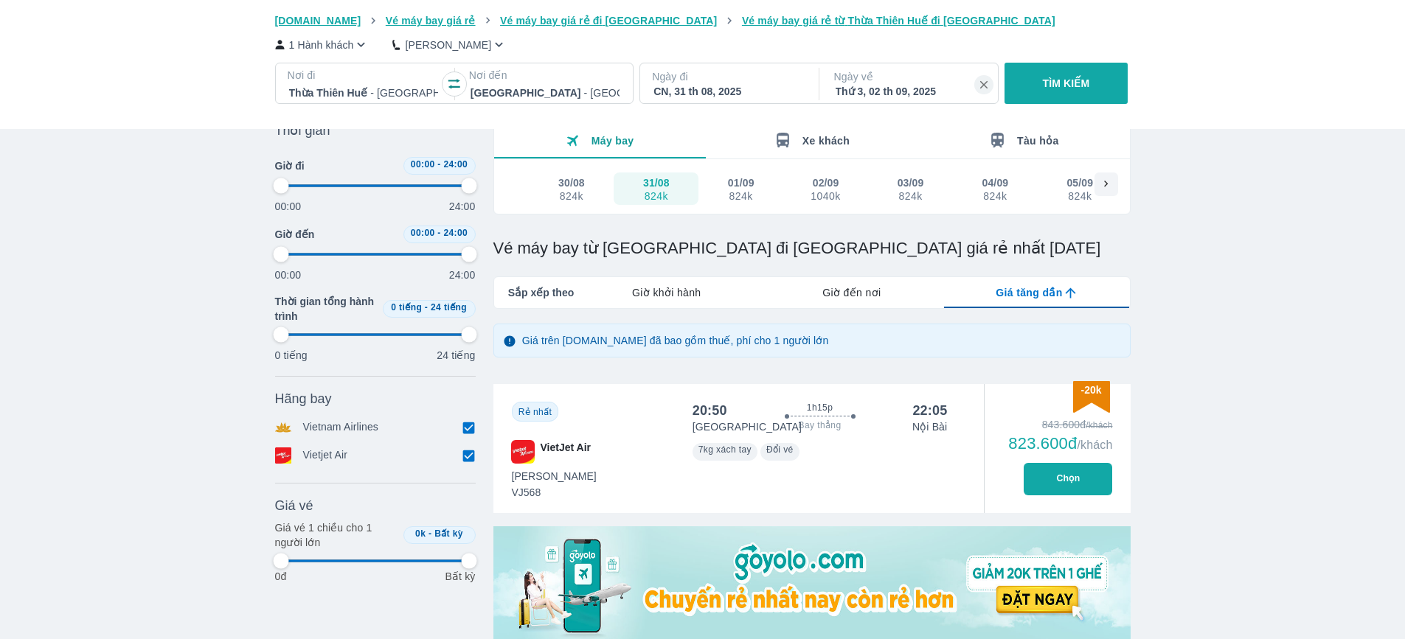
type input "97.9166666666667"
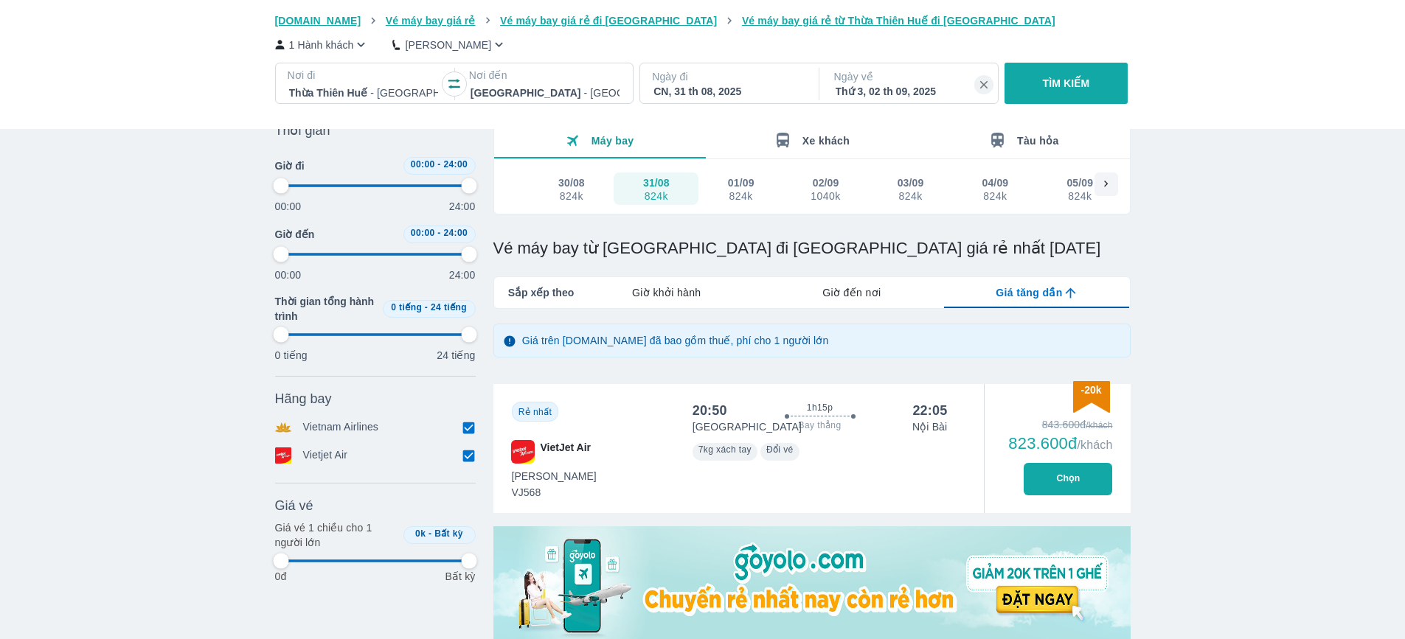
type input "97.9166666666667"
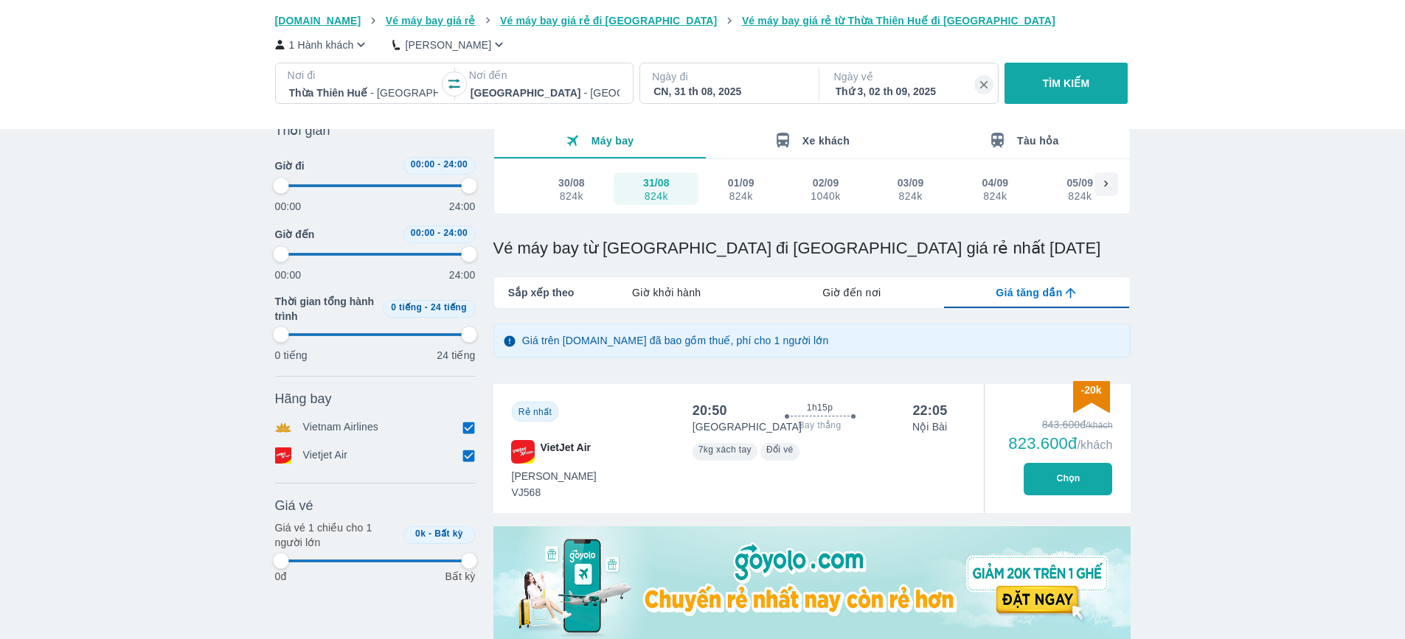
type input "97.9166666666667"
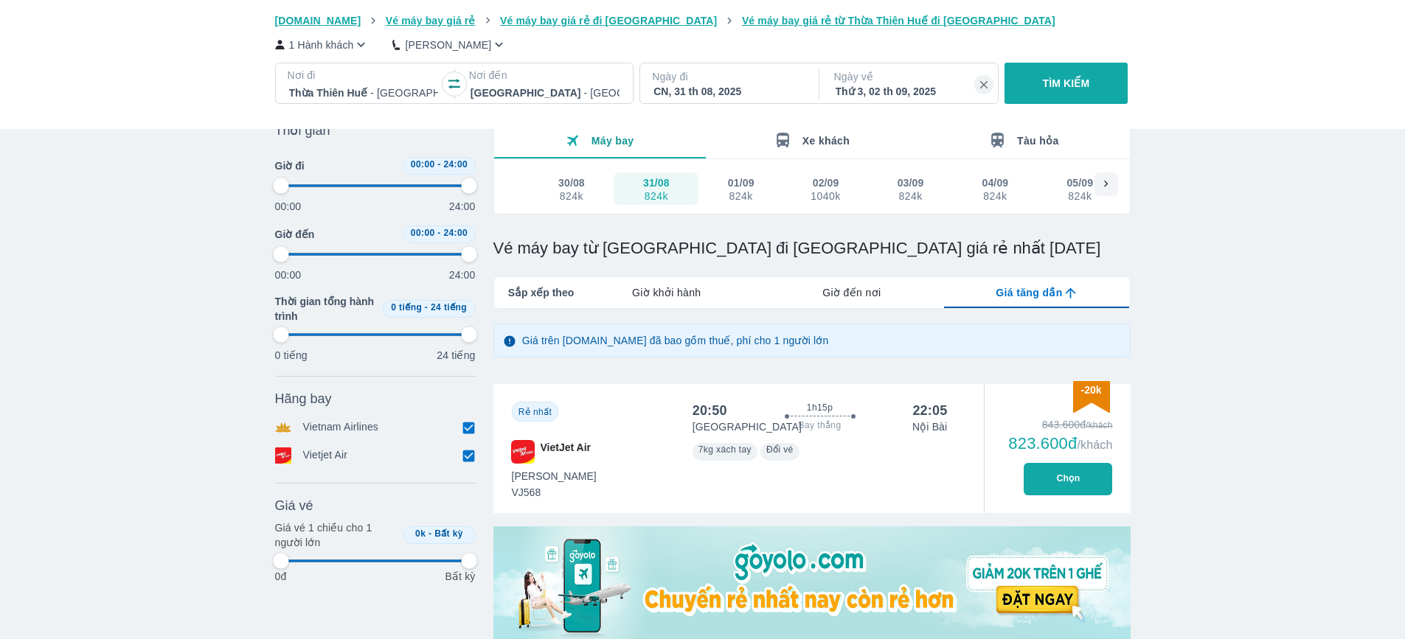
type input "97.9166666666667"
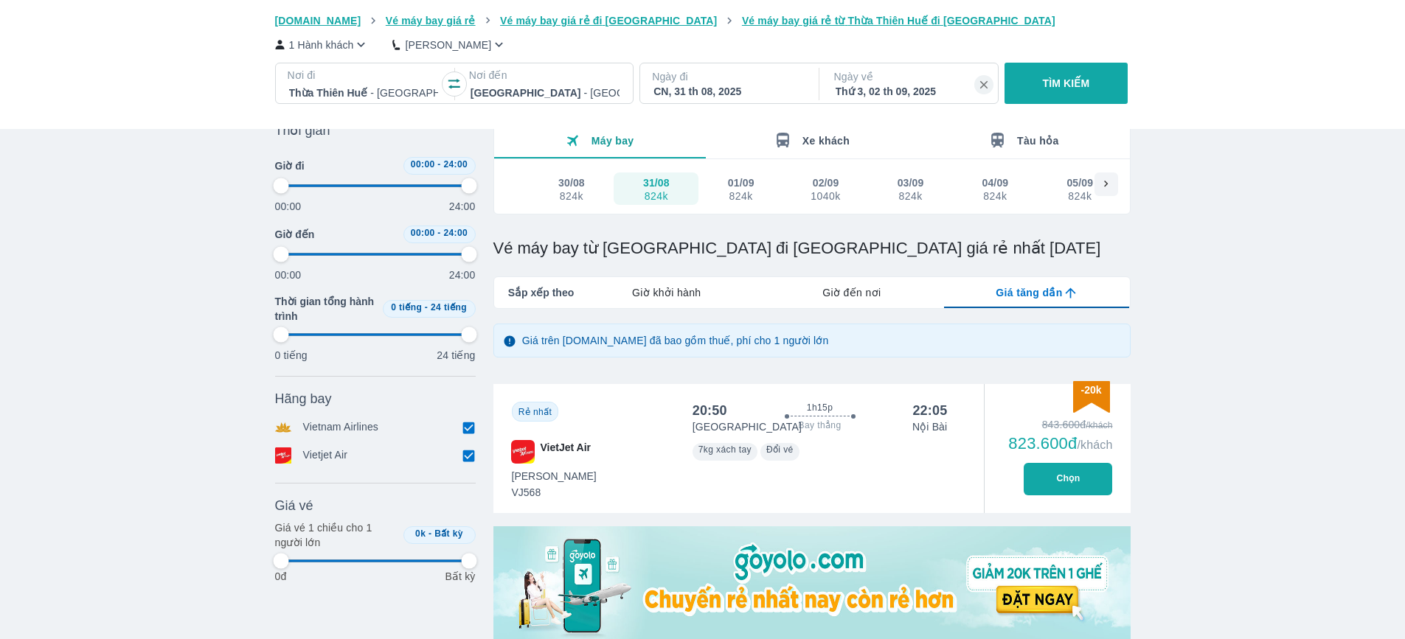
type input "97.9166666666667"
click at [450, 90] on icon "button" at bounding box center [454, 84] width 15 height 15
type input "97.9166666666667"
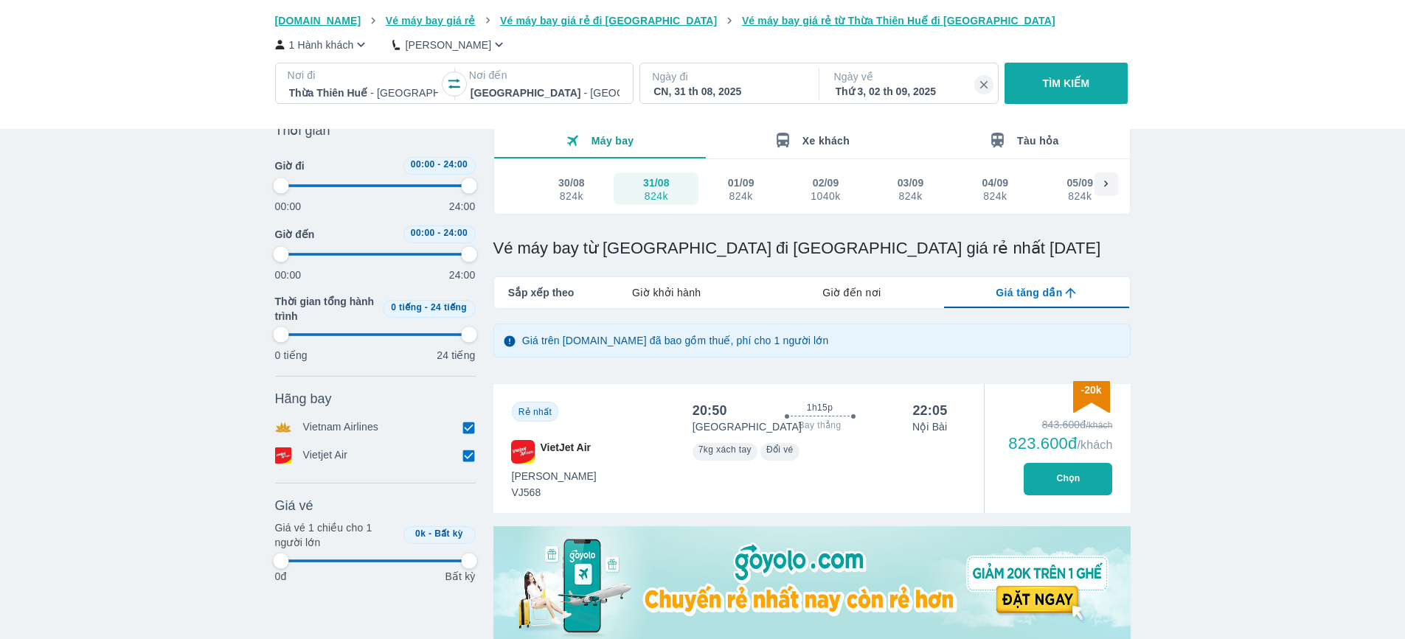
type input "97.9166666666667"
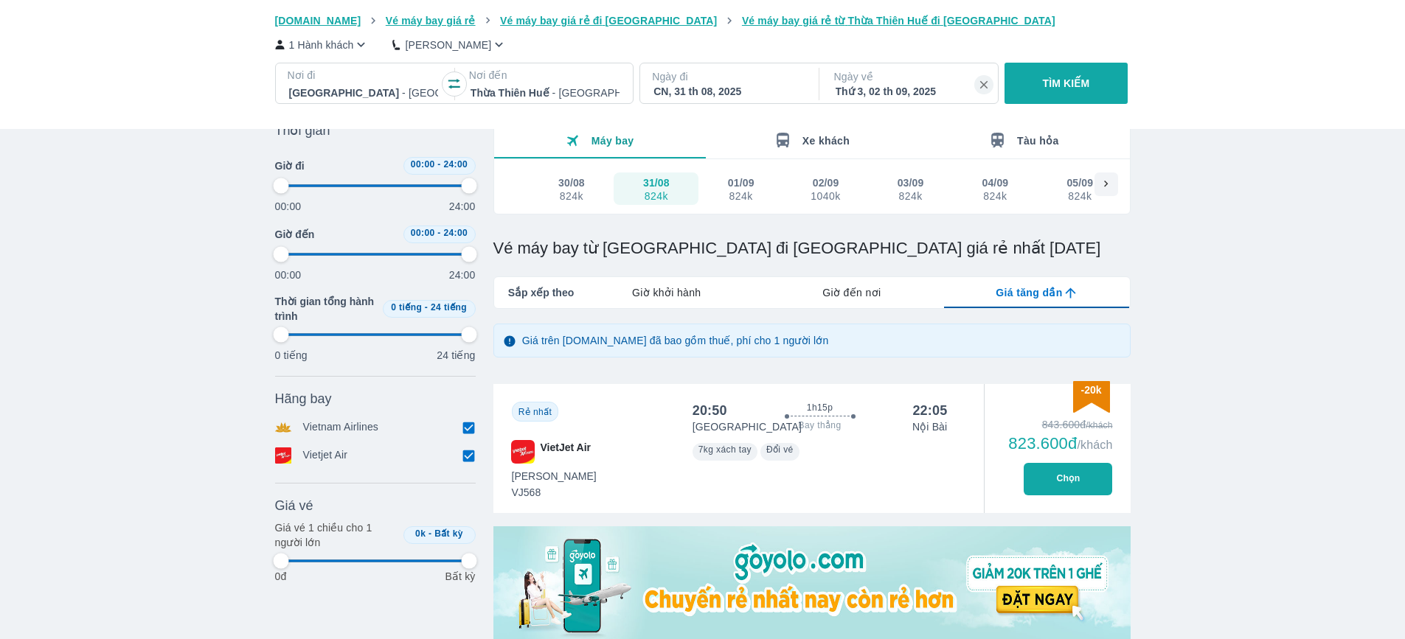
click at [1039, 91] on button "TÌM KIẾM" at bounding box center [1065, 83] width 123 height 41
type input "97.9166666666667"
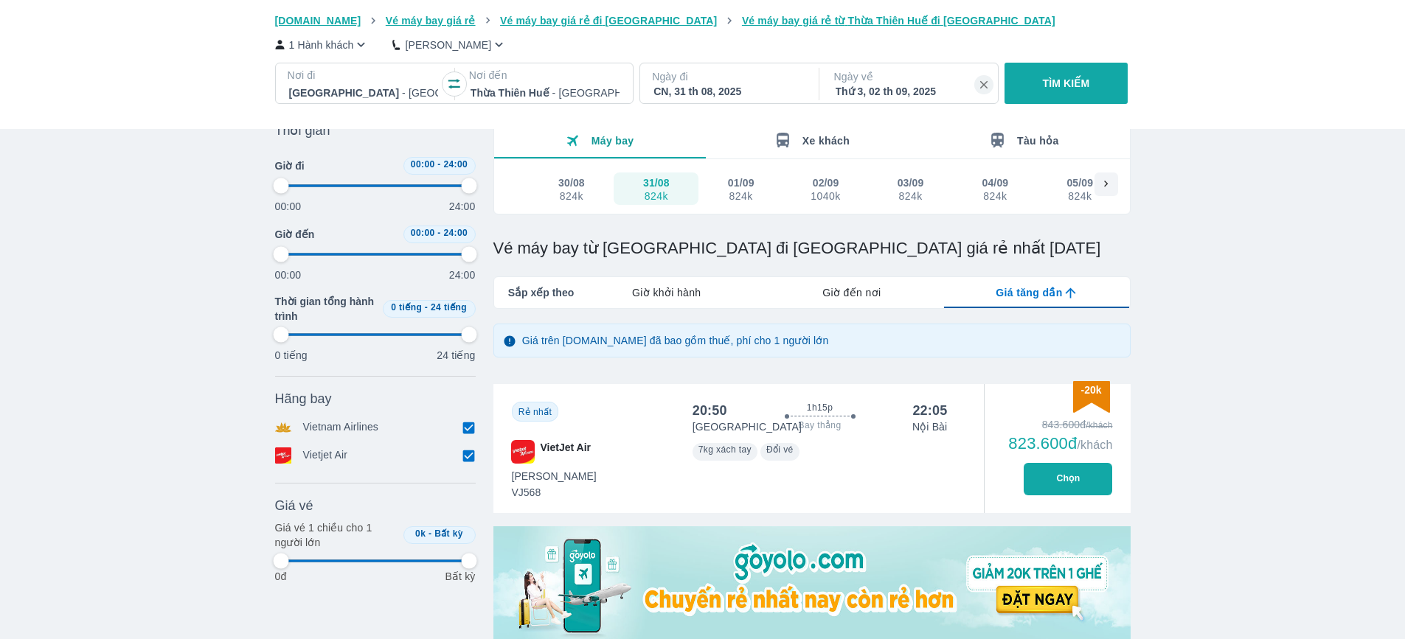
type input "97.9166666666667"
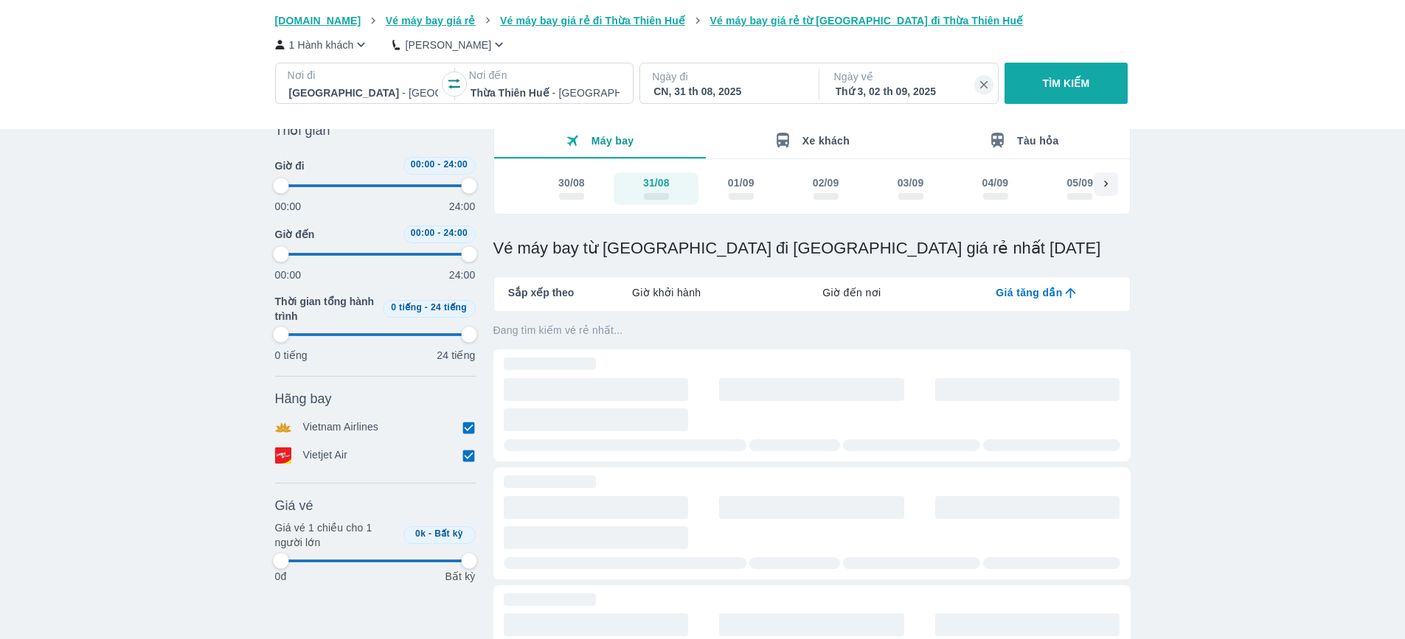
type input "97.9166666666667"
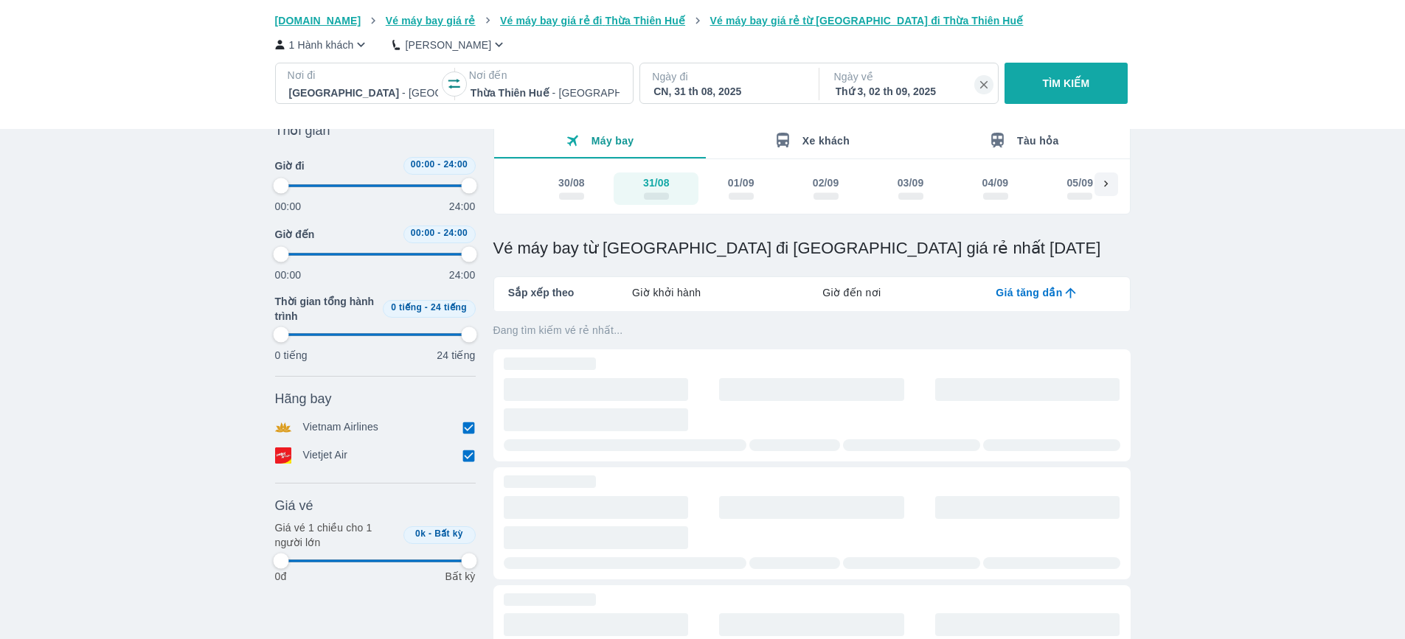
type input "97.9166666666667"
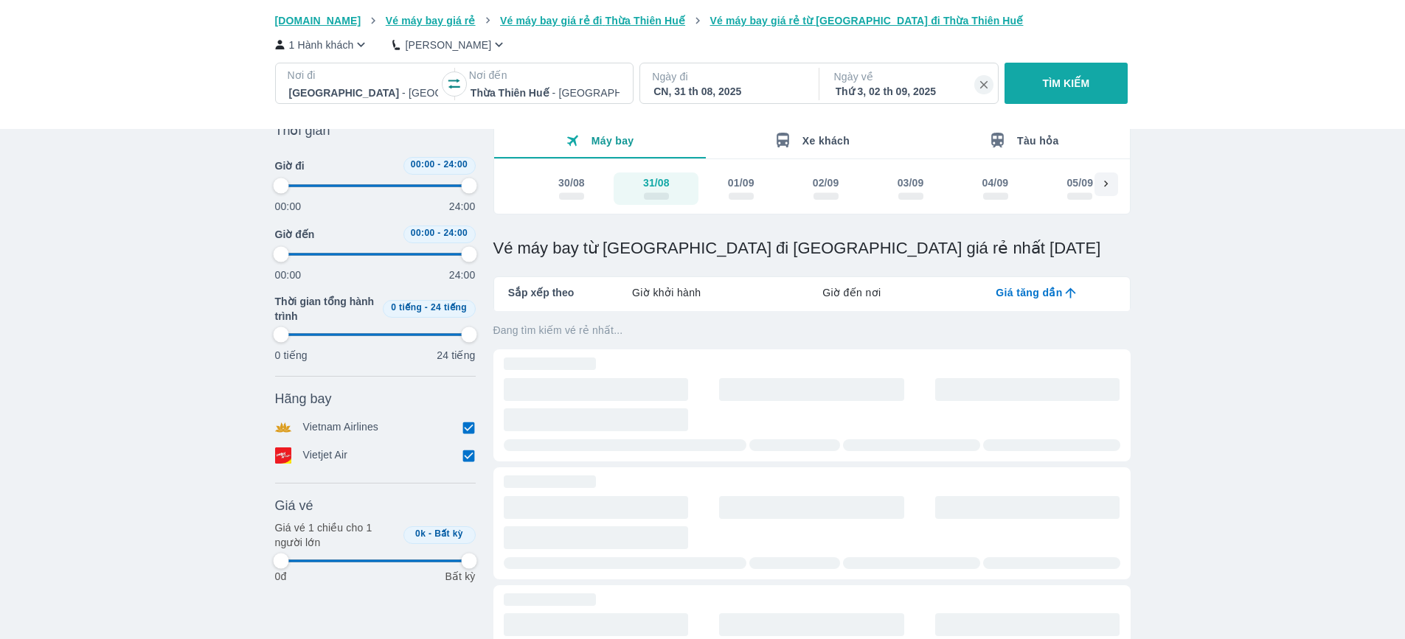
type input "97.9166666666667"
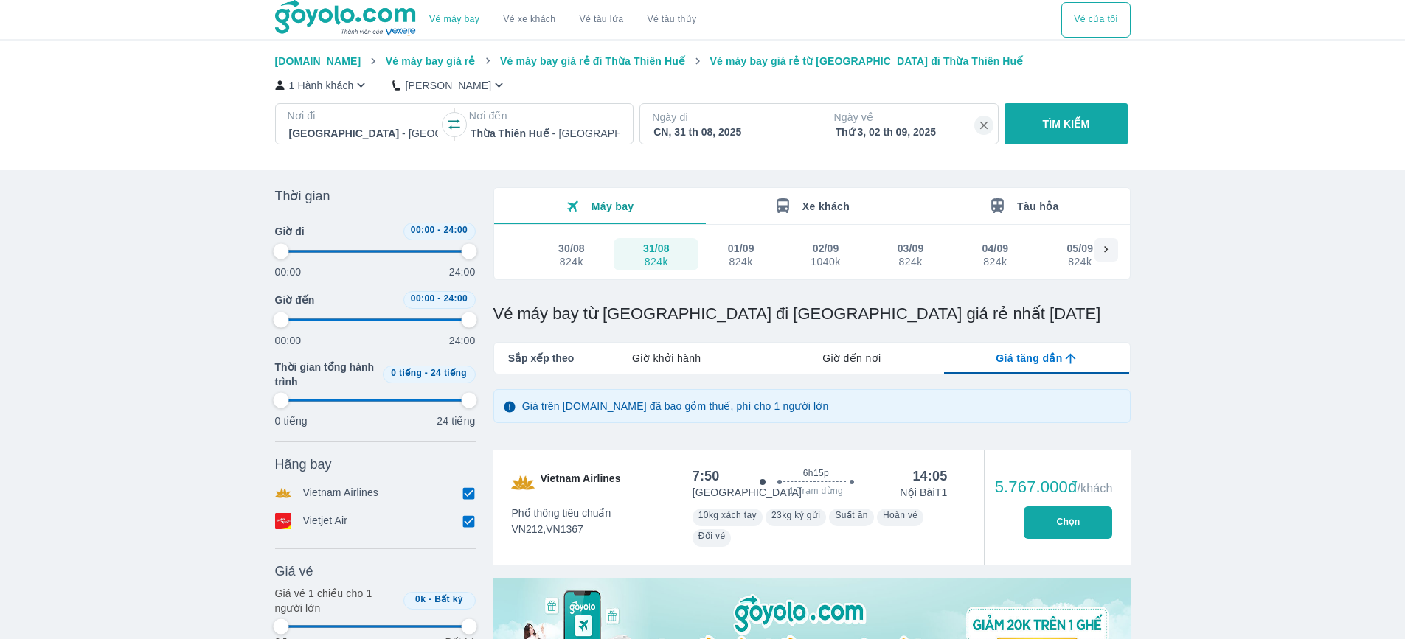
type input "97.9166666666667"
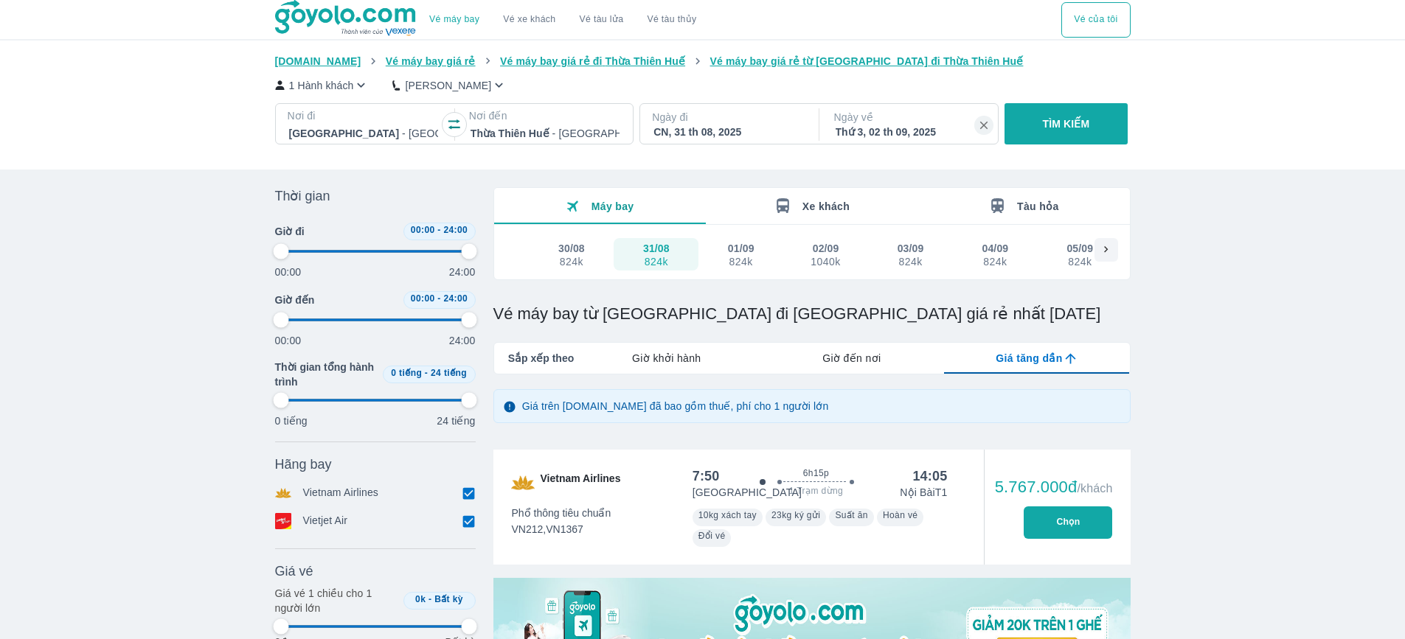
type input "97.9166666666667"
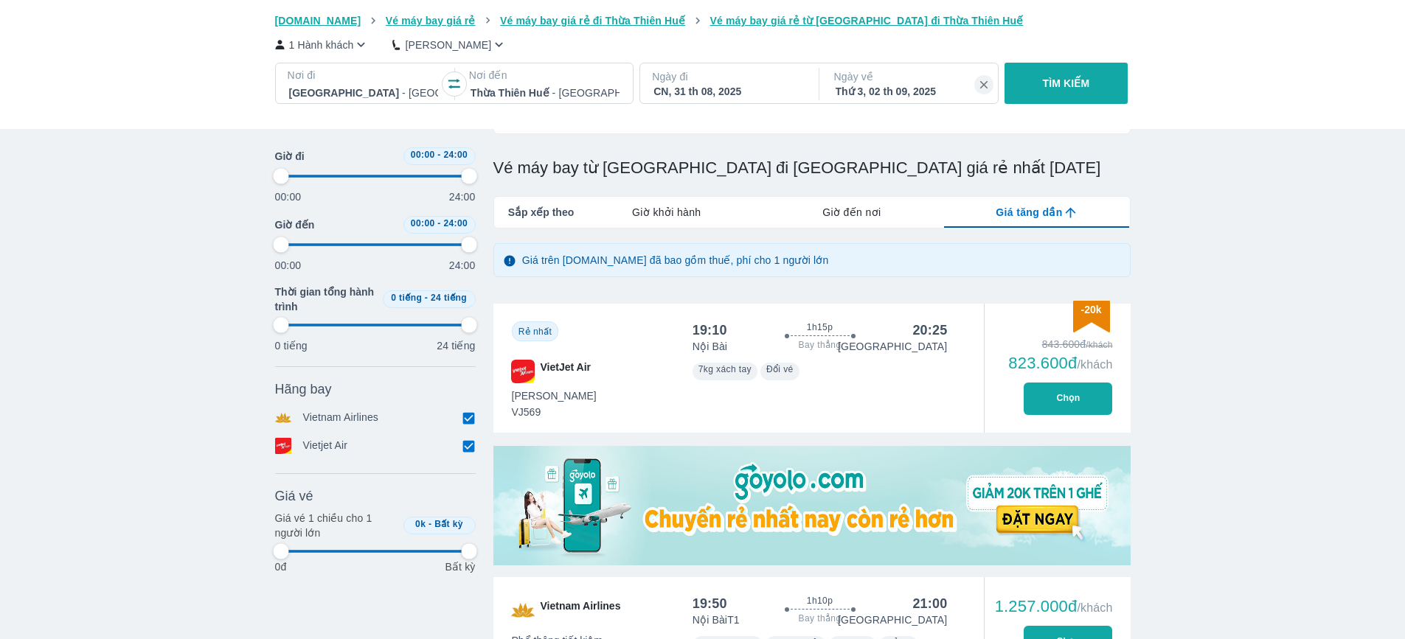
scroll to position [147, 0]
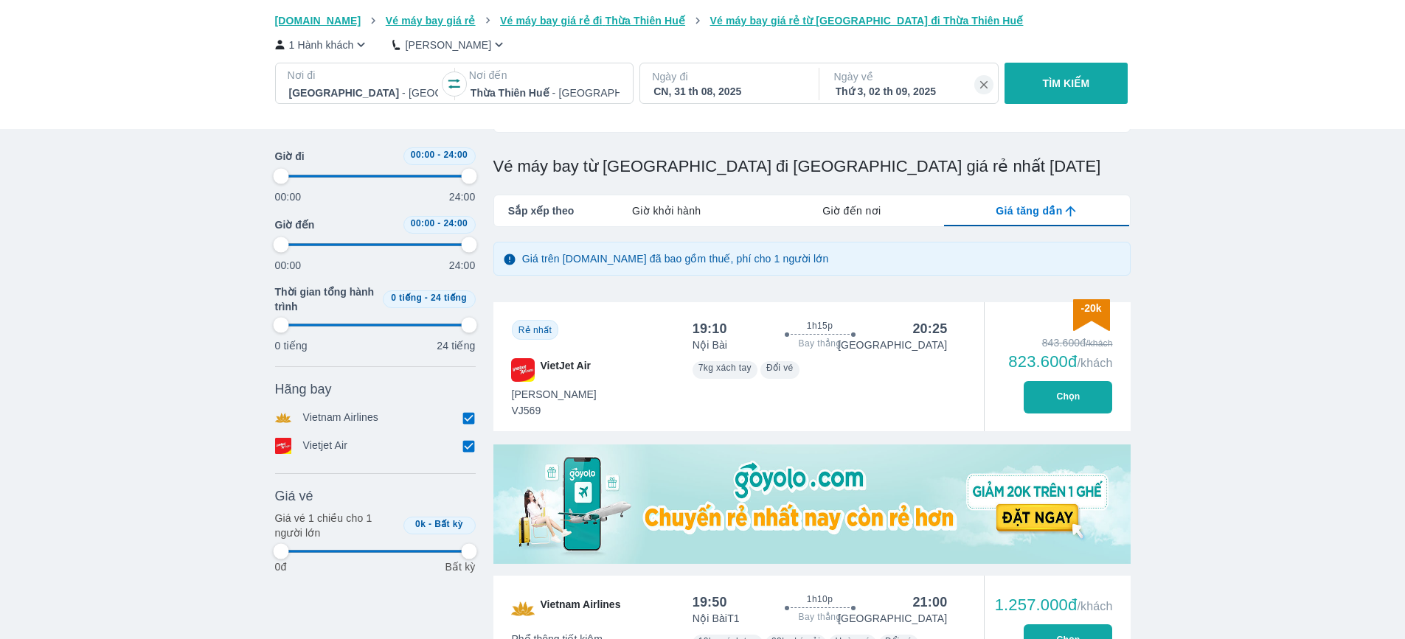
type input "97.9166666666667"
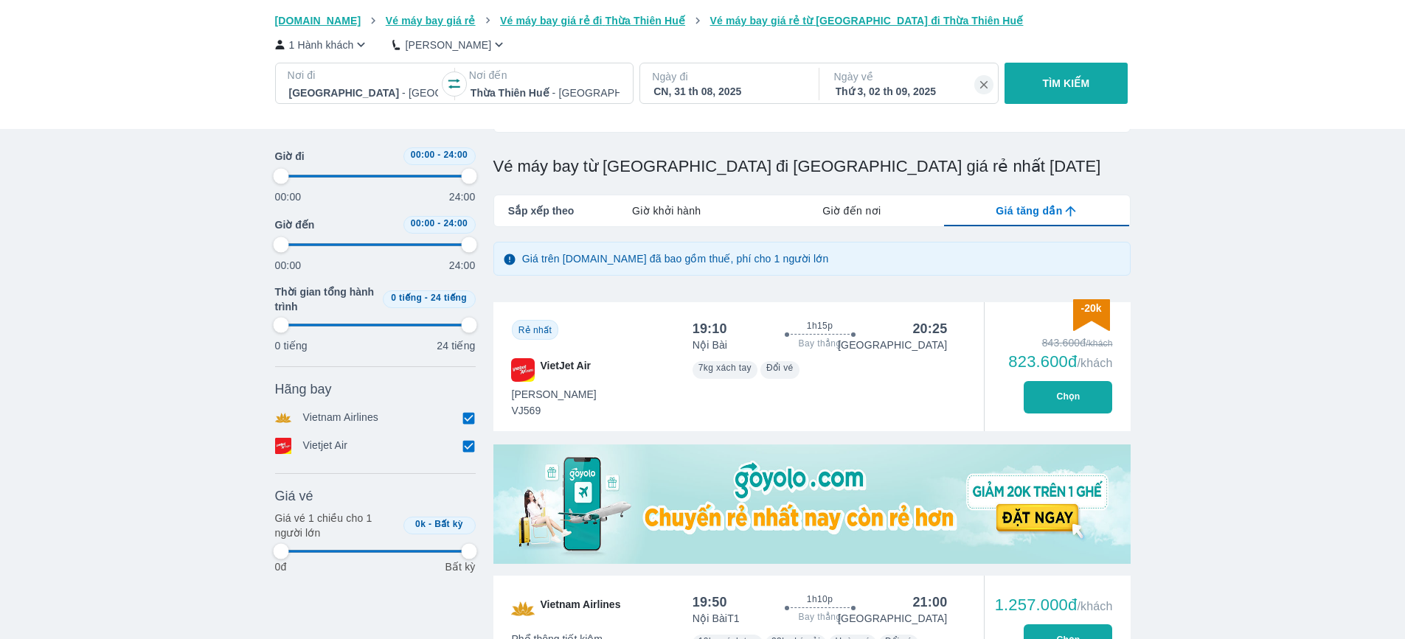
type input "97.9166666666667"
click at [981, 88] on icon "button" at bounding box center [983, 84] width 7 height 7
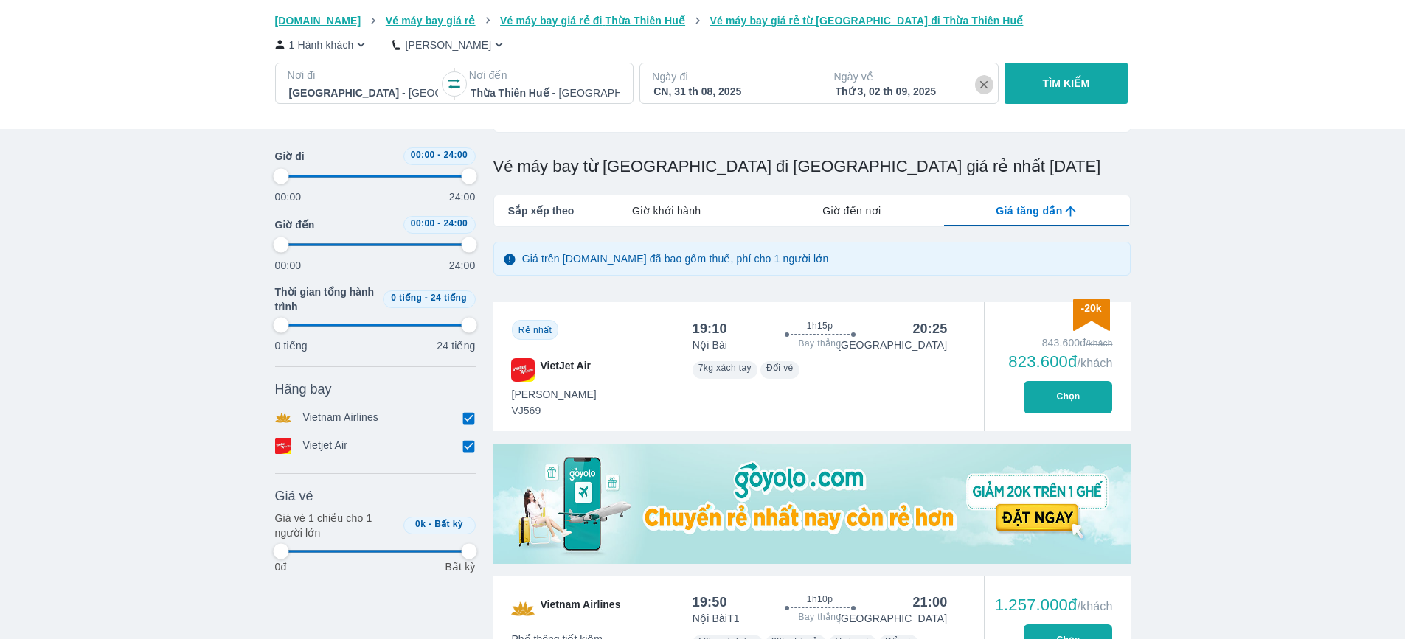
type input "97.9166666666667"
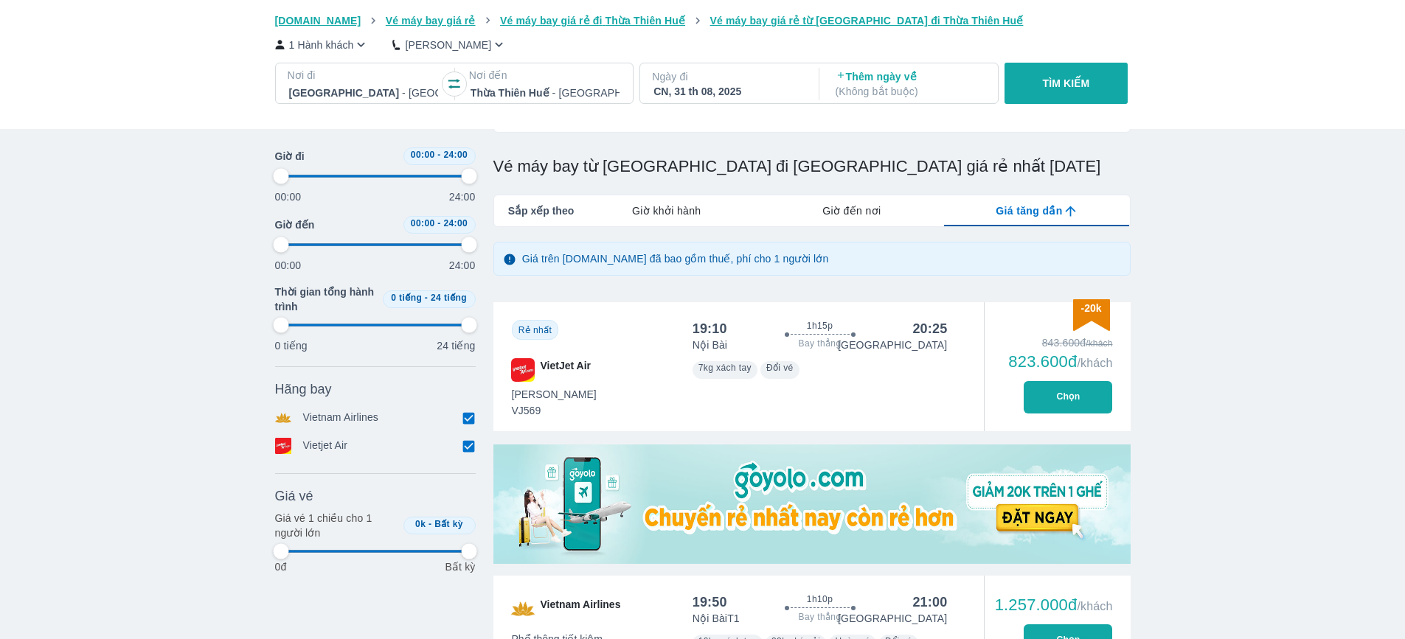
type input "97.9166666666667"
click at [1075, 90] on p "TÌM KIẾM" at bounding box center [1066, 83] width 47 height 15
type input "97.9166666666667"
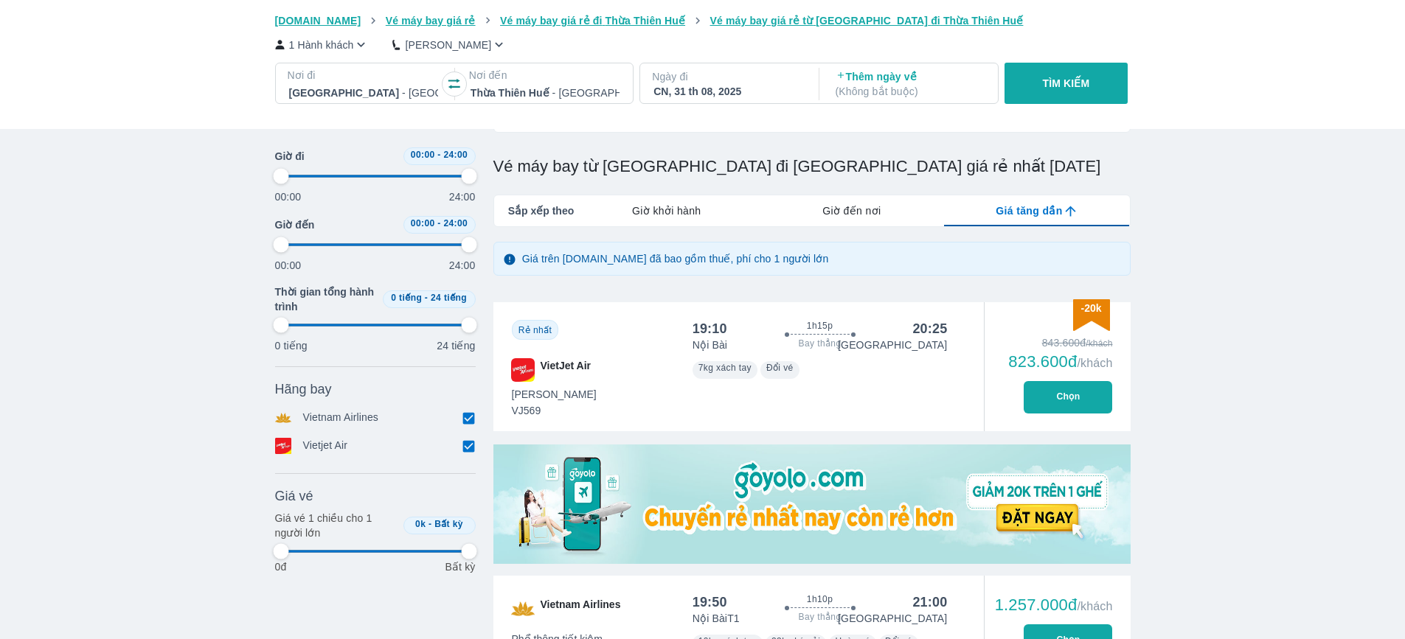
type input "97.9166666666667"
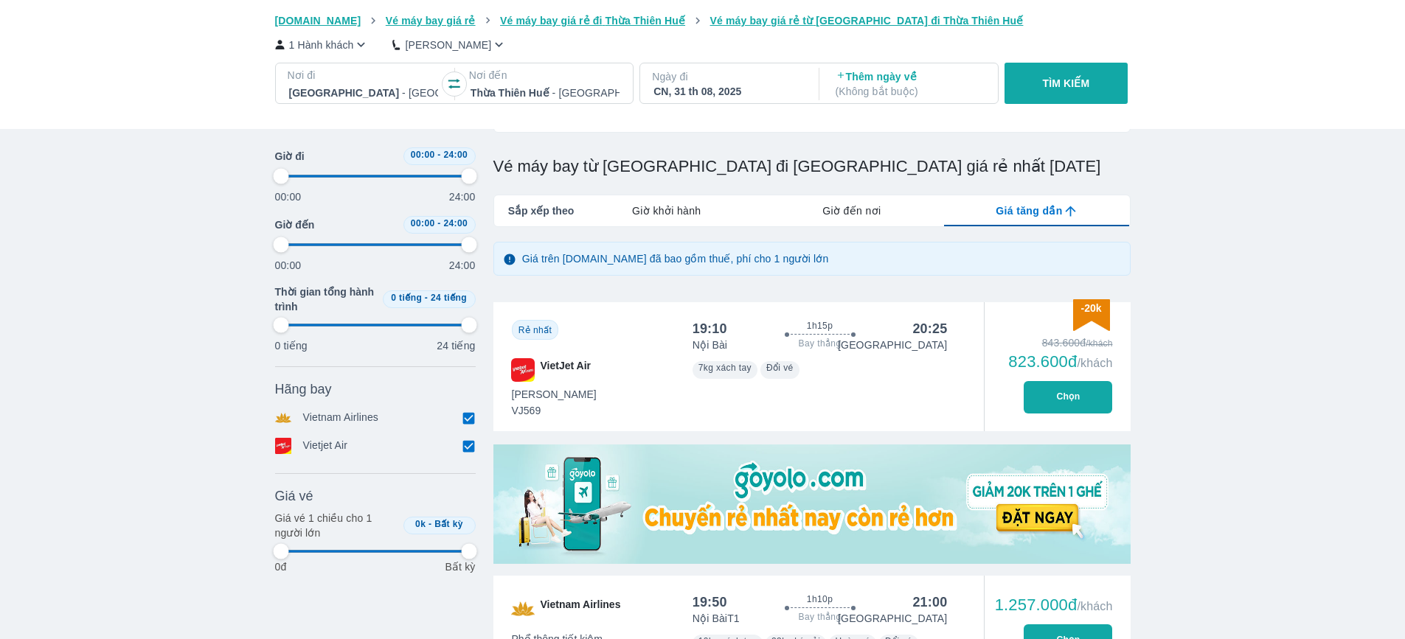
type input "97.9166666666667"
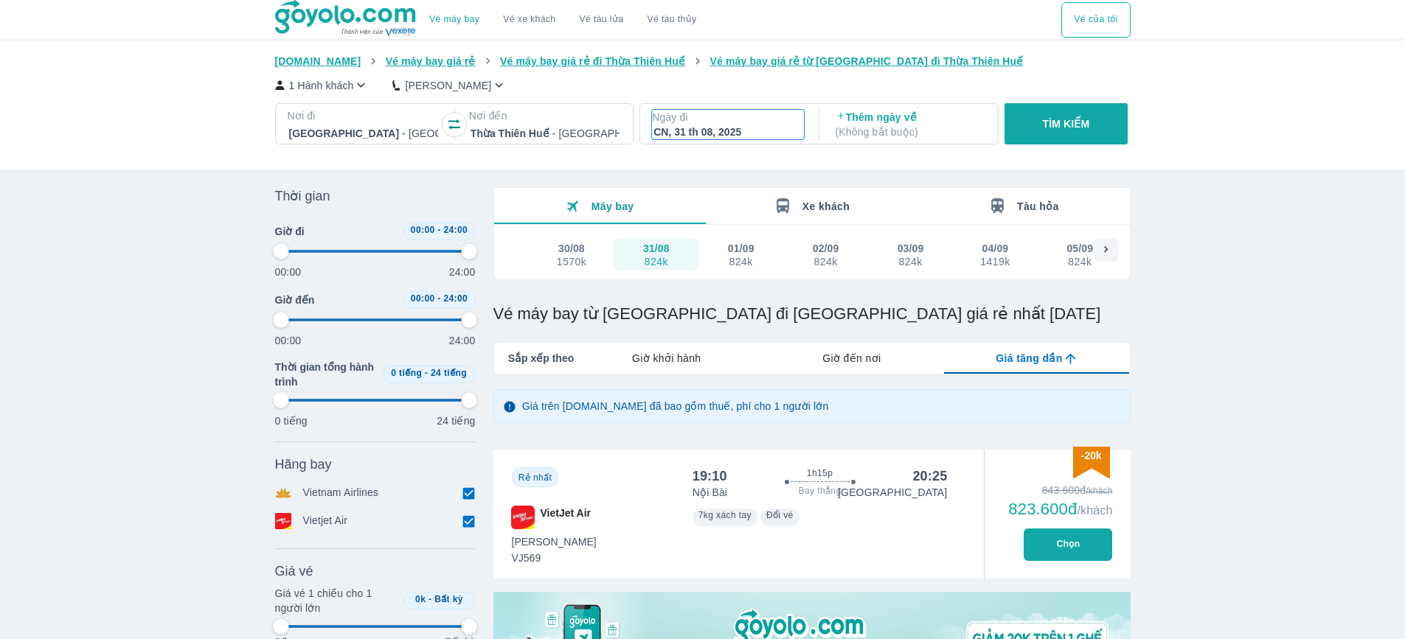
click at [732, 120] on p "Ngày đi" at bounding box center [728, 117] width 152 height 15
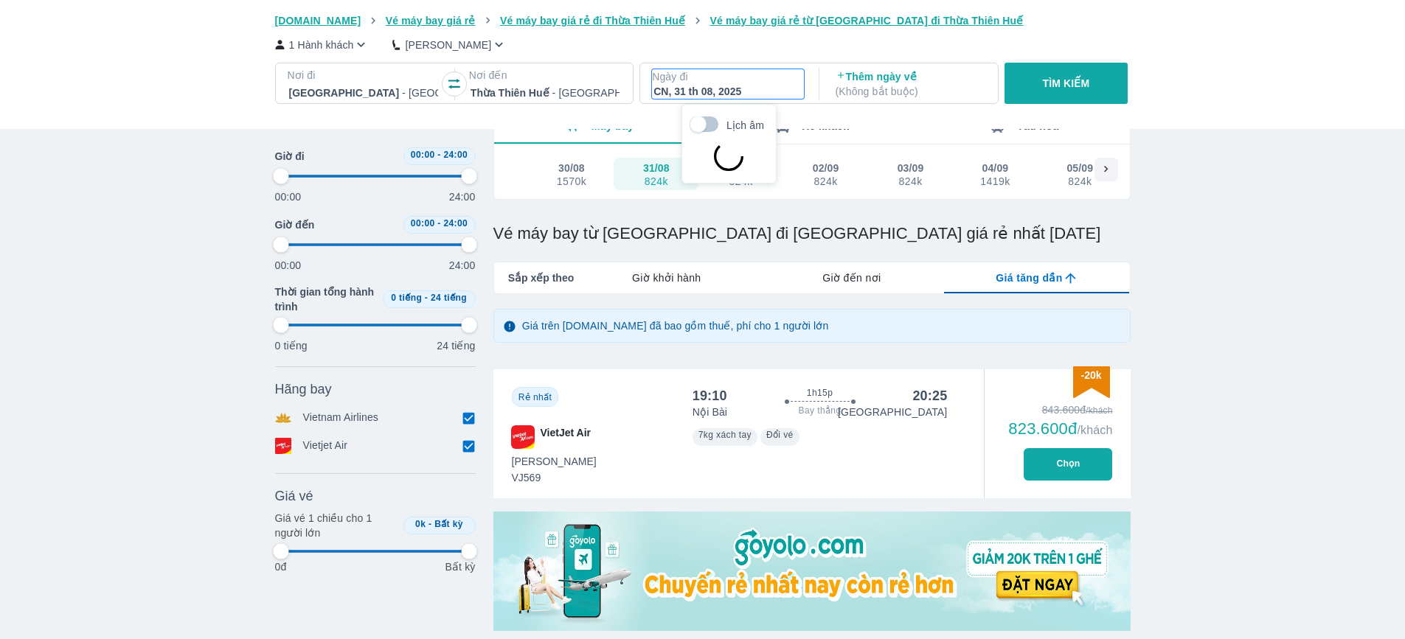
scroll to position [85, 0]
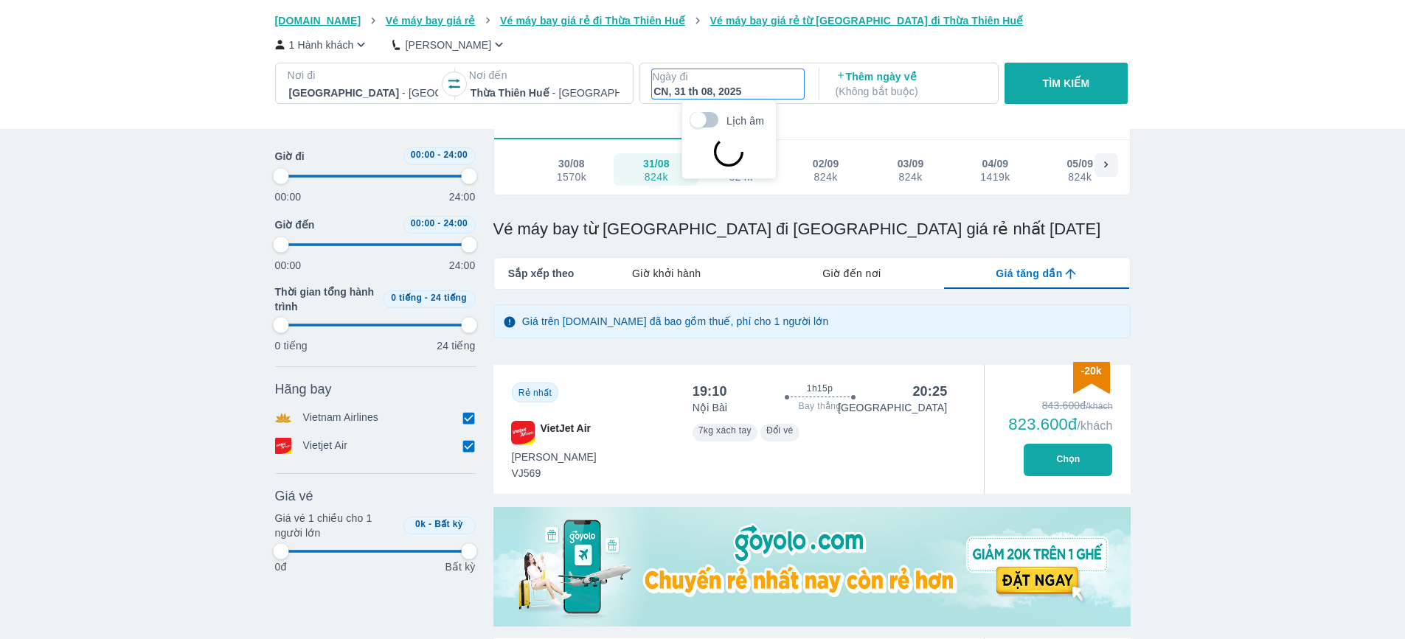
click at [834, 177] on div "824k" at bounding box center [825, 177] width 25 height 12
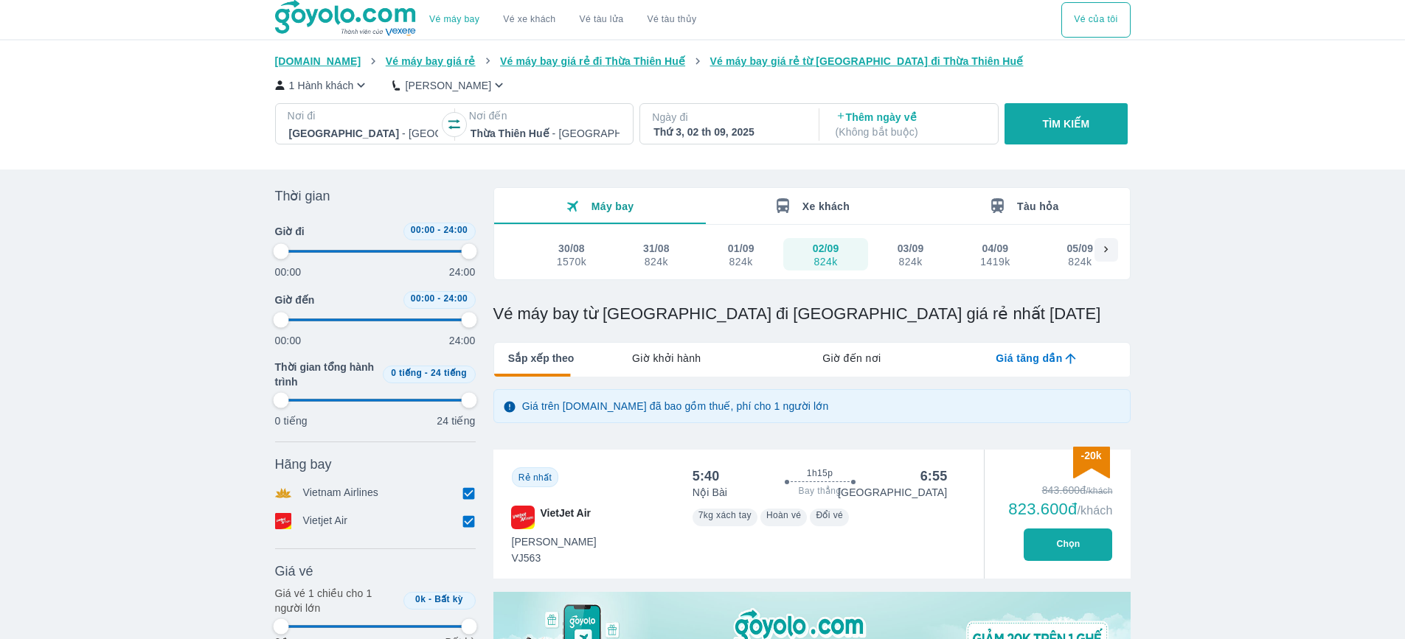
click at [897, 265] on div "03/09 824k" at bounding box center [910, 254] width 33 height 27
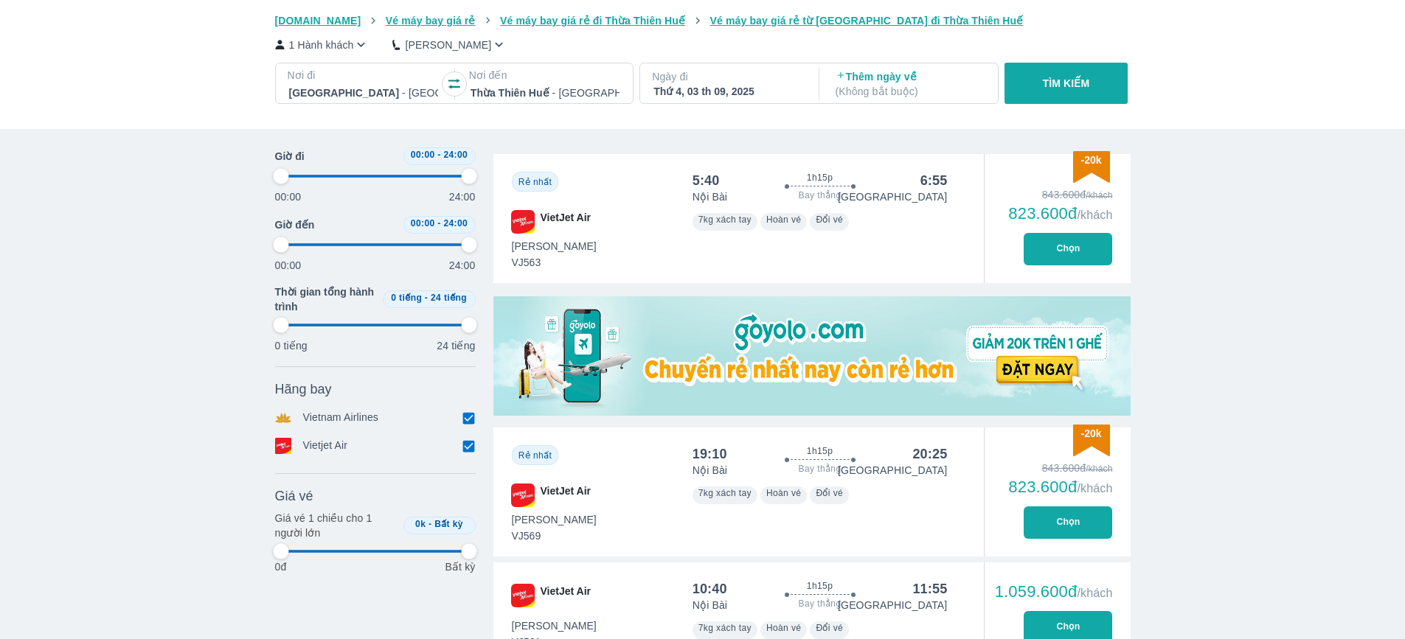
scroll to position [295, 0]
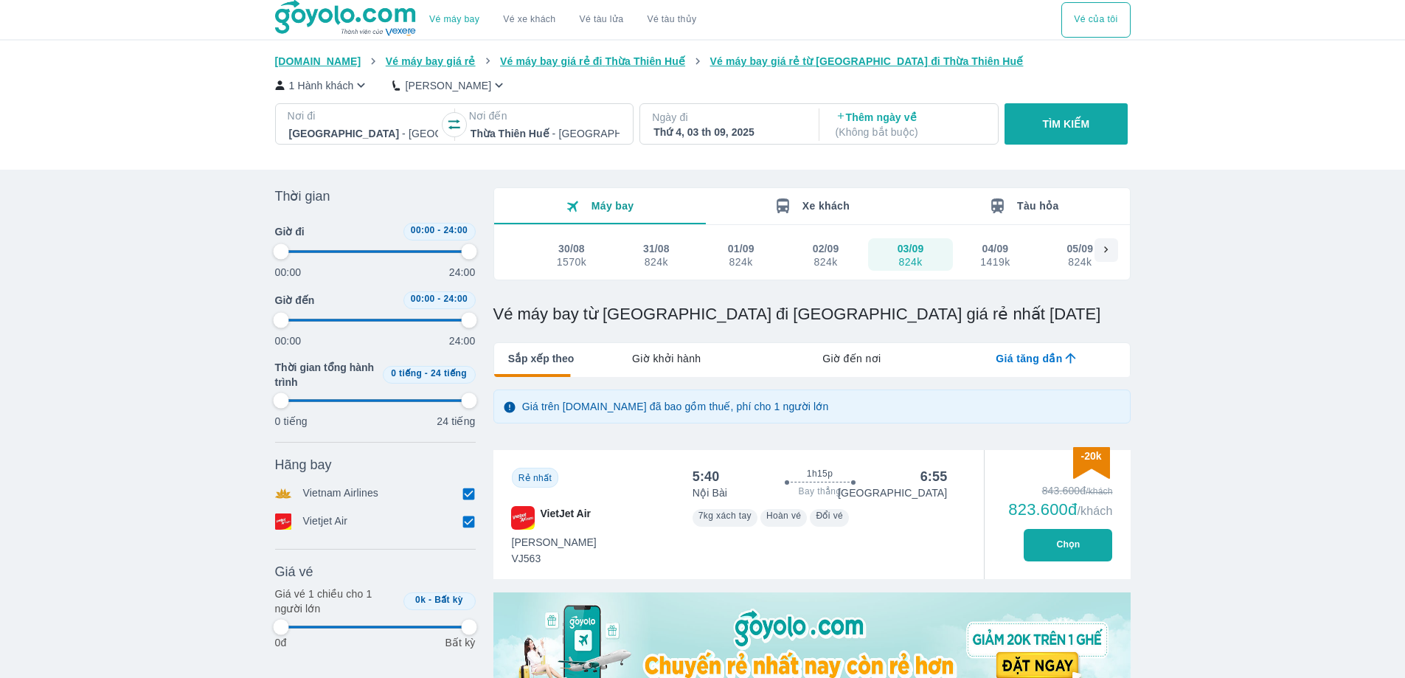
type input "97.9166666666667"
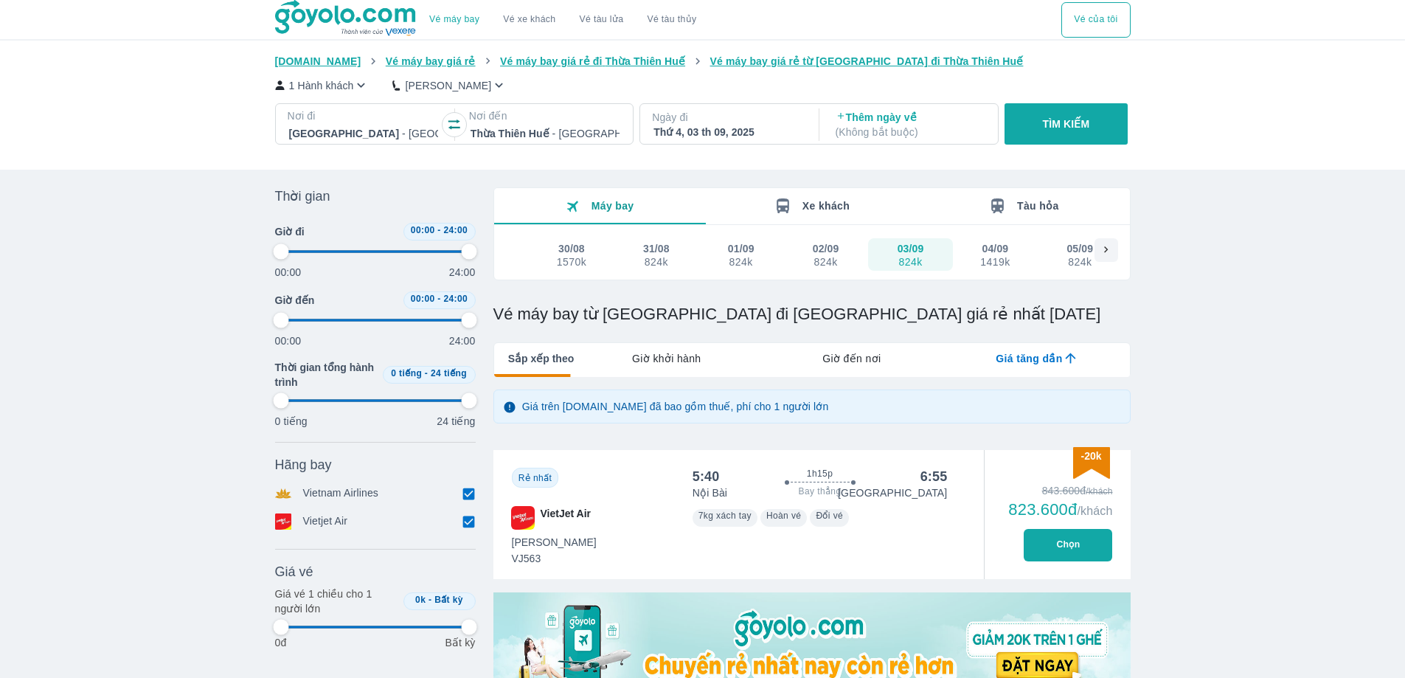
type input "97.9166666666667"
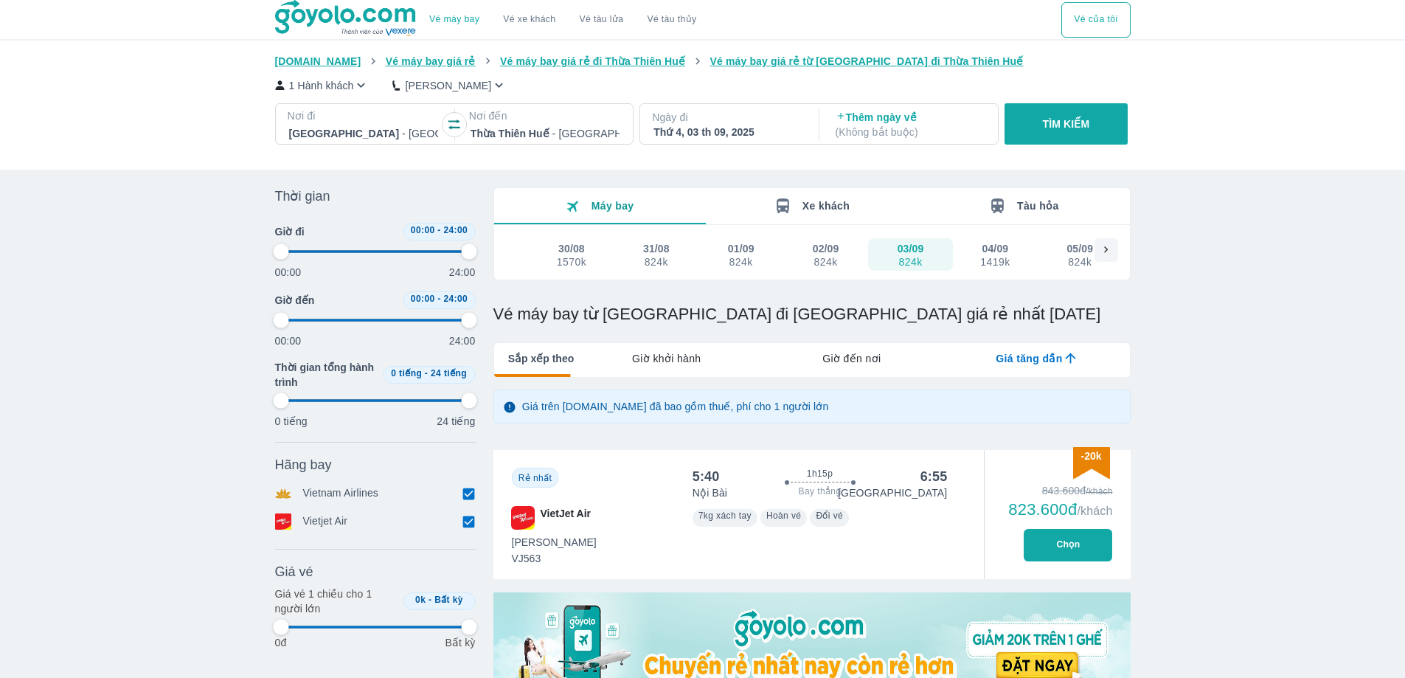
type input "97.9166666666667"
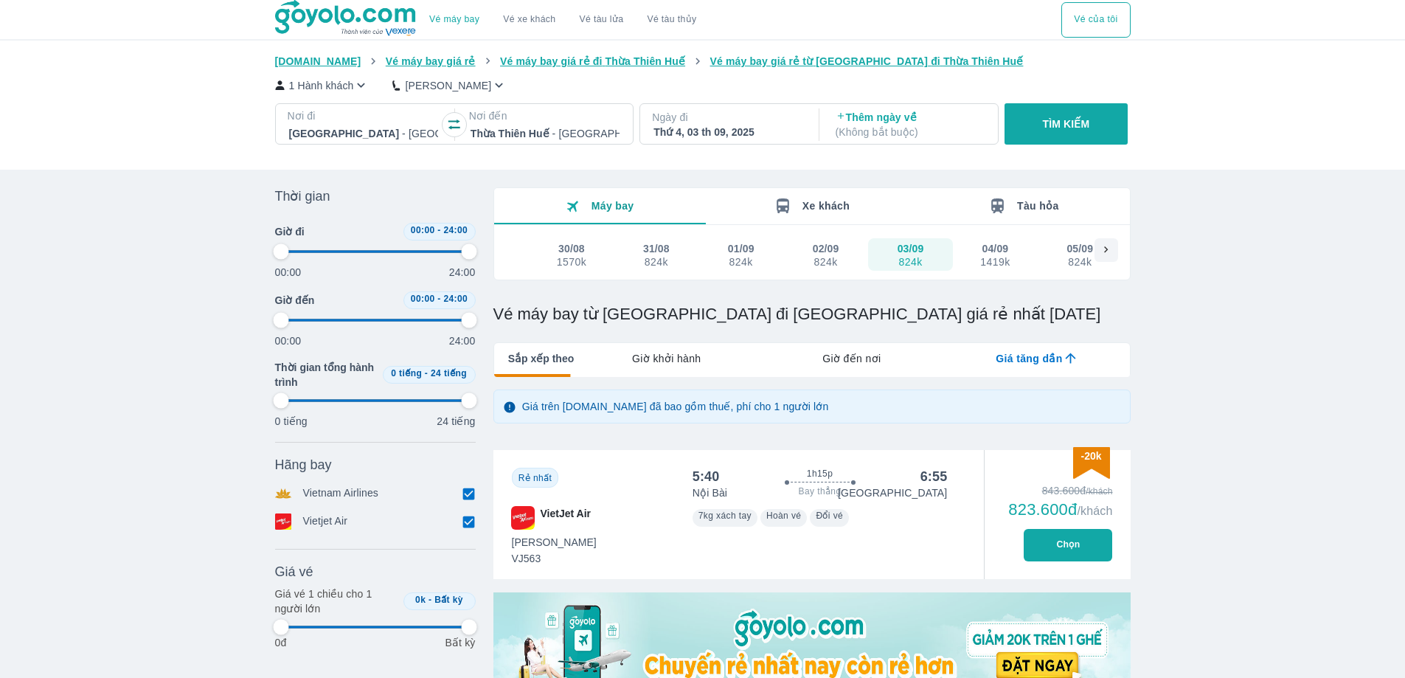
type input "97.9166666666667"
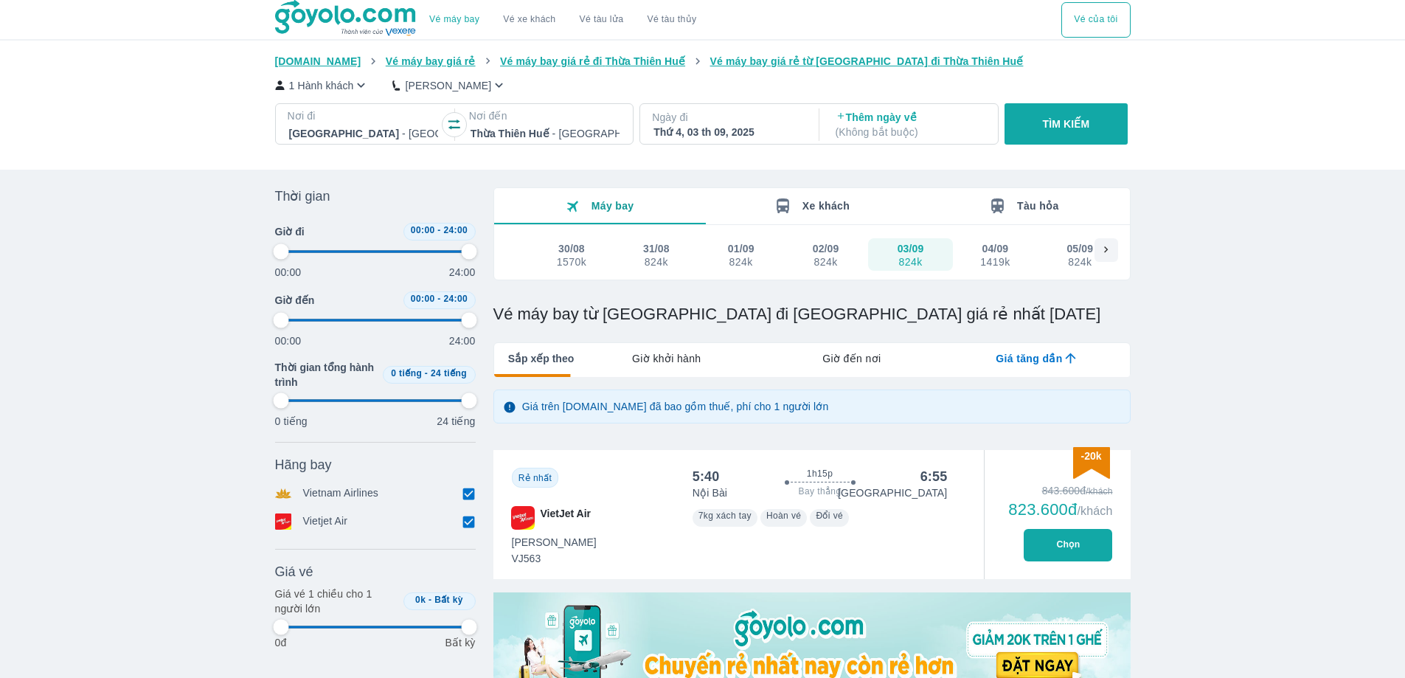
type input "97.9166666666667"
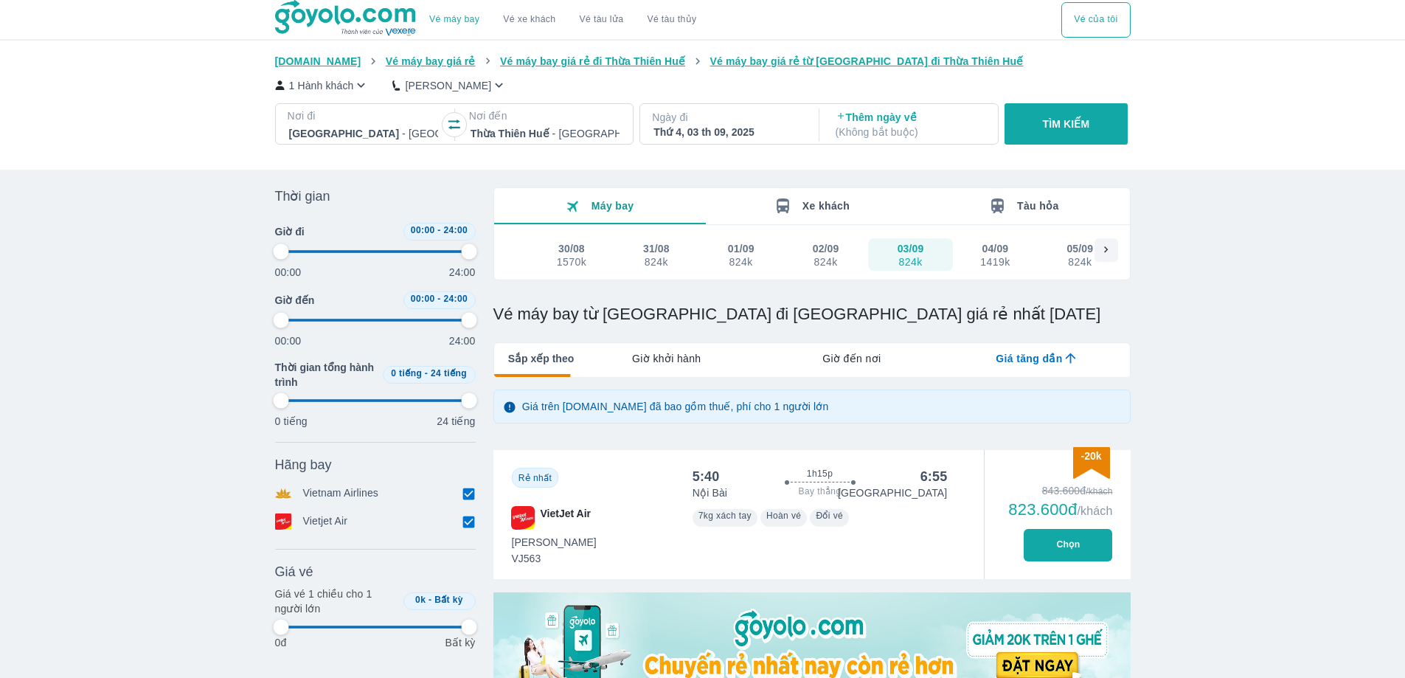
type input "97.9166666666667"
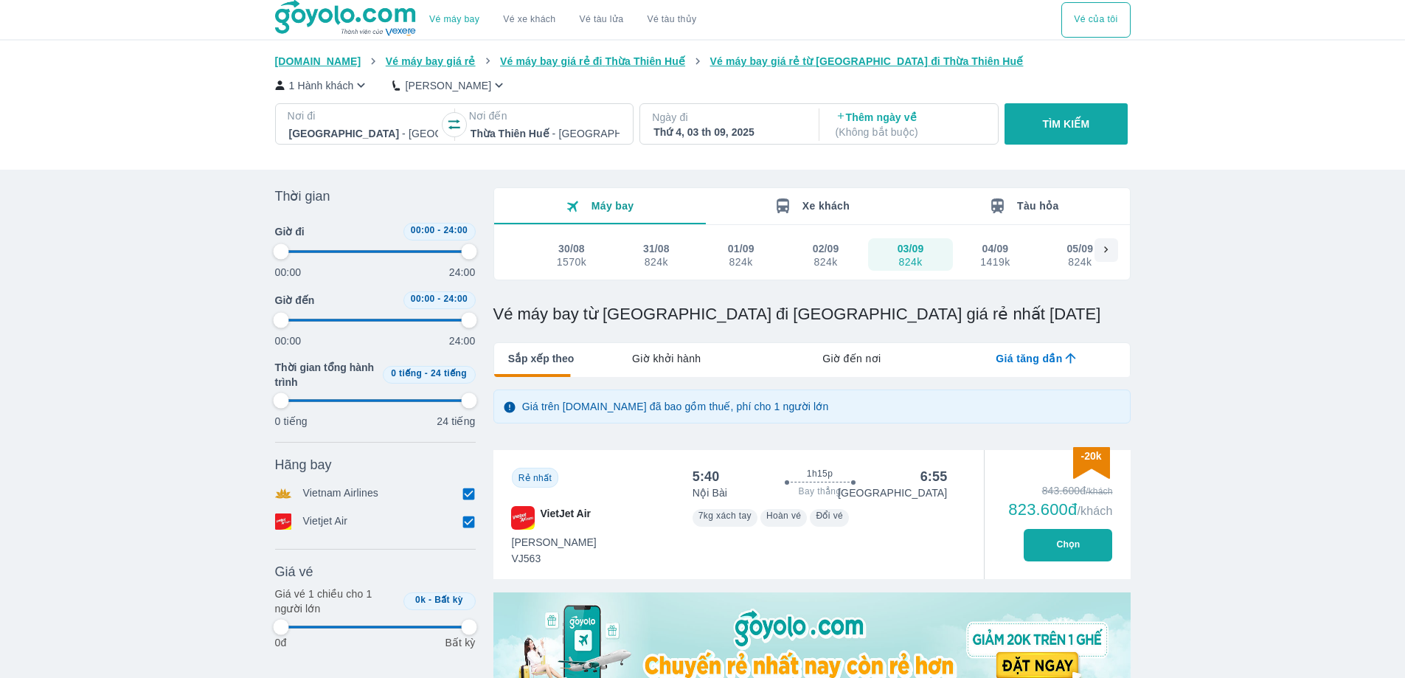
type input "97.9166666666667"
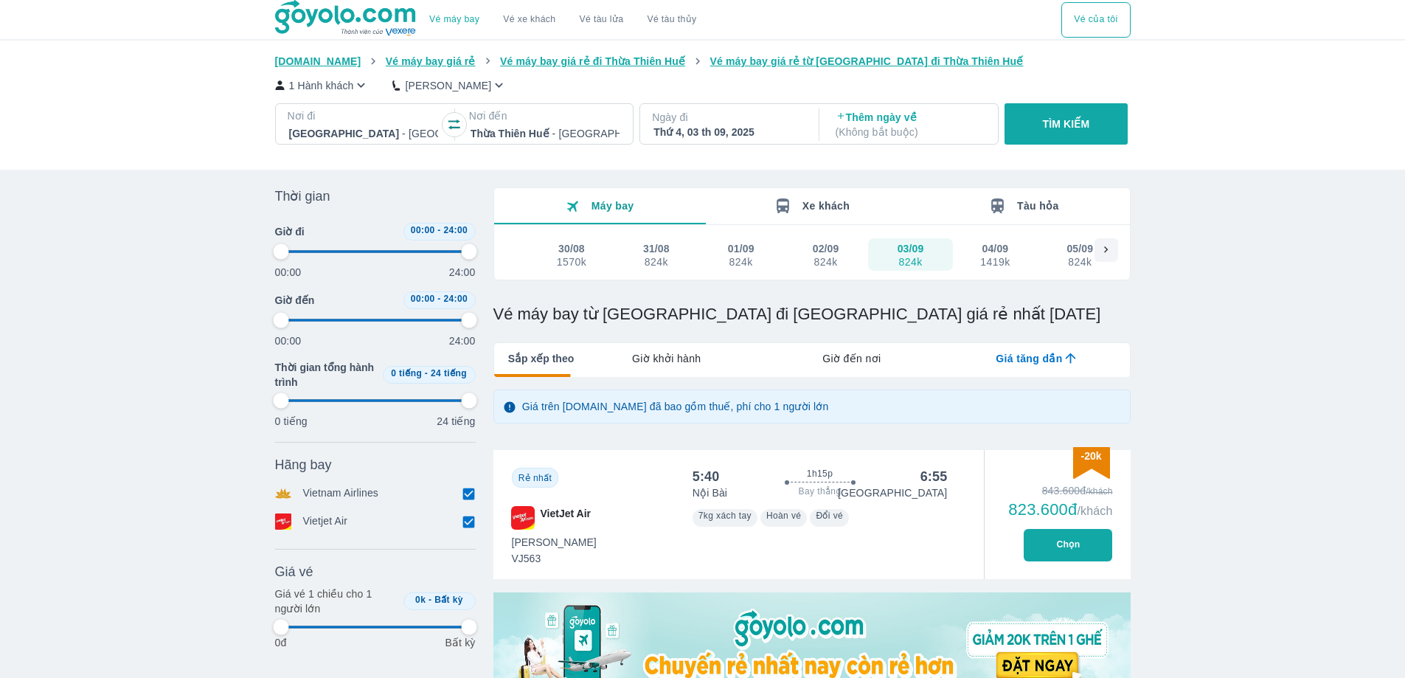
type input "97.9166666666667"
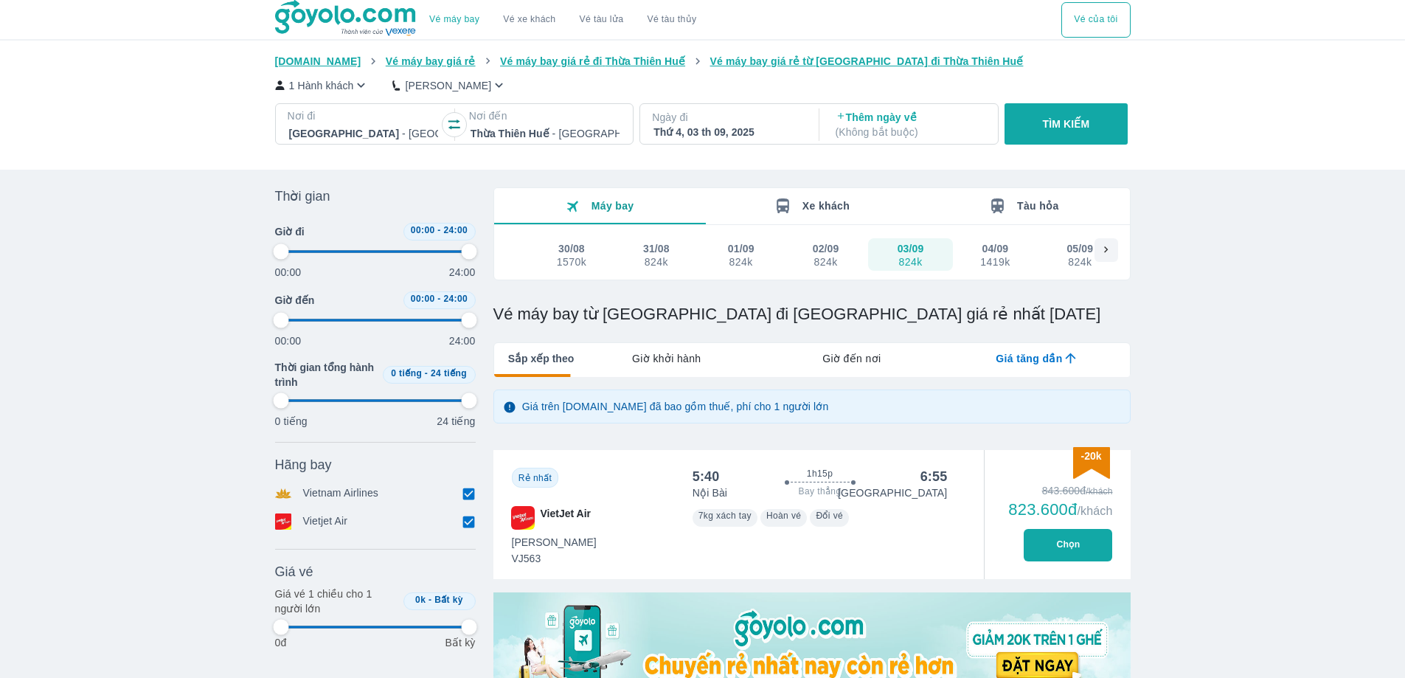
type input "97.9166666666667"
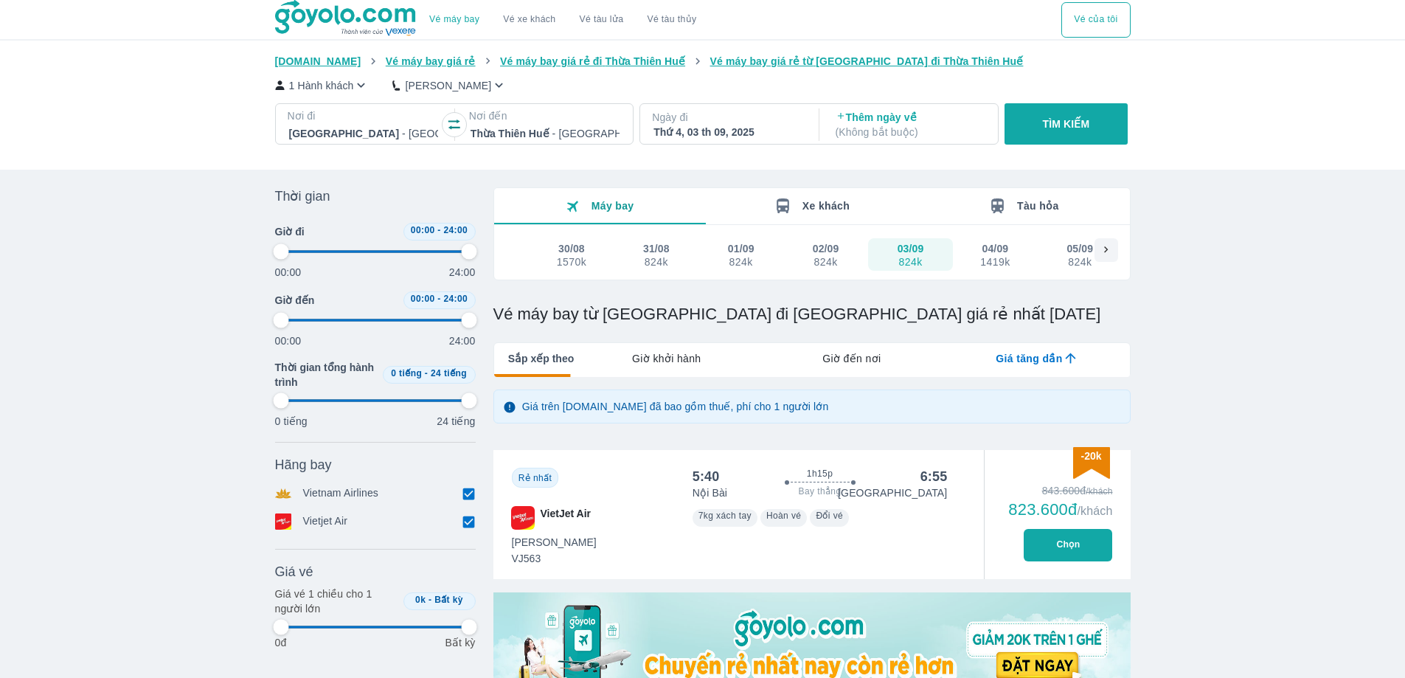
type input "97.9166666666667"
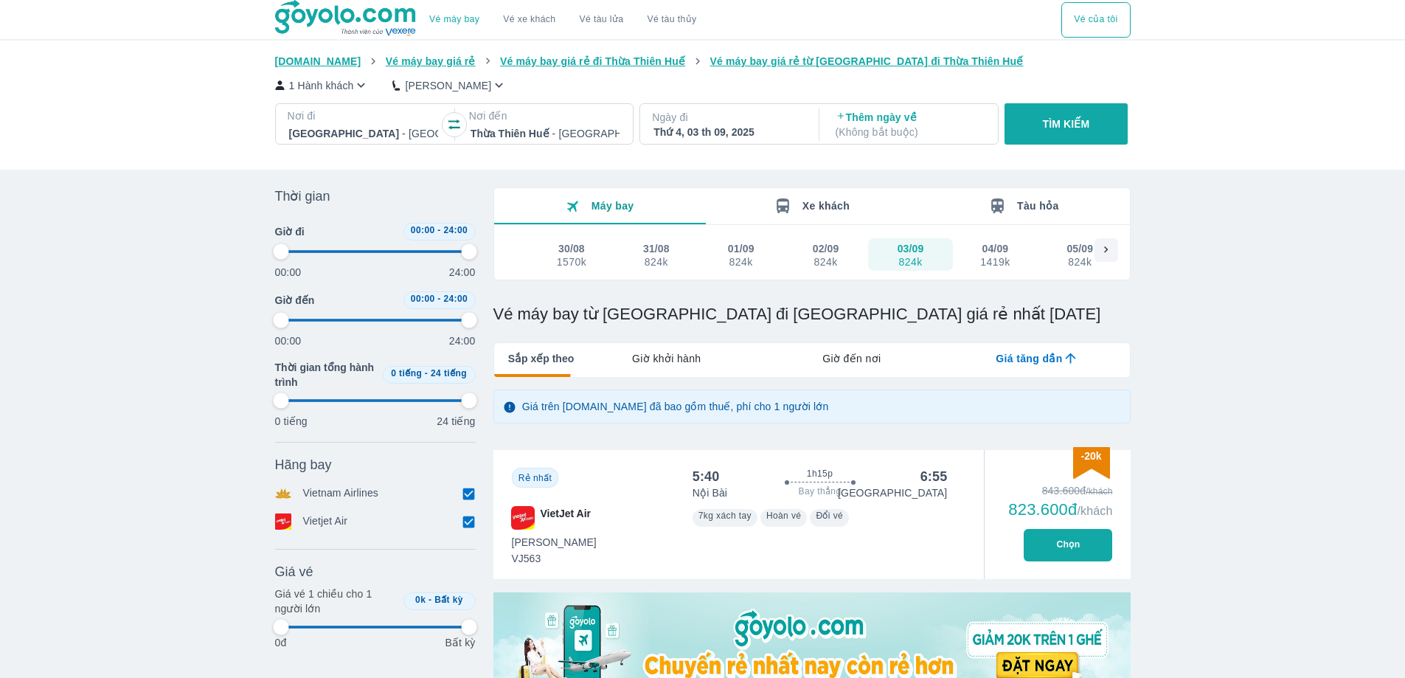
type input "97.9166666666667"
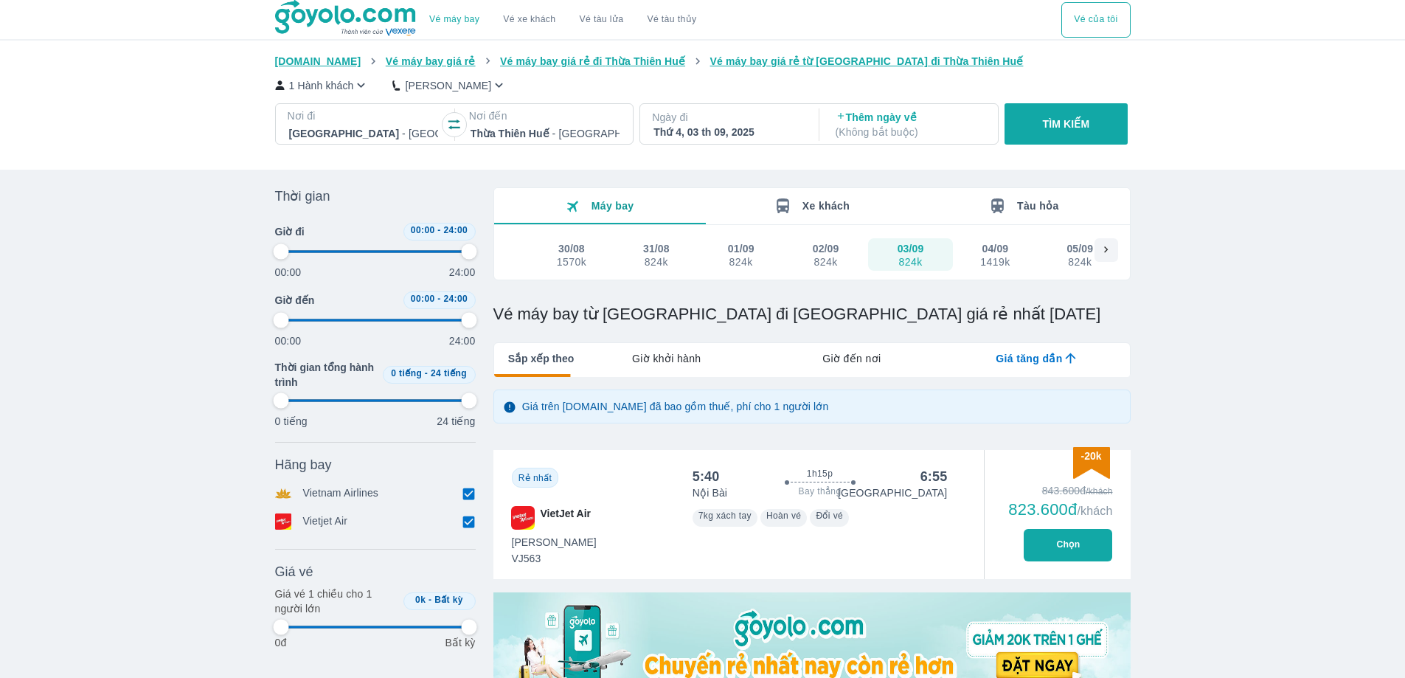
type input "97.9166666666667"
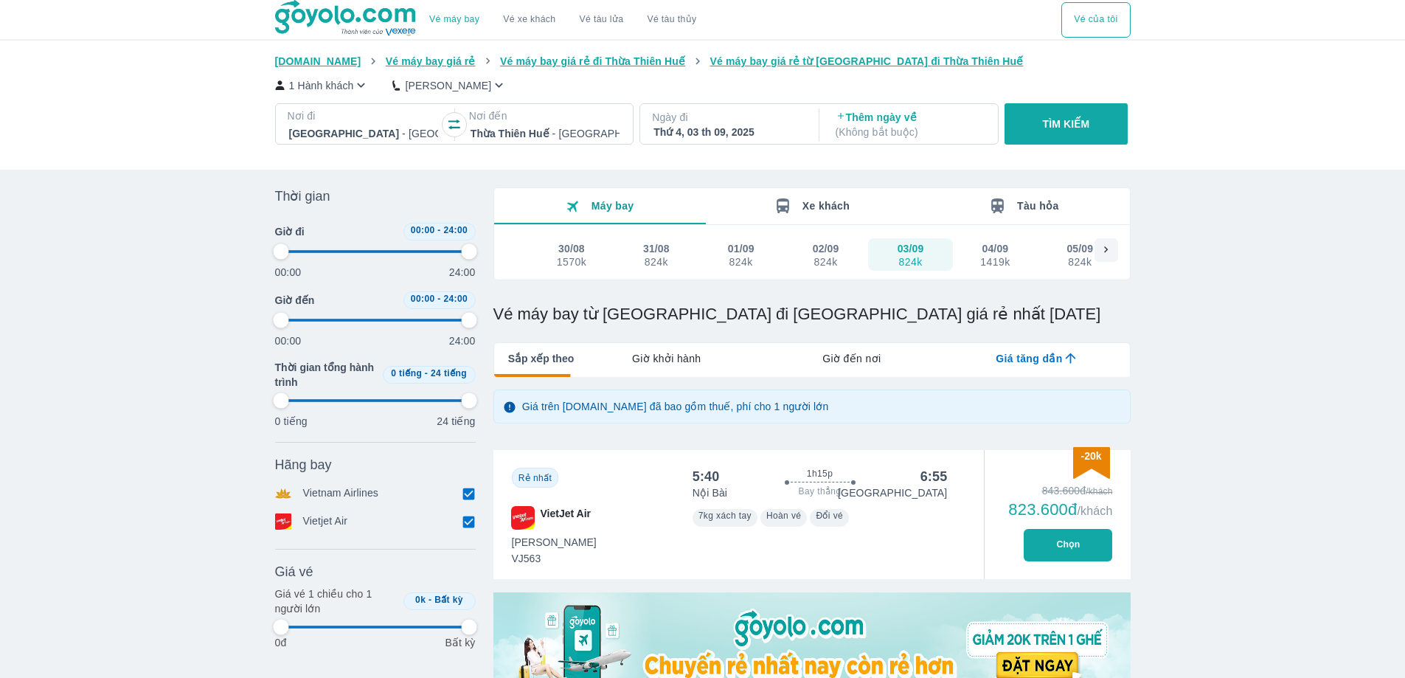
type input "97.9166666666667"
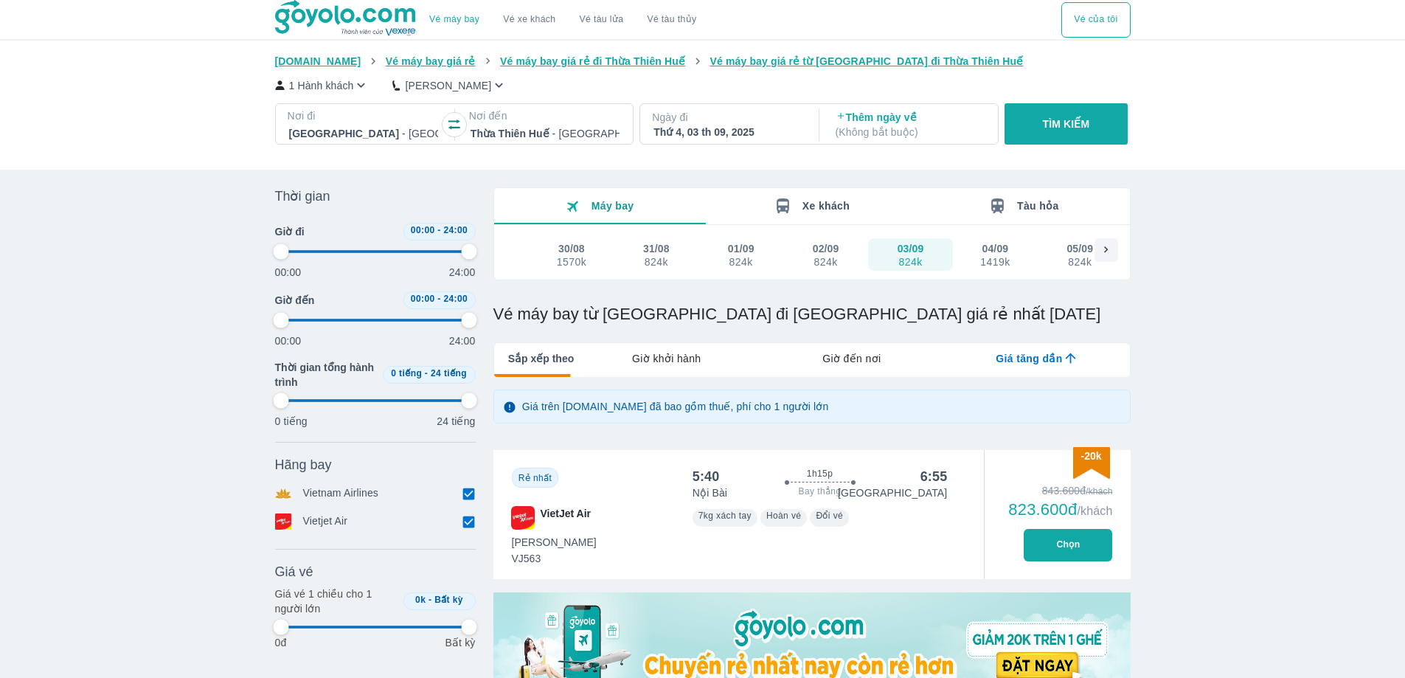
type input "97.9166666666667"
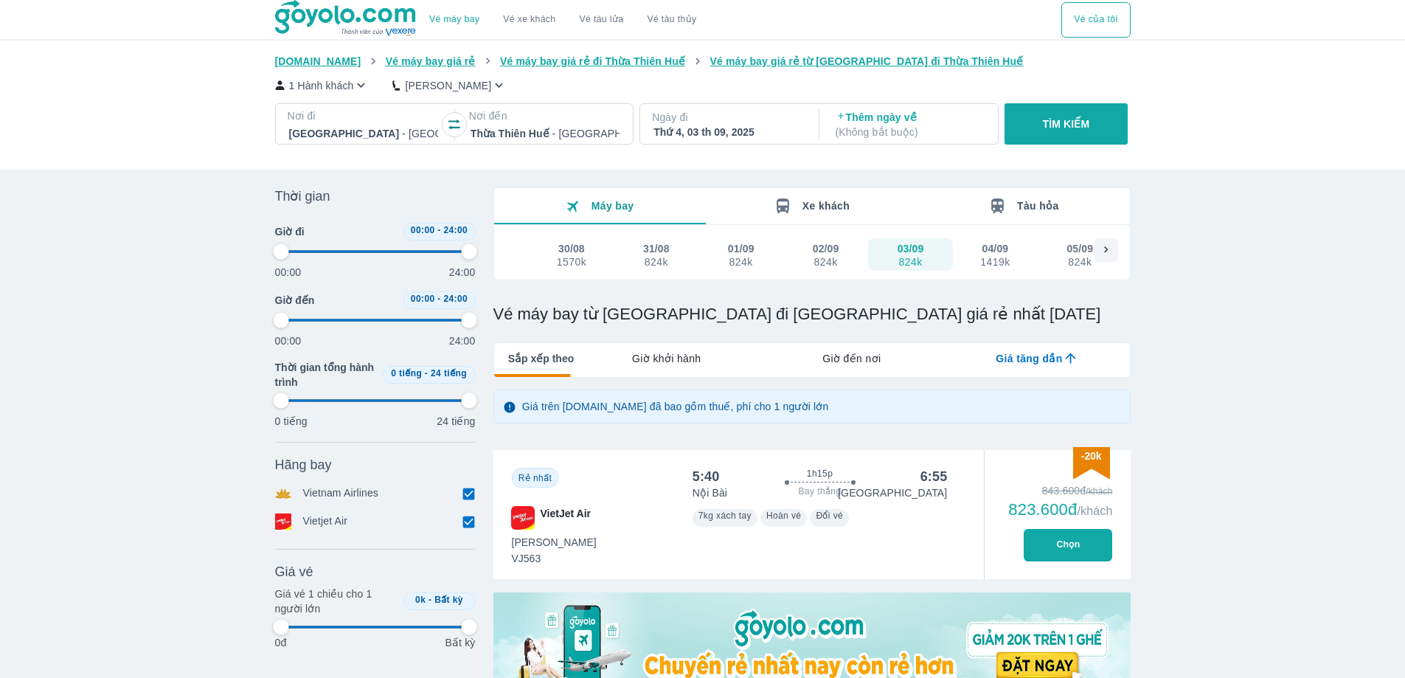
type input "97.9166666666667"
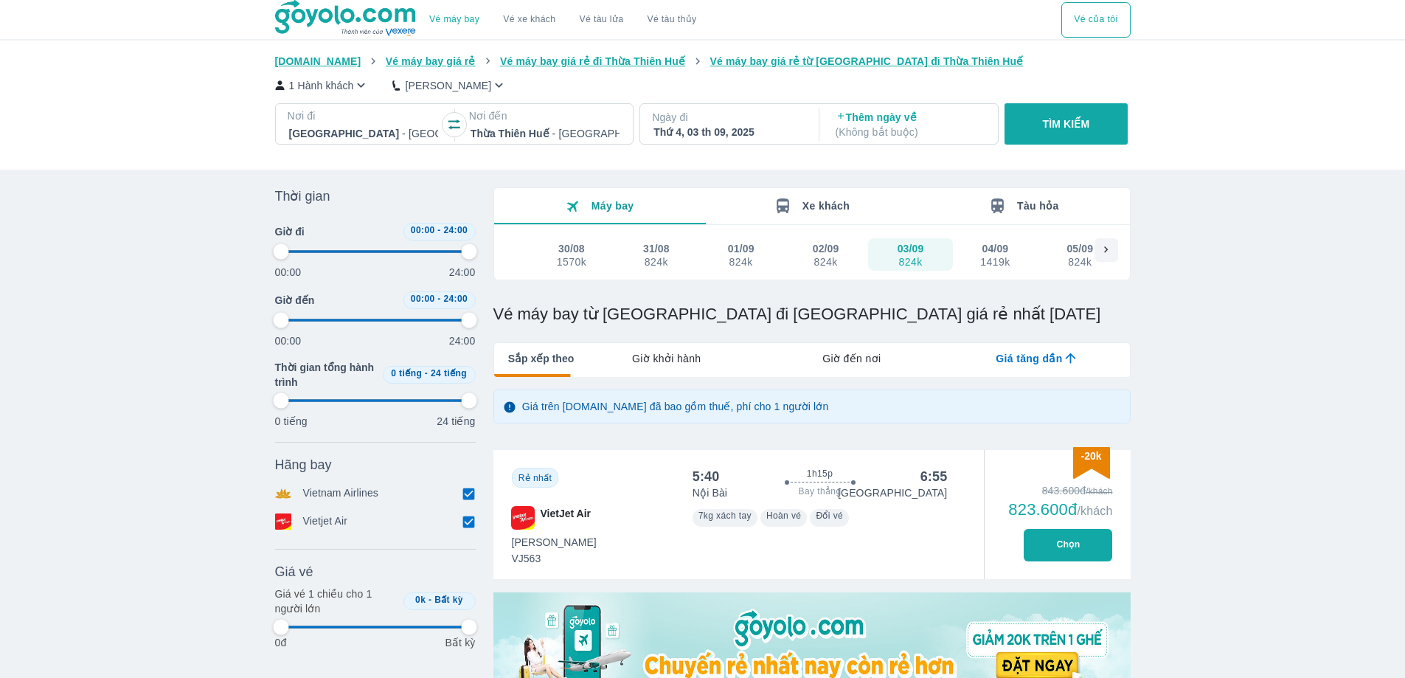
type input "97.9166666666667"
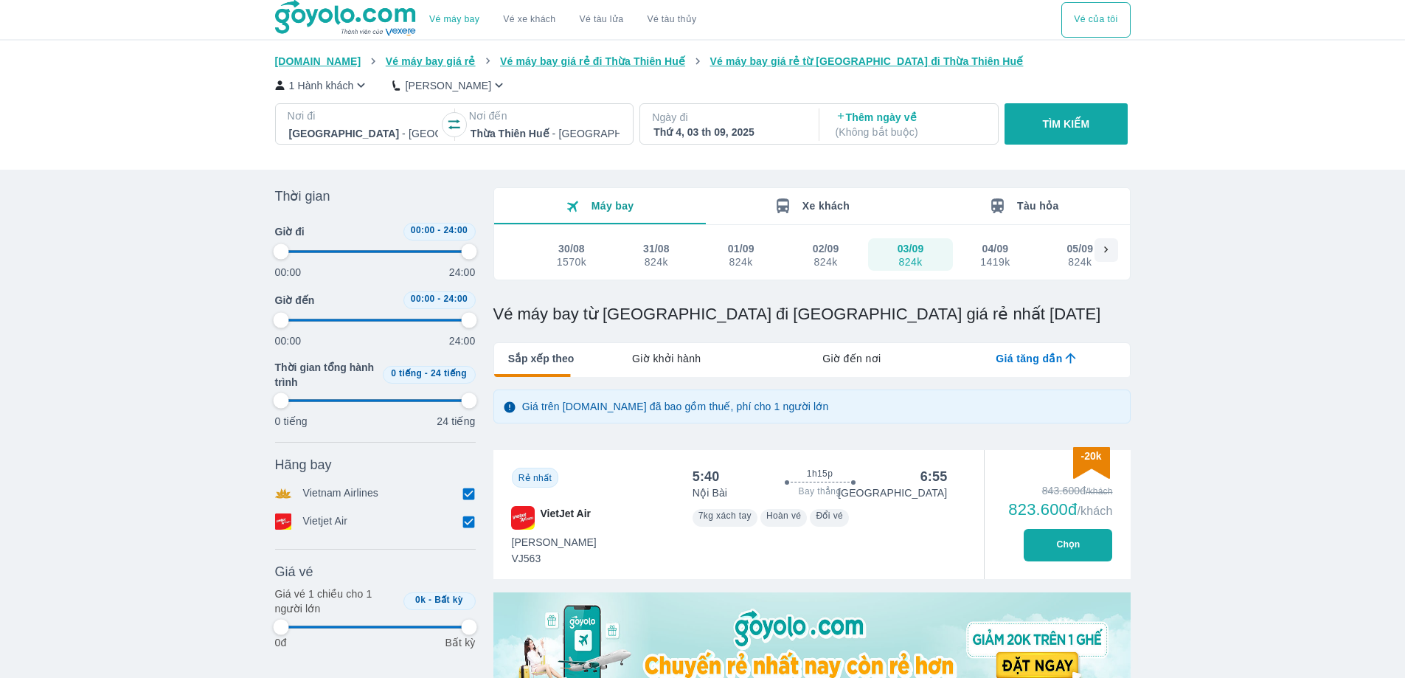
type input "97.9166666666667"
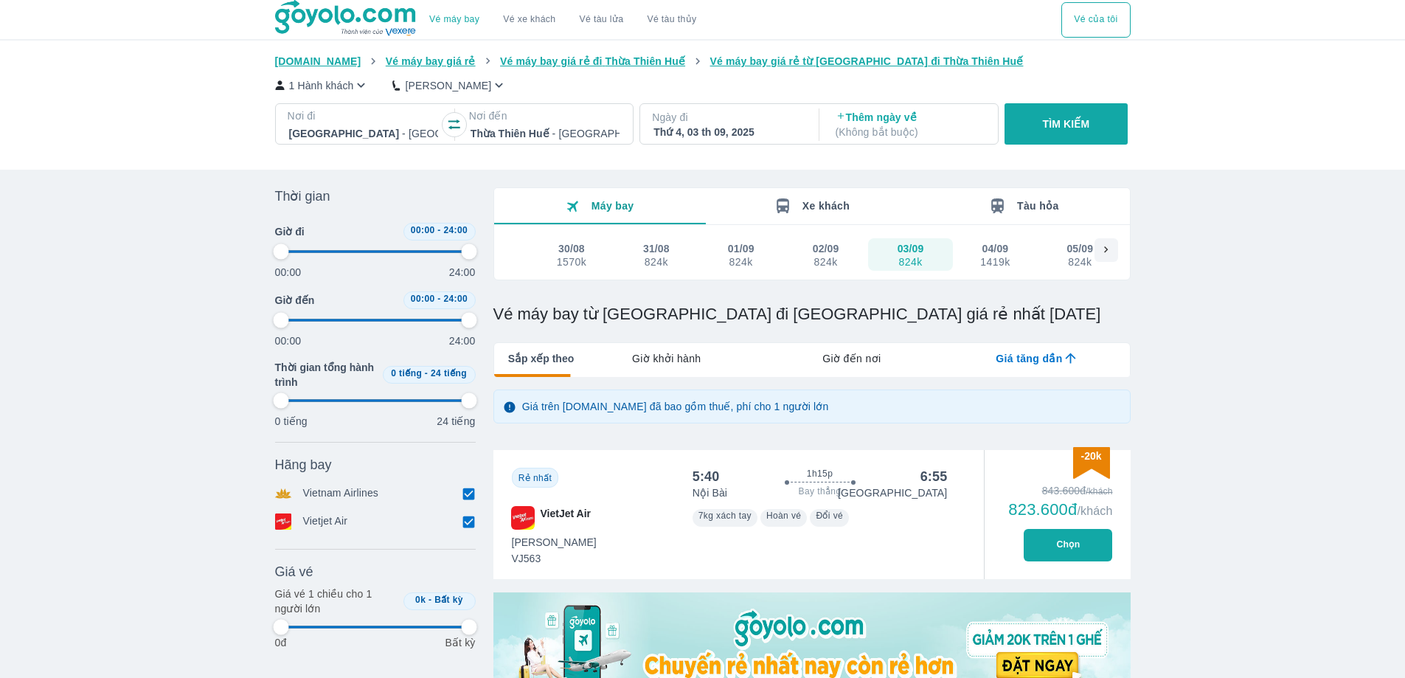
type input "97.9166666666667"
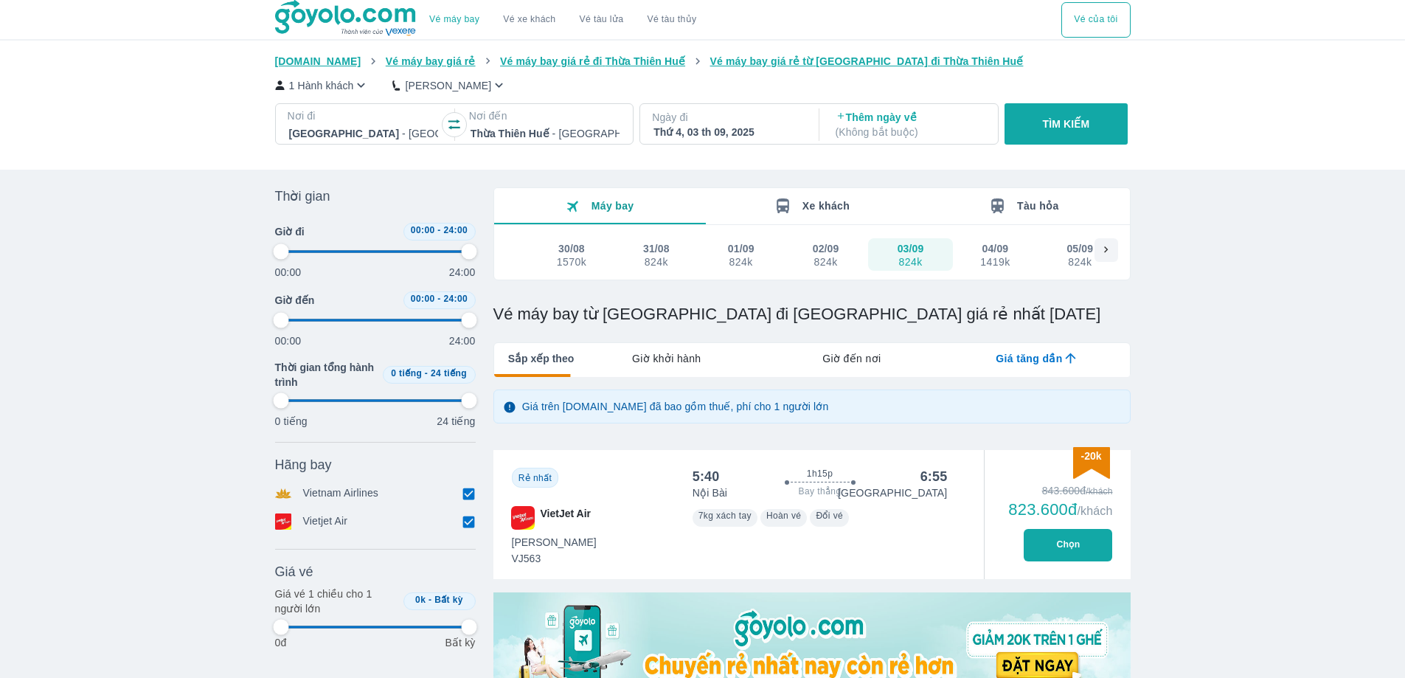
type input "97.9166666666667"
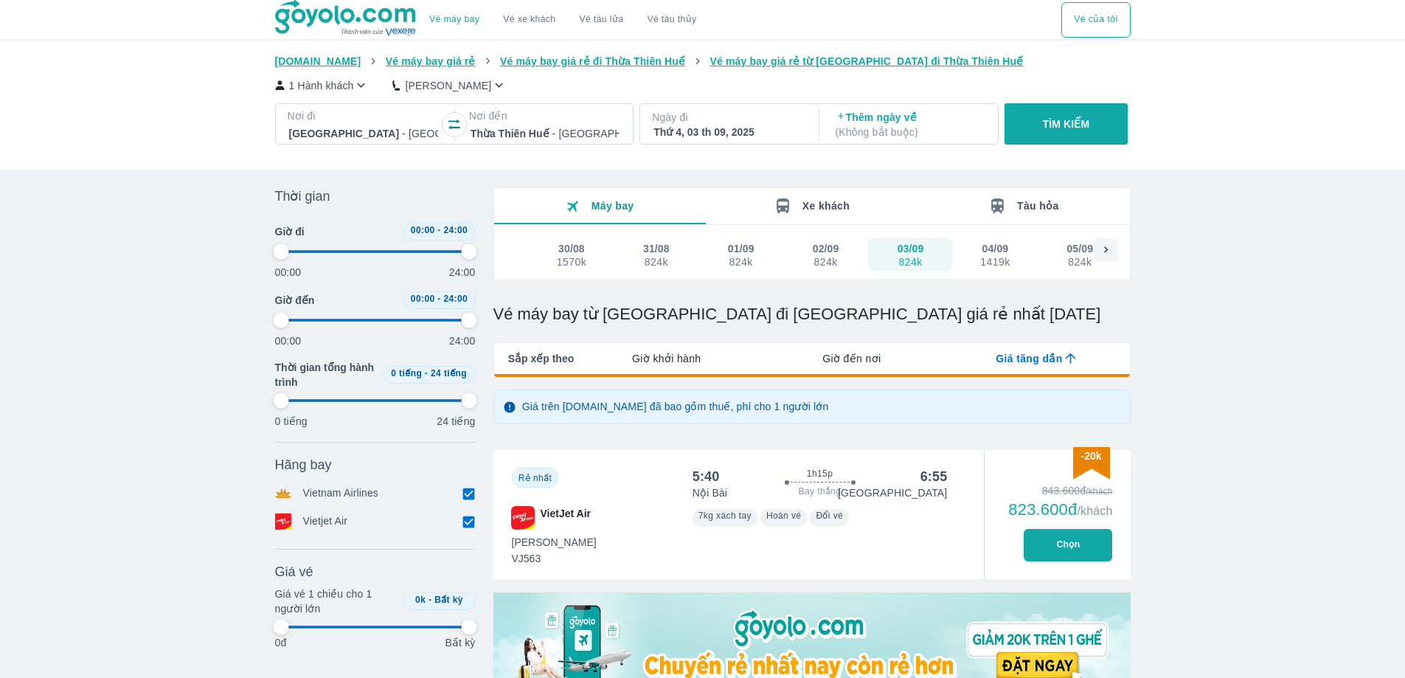
type input "97.9166666666667"
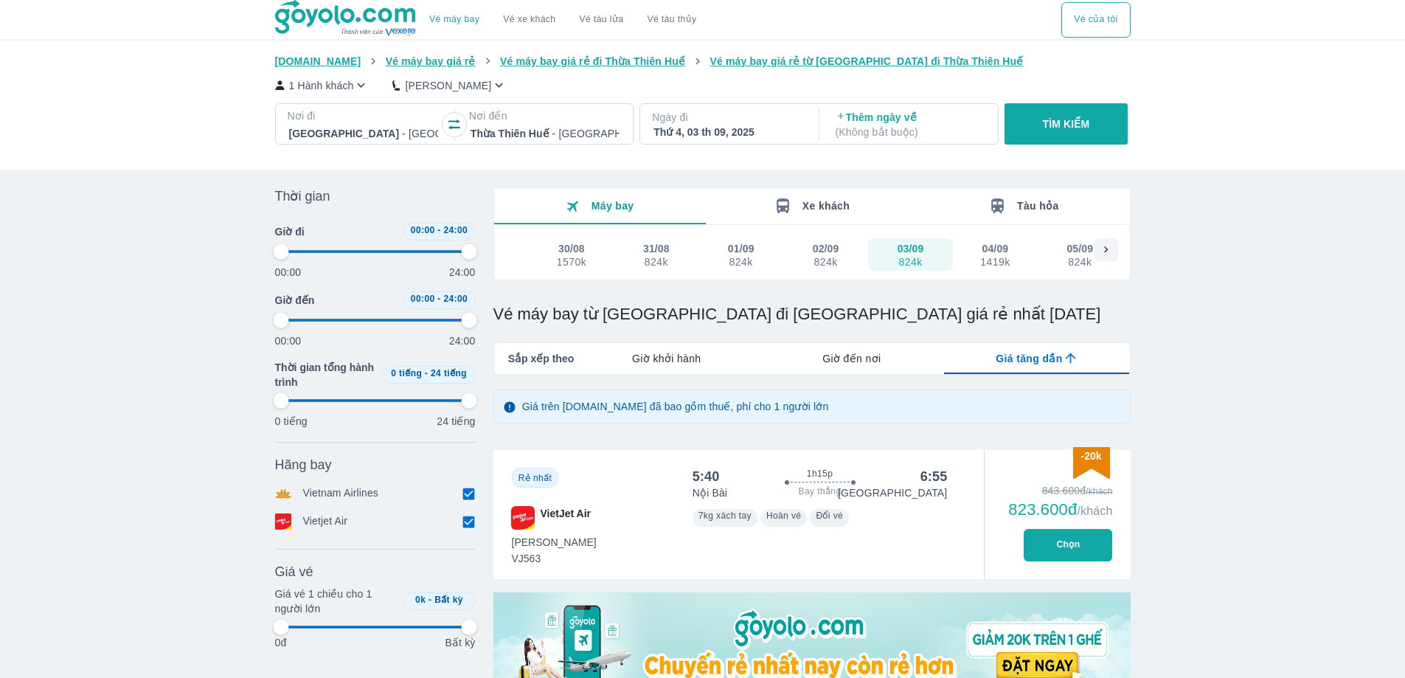
type input "97.9166666666667"
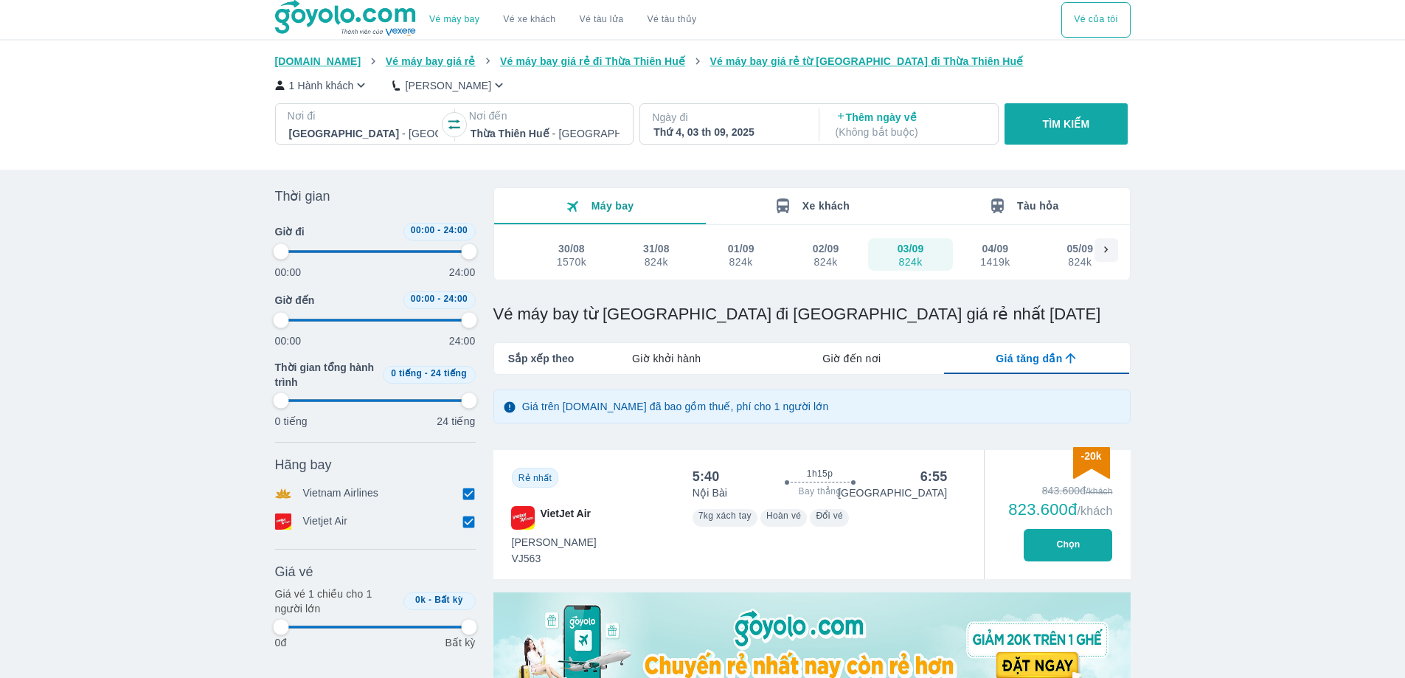
type input "97.9166666666667"
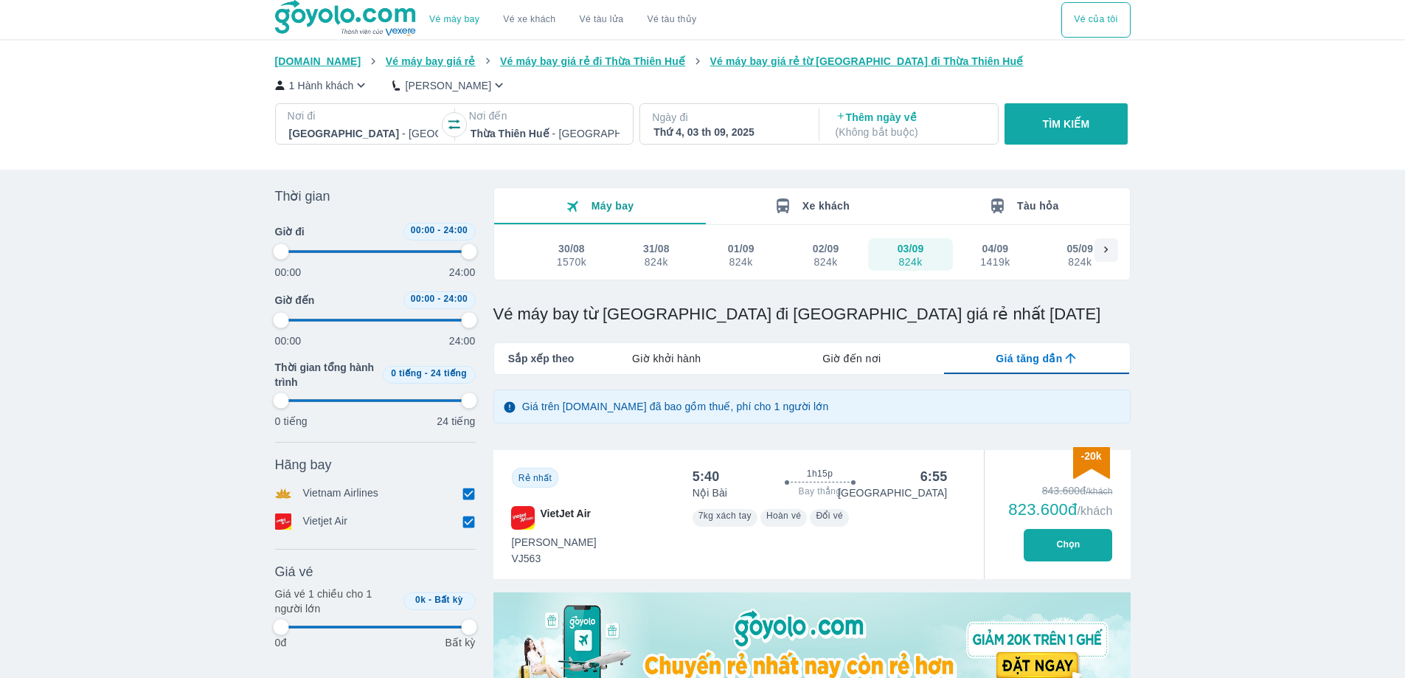
type input "97.9166666666667"
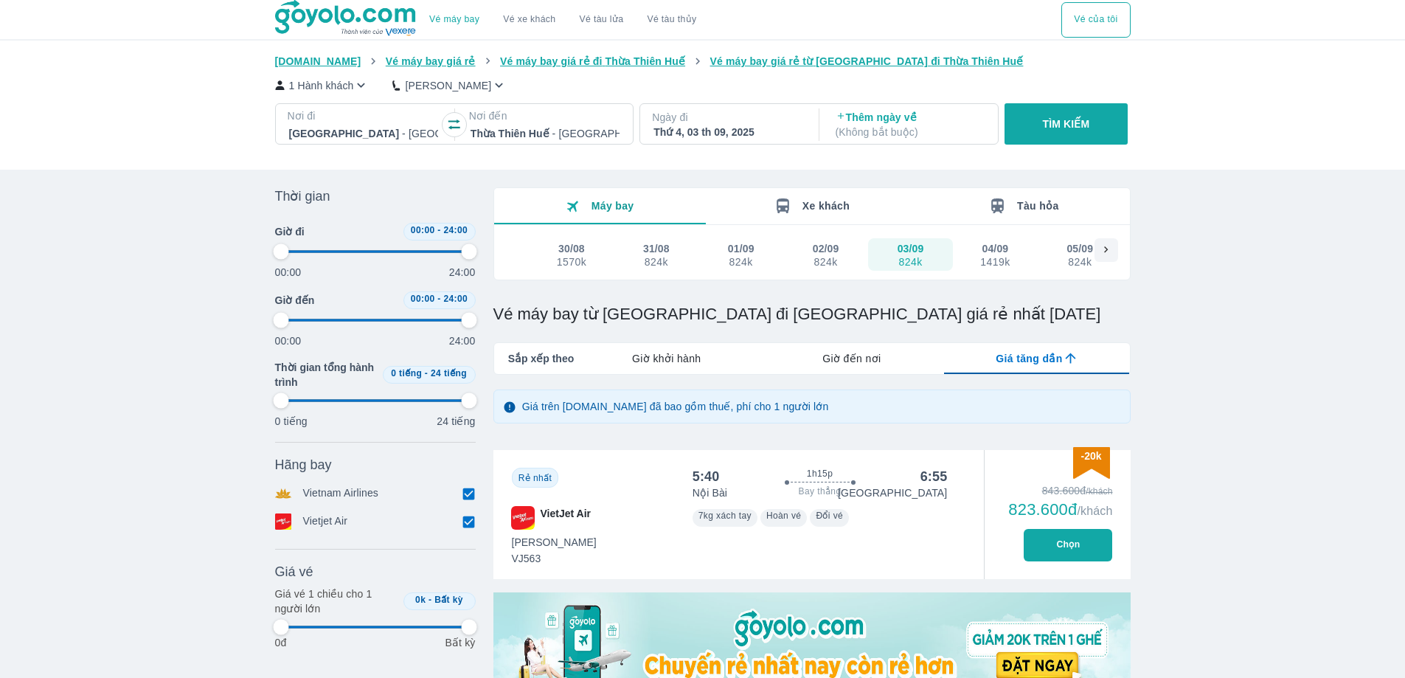
type input "97.9166666666667"
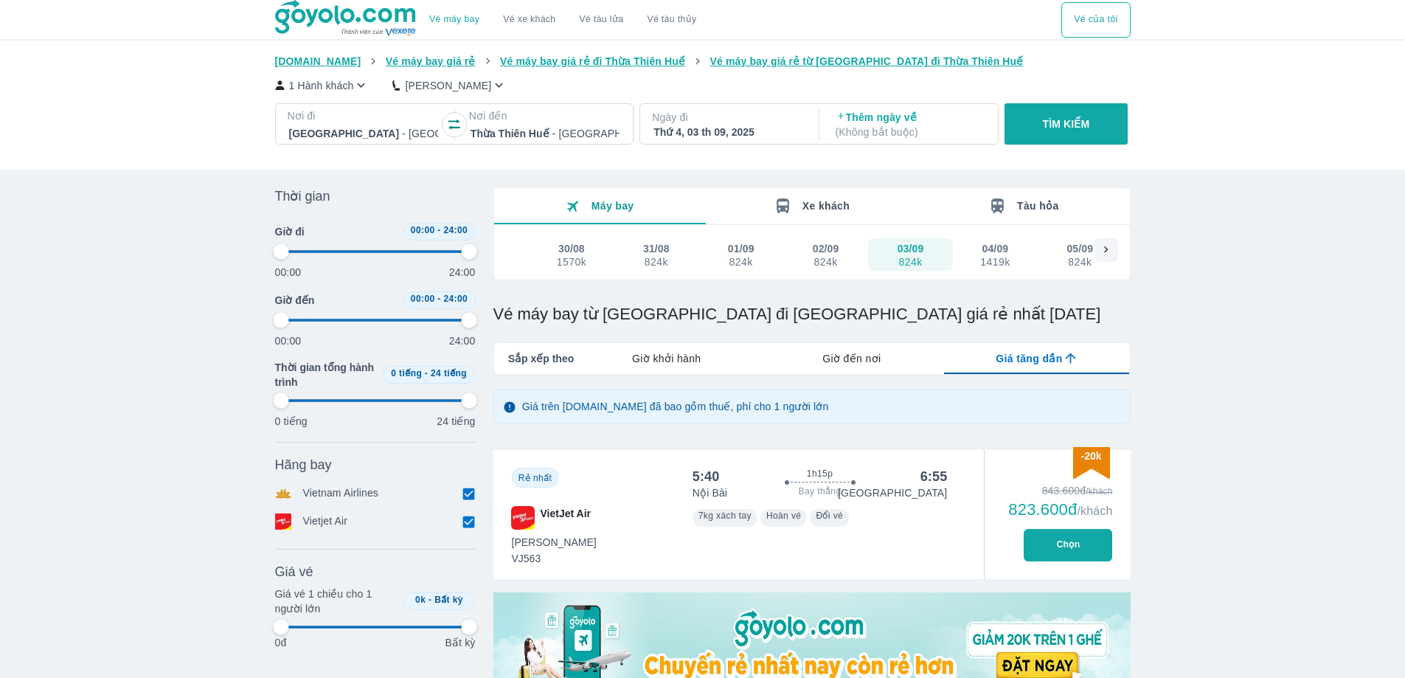
type input "97.9166666666667"
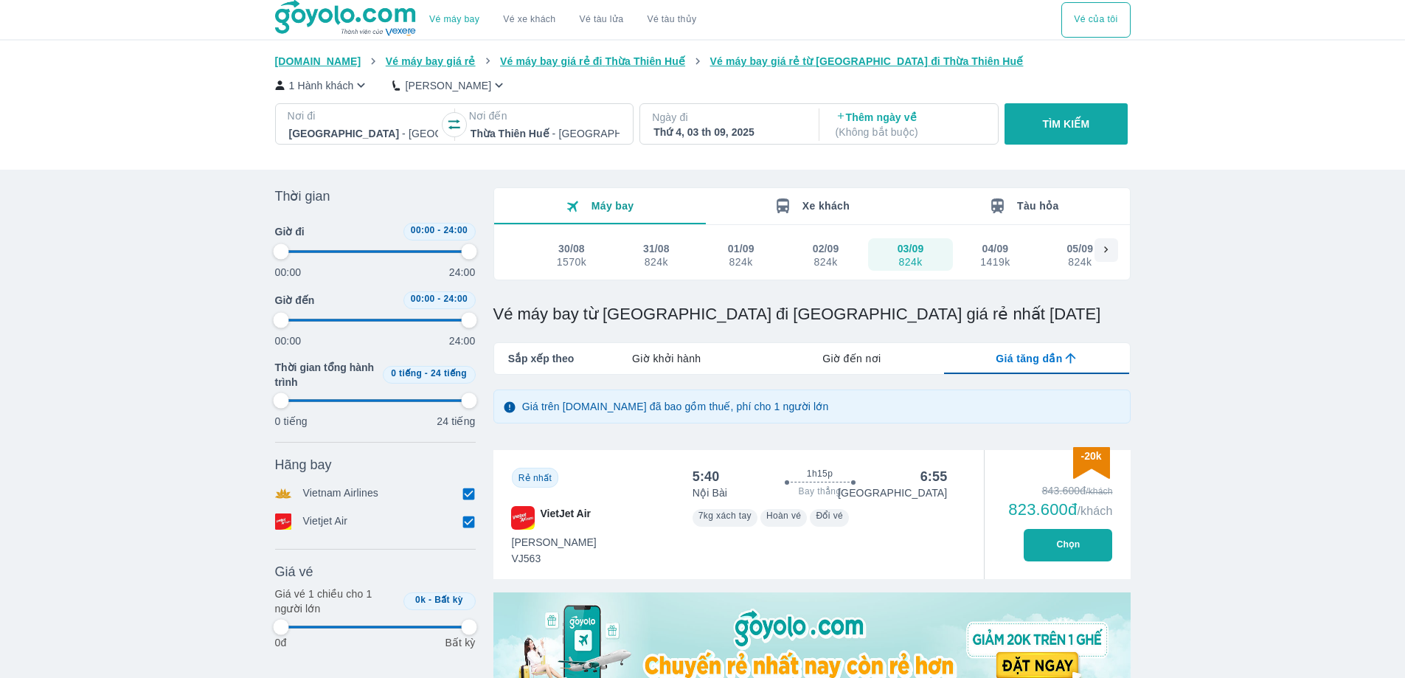
type input "97.9166666666667"
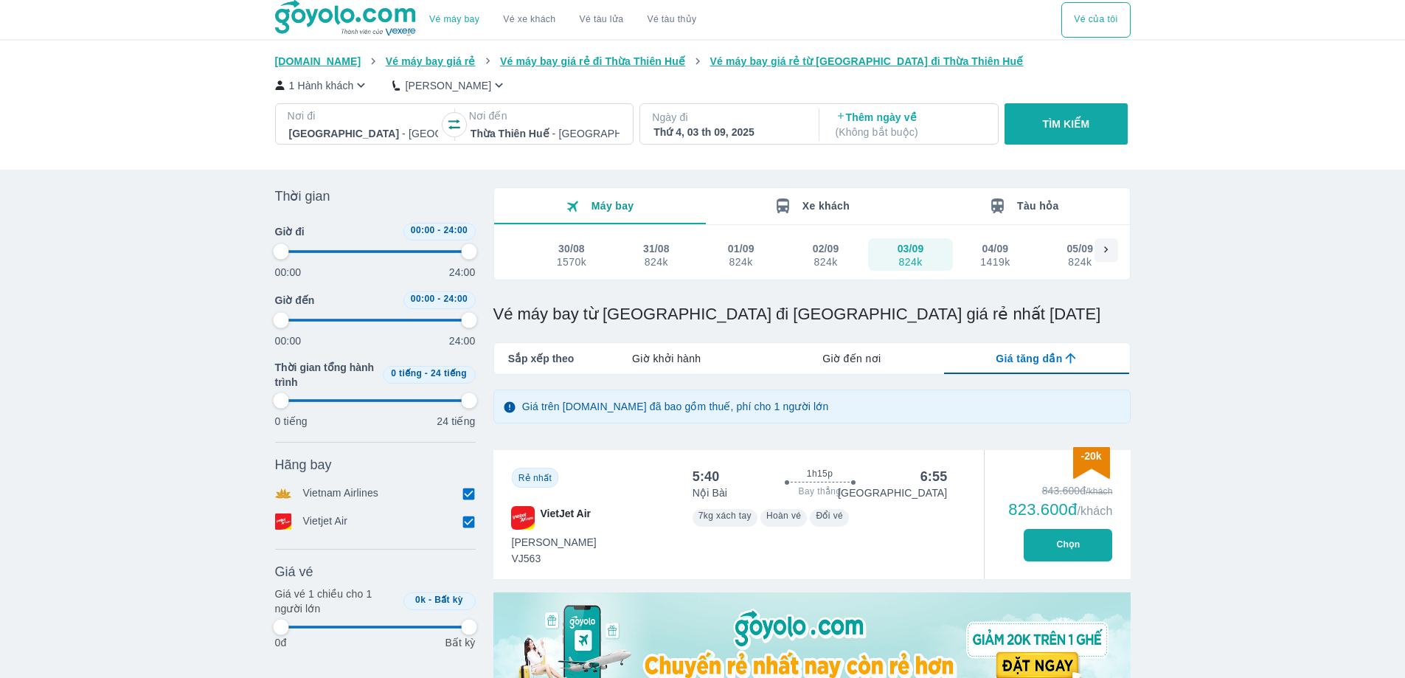
type input "97.9166666666667"
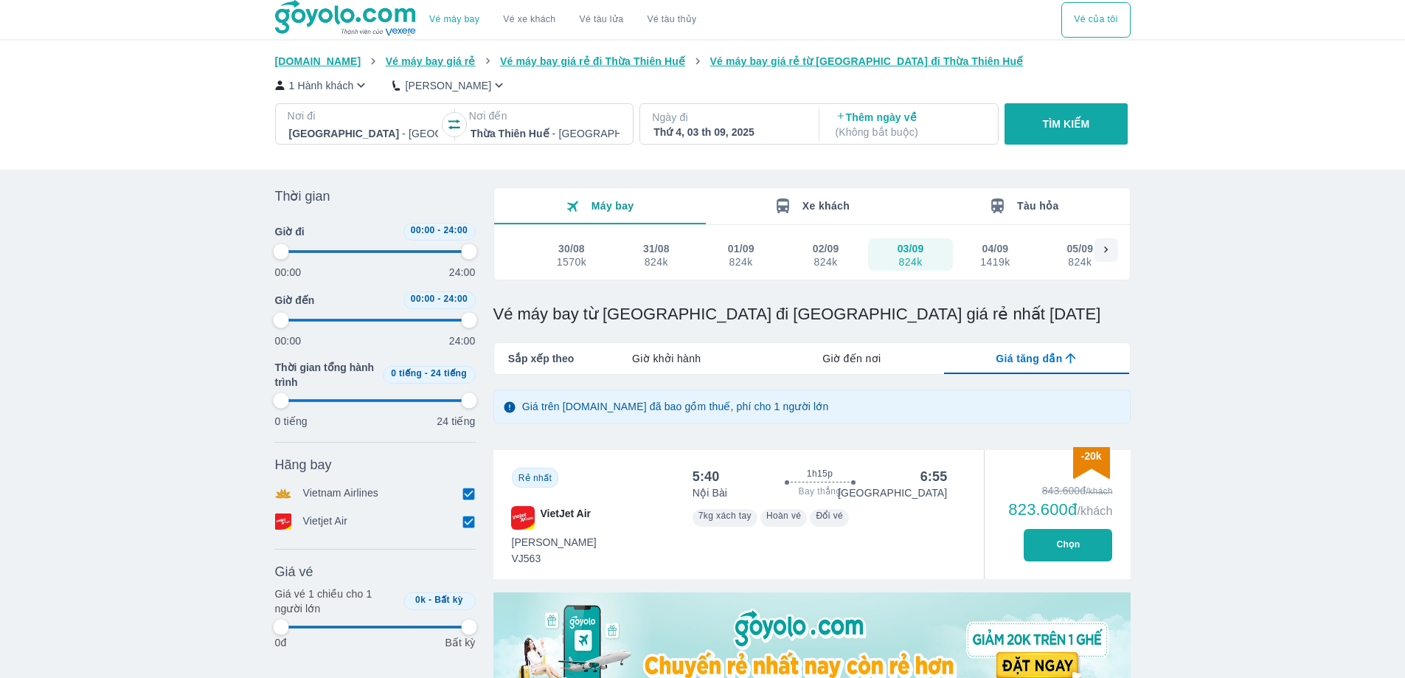
type input "97.9166666666667"
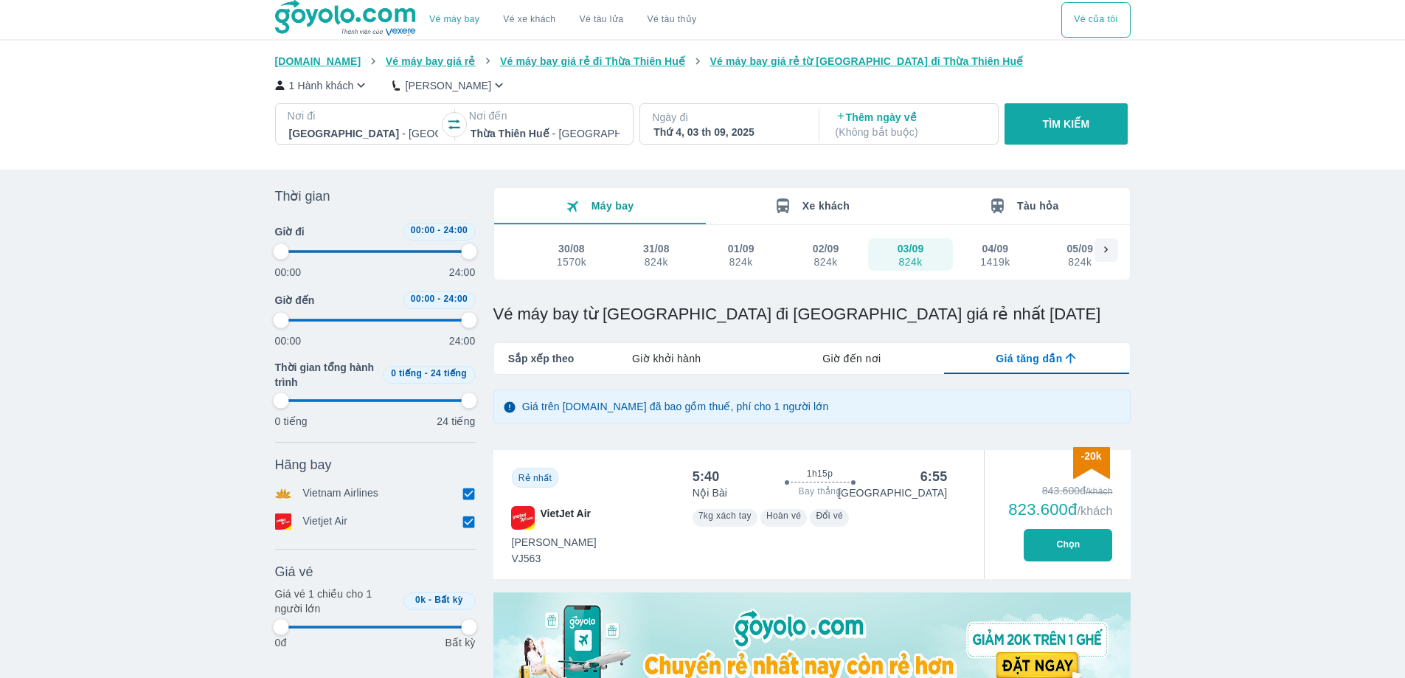
type input "97.9166666666667"
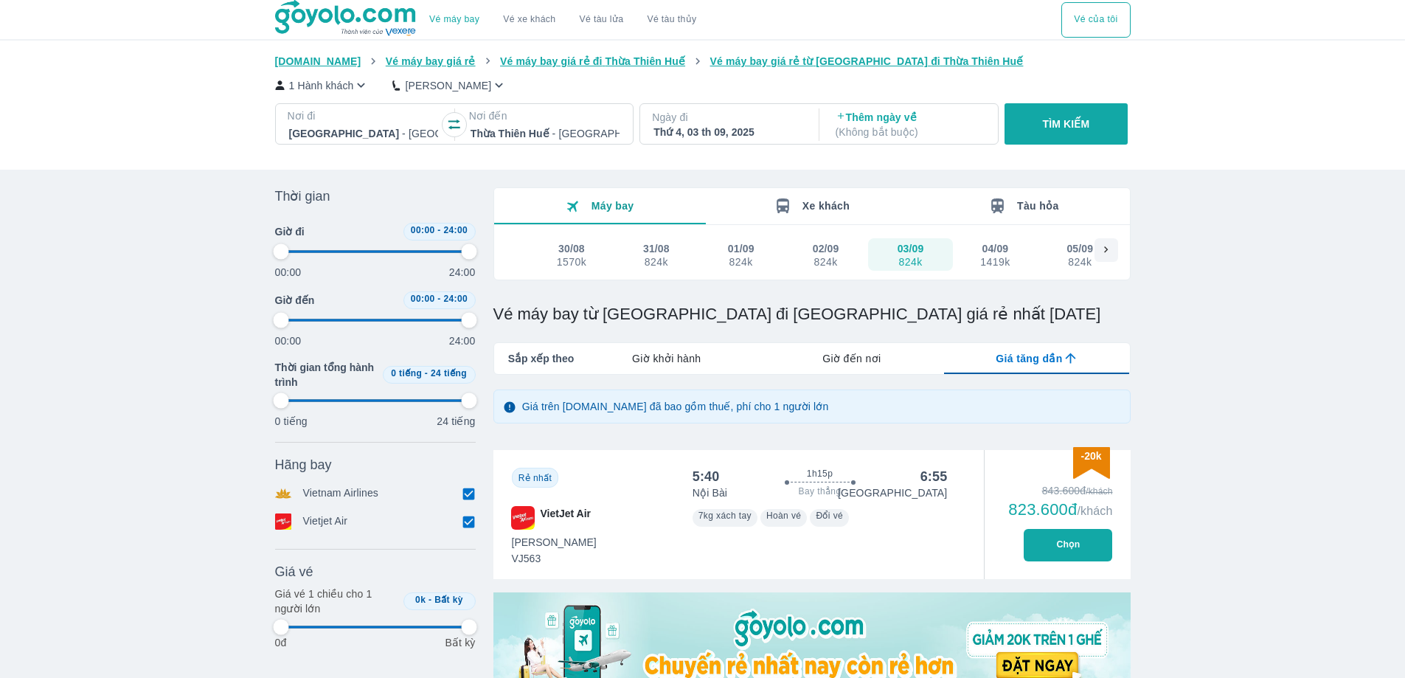
type input "97.9166666666667"
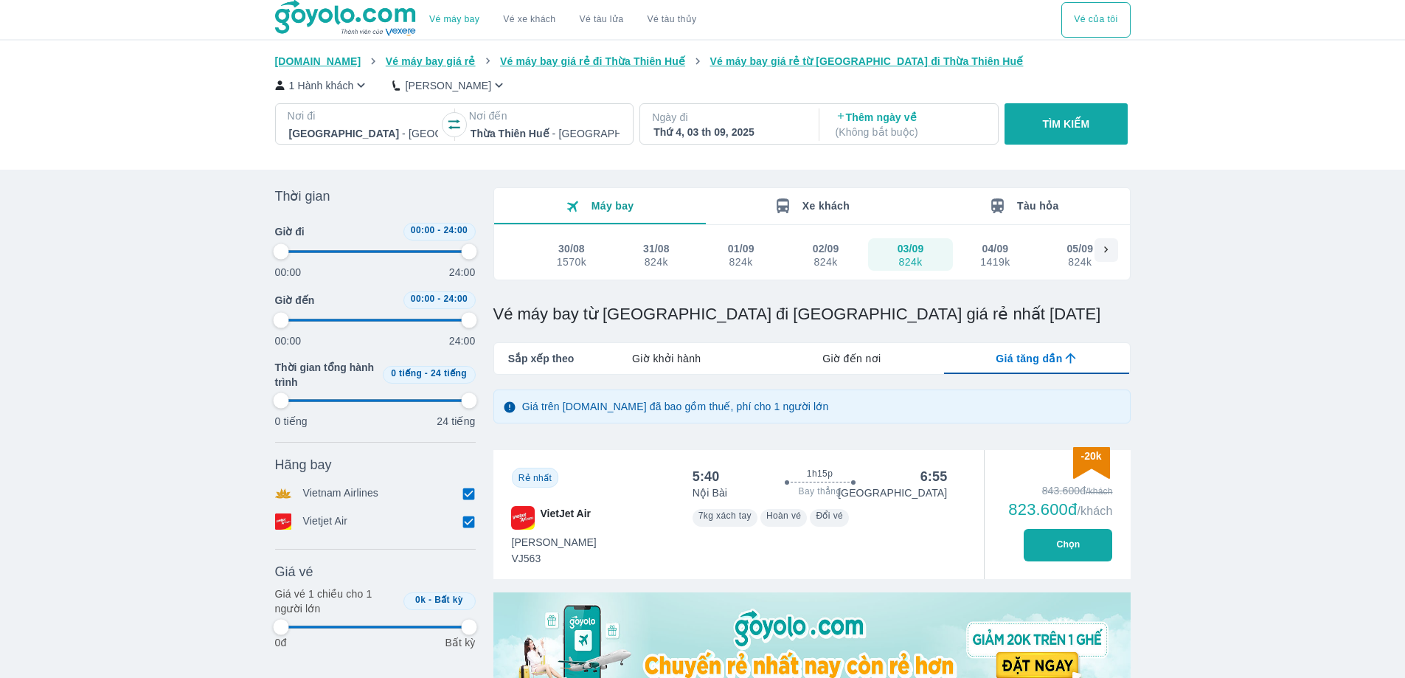
type input "97.9166666666667"
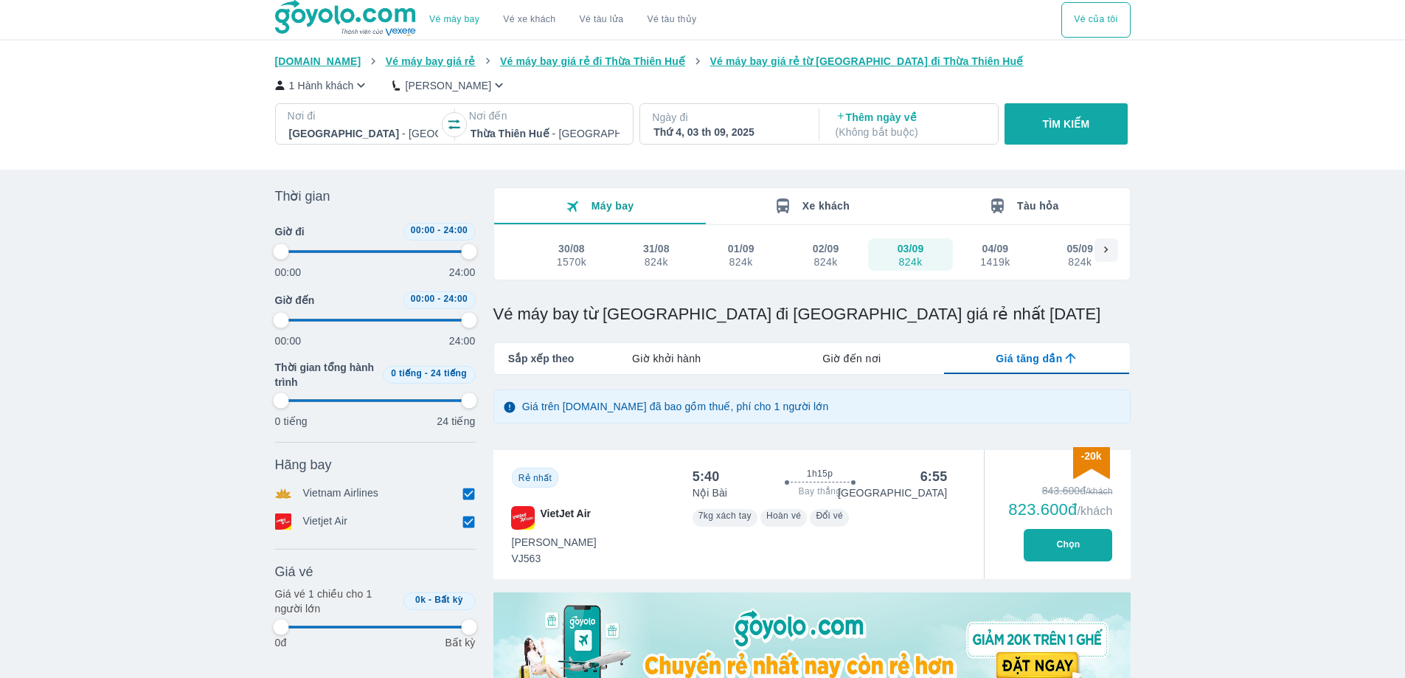
type input "97.9166666666667"
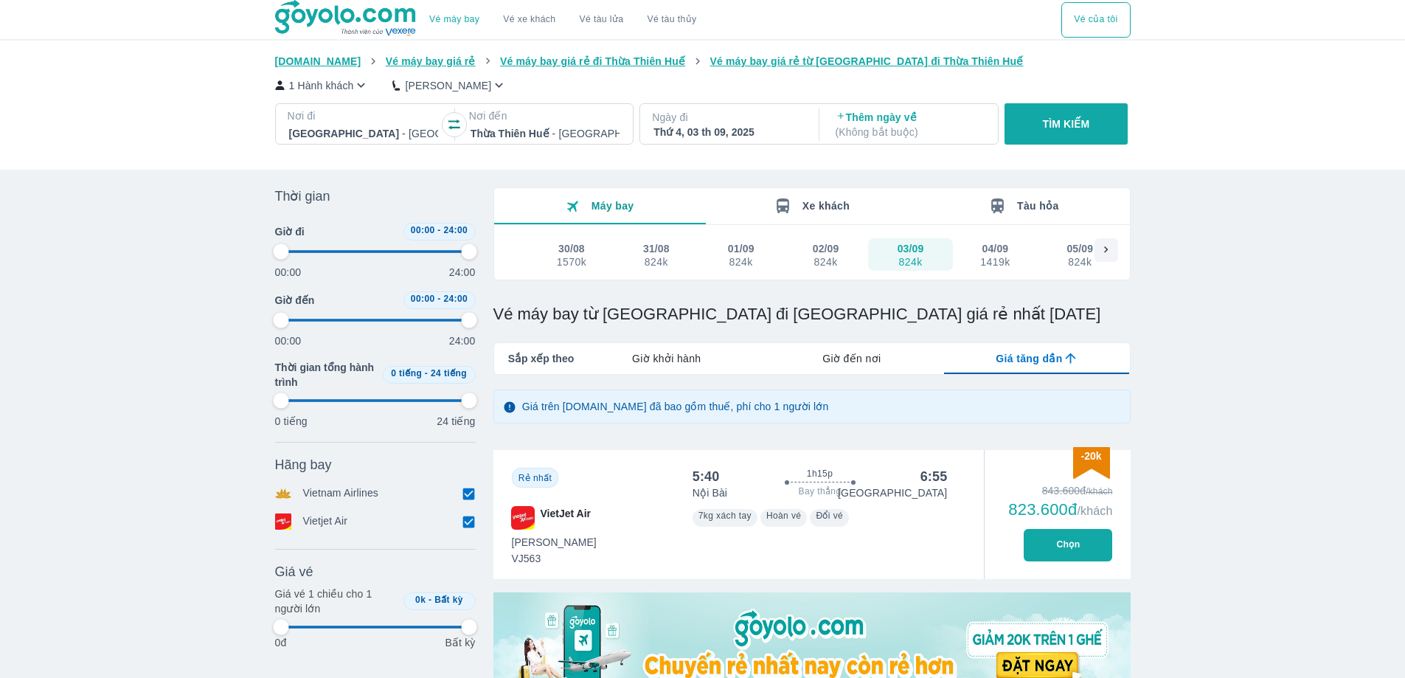
type input "97.9166666666667"
